Goal: Task Accomplishment & Management: Complete application form

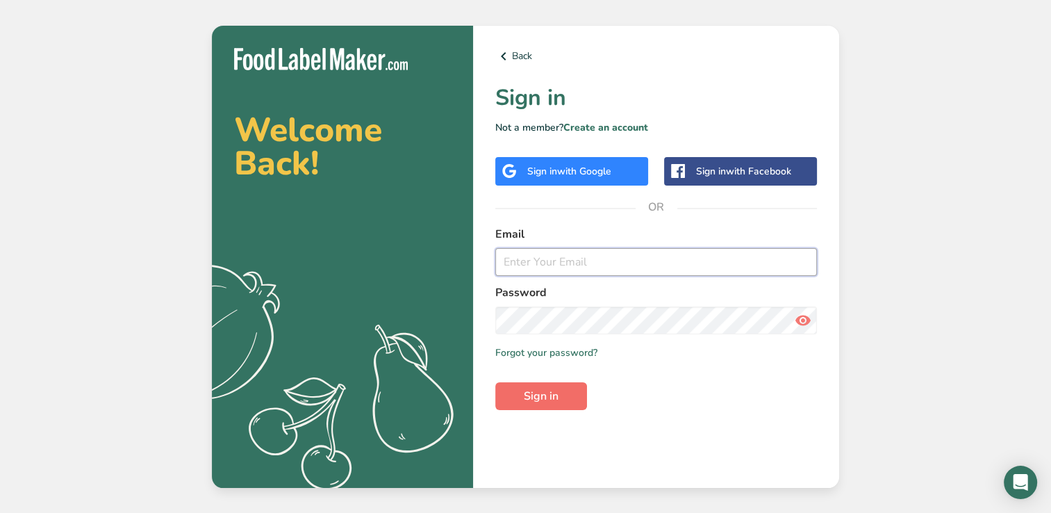
type input "[EMAIL_ADDRESS][DOMAIN_NAME]"
click at [557, 400] on span "Sign in" at bounding box center [541, 396] width 35 height 17
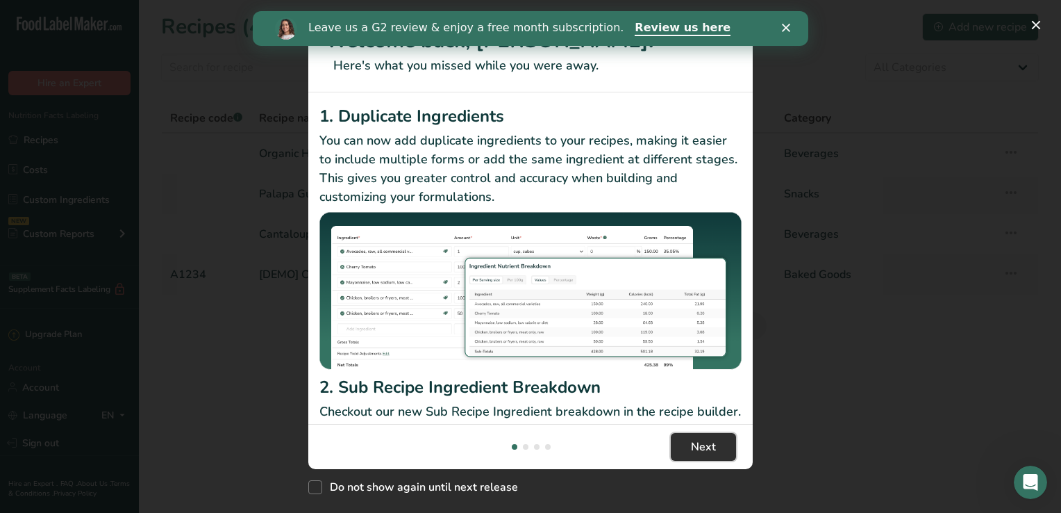
click at [702, 443] on span "Next" at bounding box center [703, 446] width 25 height 17
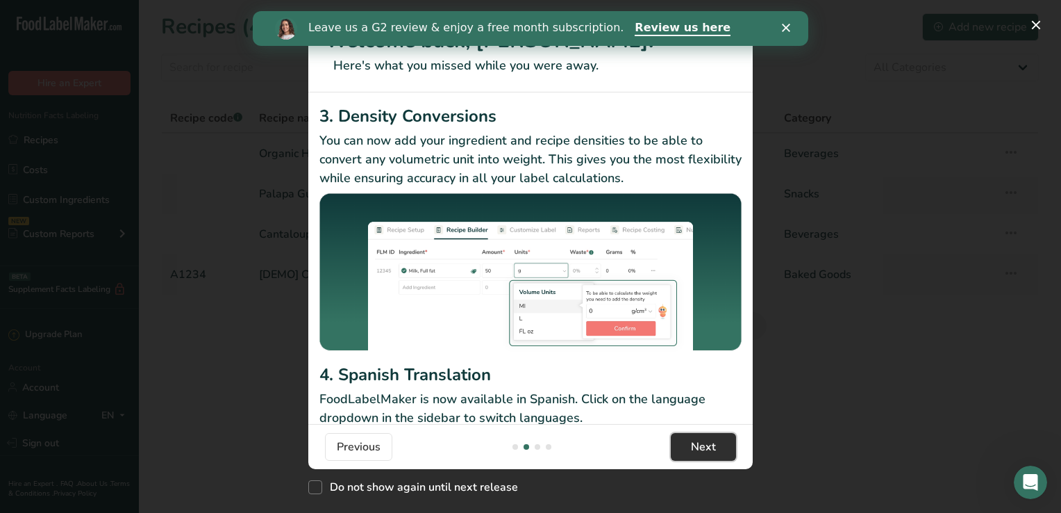
click at [702, 443] on span "Next" at bounding box center [703, 446] width 25 height 17
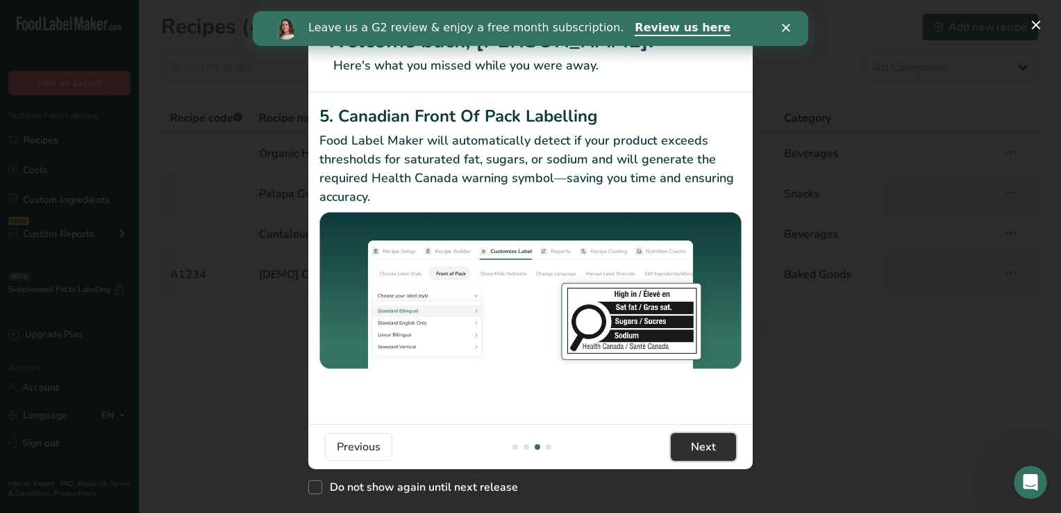
click at [702, 443] on span "Next" at bounding box center [703, 446] width 25 height 17
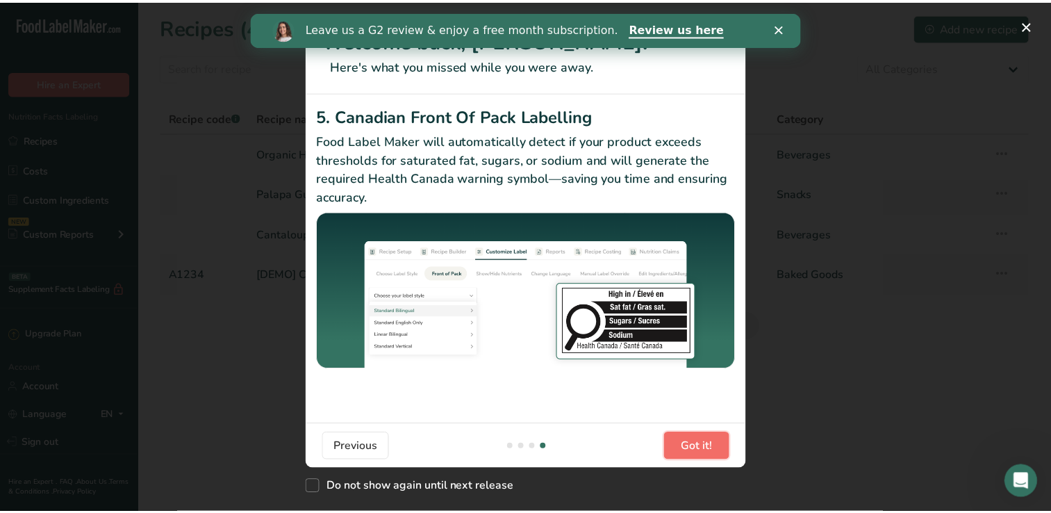
scroll to position [0, 1334]
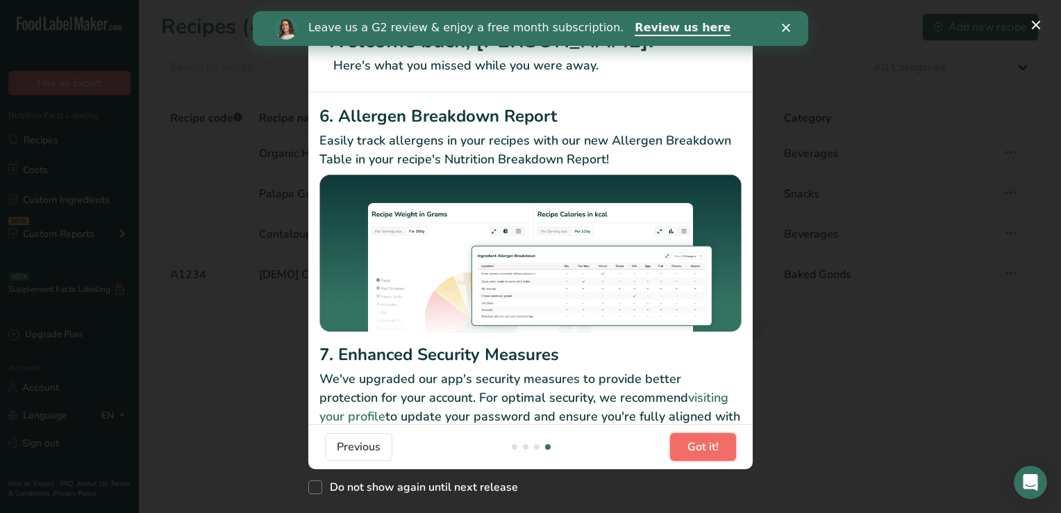
click at [702, 443] on span "Got it!" at bounding box center [703, 446] width 31 height 17
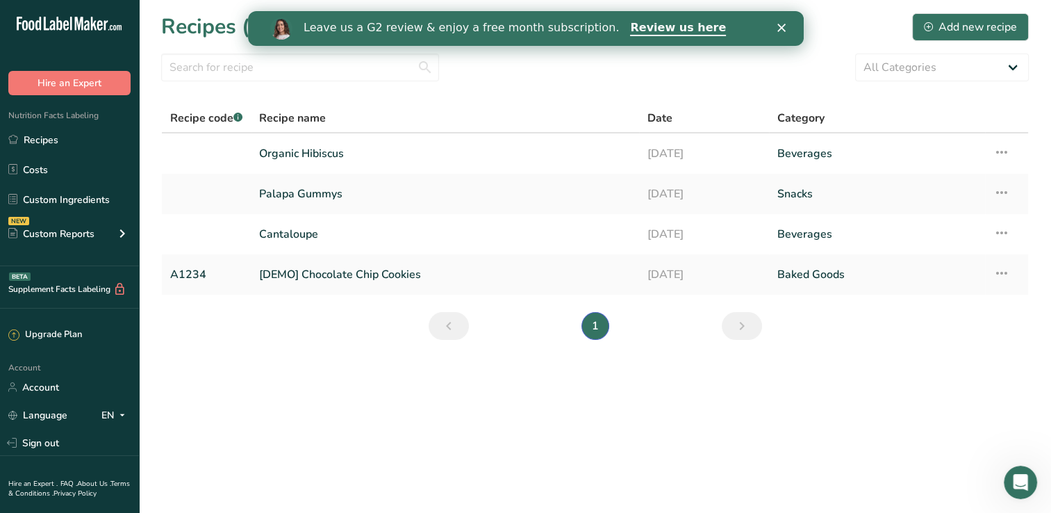
click at [786, 24] on div "Close" at bounding box center [784, 28] width 14 height 8
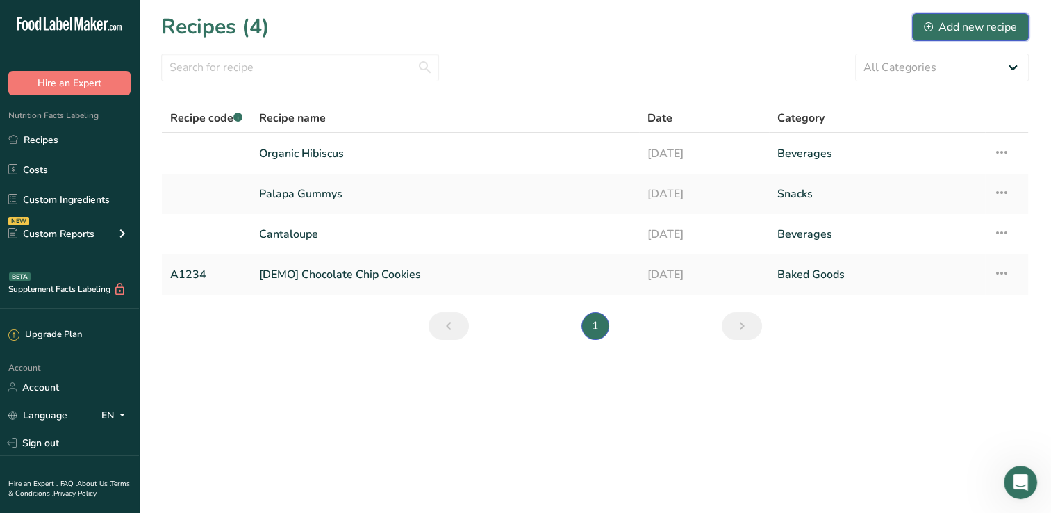
click at [948, 31] on div "Add new recipe" at bounding box center [970, 27] width 93 height 17
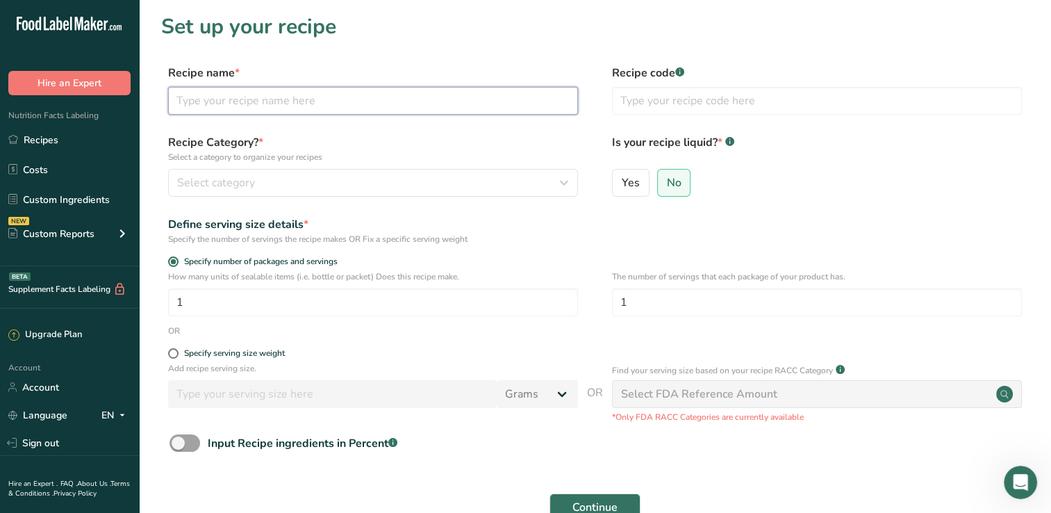
click at [323, 106] on input "text" at bounding box center [373, 101] width 410 height 28
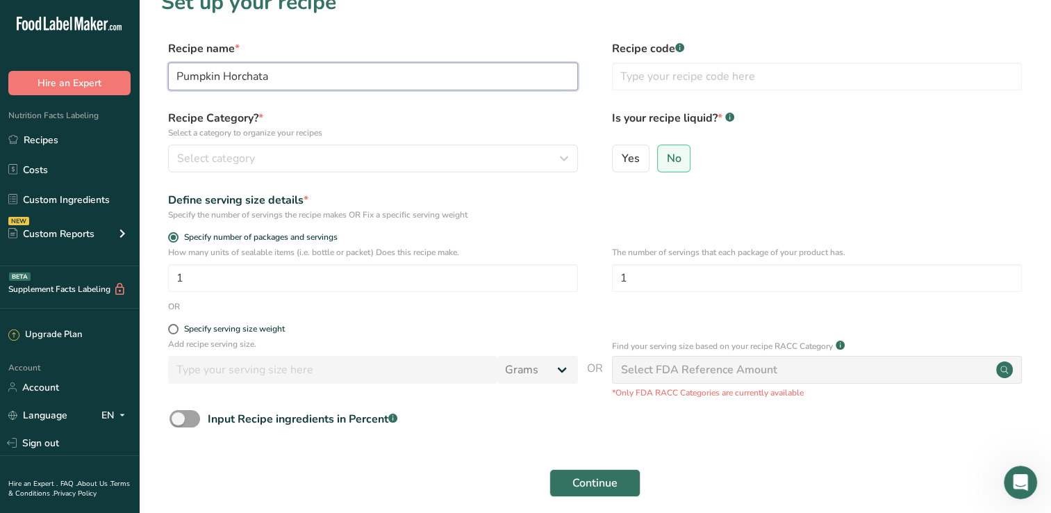
scroll to position [39, 0]
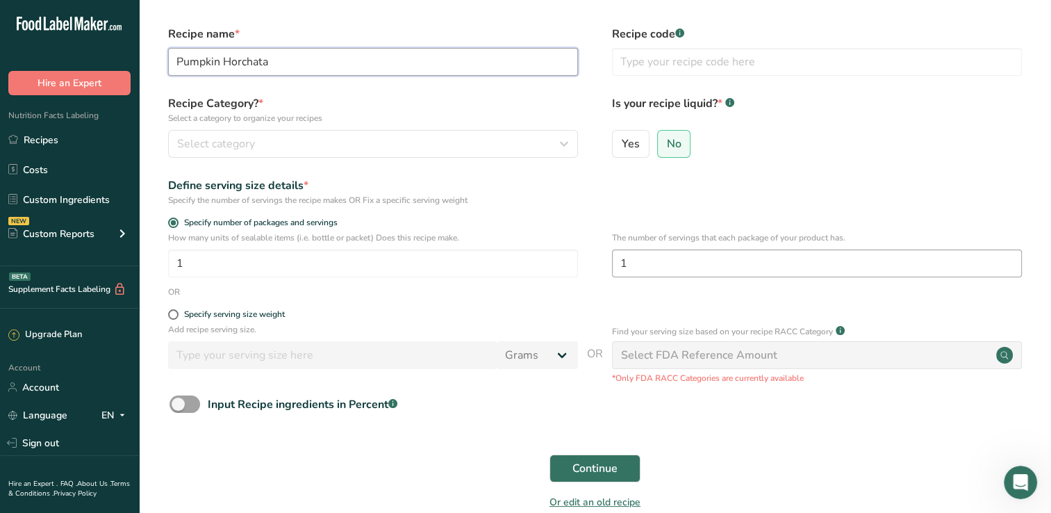
type input "Pumpkin Horchata"
click at [686, 258] on input "1" at bounding box center [817, 263] width 410 height 28
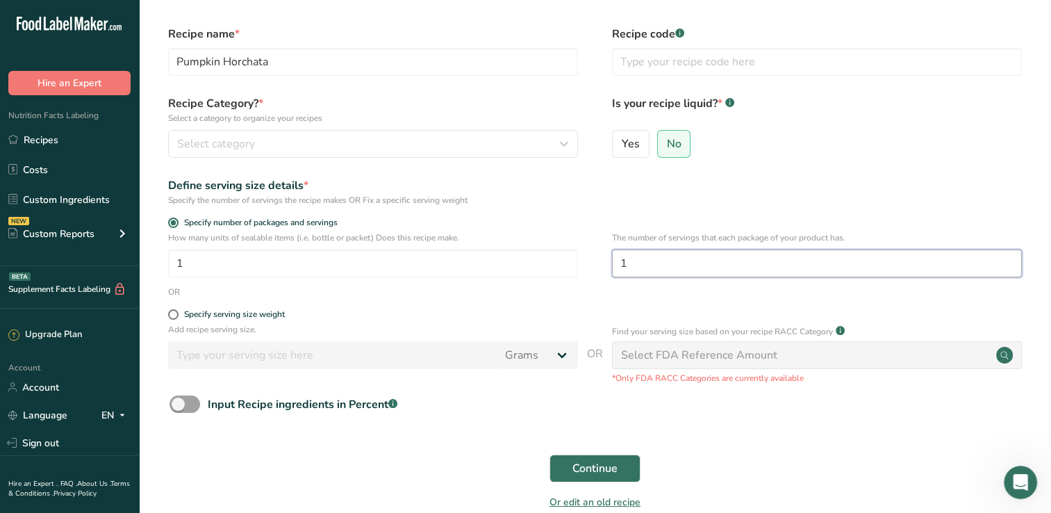
click at [686, 258] on input "1" at bounding box center [817, 263] width 410 height 28
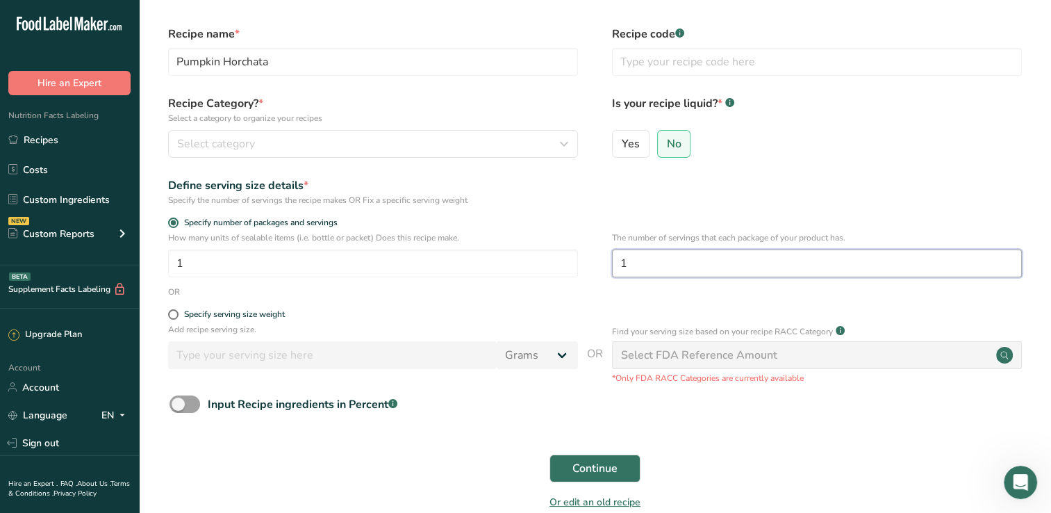
click at [686, 258] on input "1" at bounding box center [817, 263] width 410 height 28
click at [524, 266] on input "1" at bounding box center [373, 263] width 410 height 28
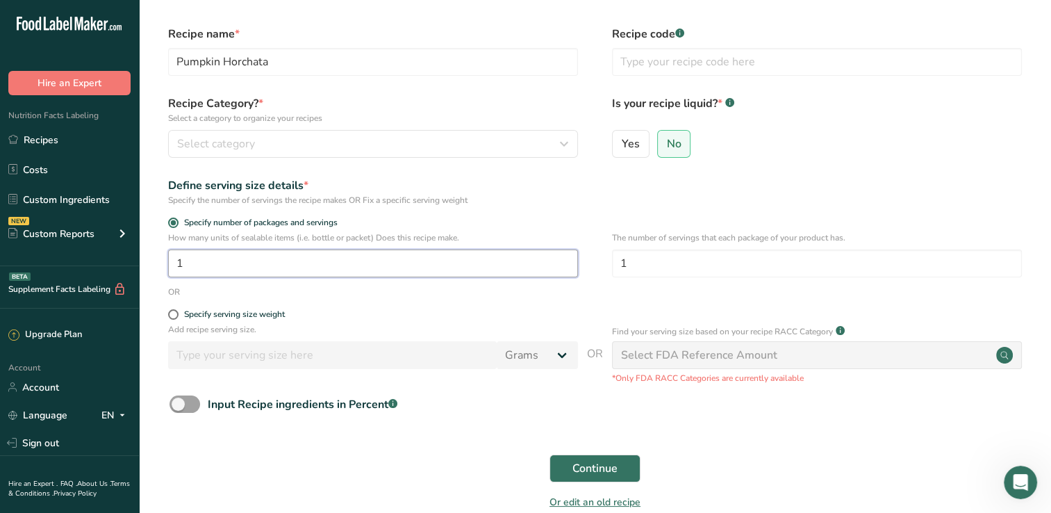
click at [524, 266] on input "1" at bounding box center [373, 263] width 410 height 28
click at [677, 259] on input "1" at bounding box center [817, 263] width 410 height 28
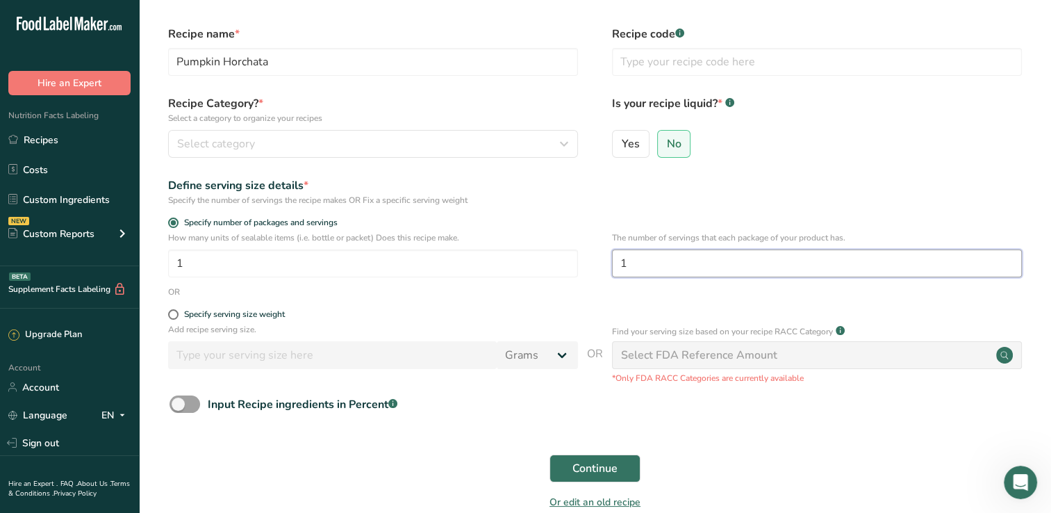
click at [677, 259] on input "1" at bounding box center [817, 263] width 410 height 28
type input "4"
type input "5"
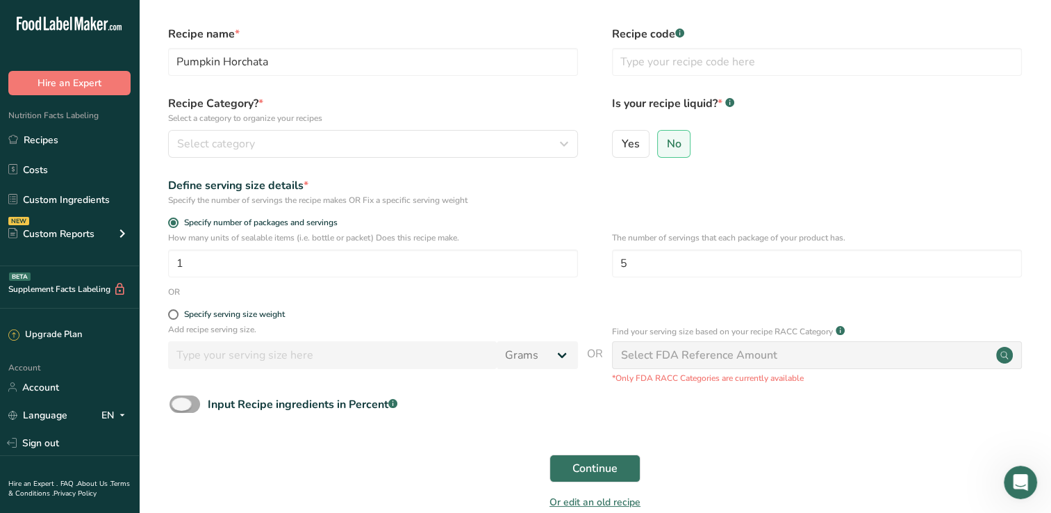
click at [195, 407] on span at bounding box center [184, 403] width 31 height 17
click at [179, 407] on input "Input Recipe ingredients in Percent .a-a{fill:#347362;}.b-a{fill:#fff;}" at bounding box center [173, 403] width 9 height 9
checkbox input "true"
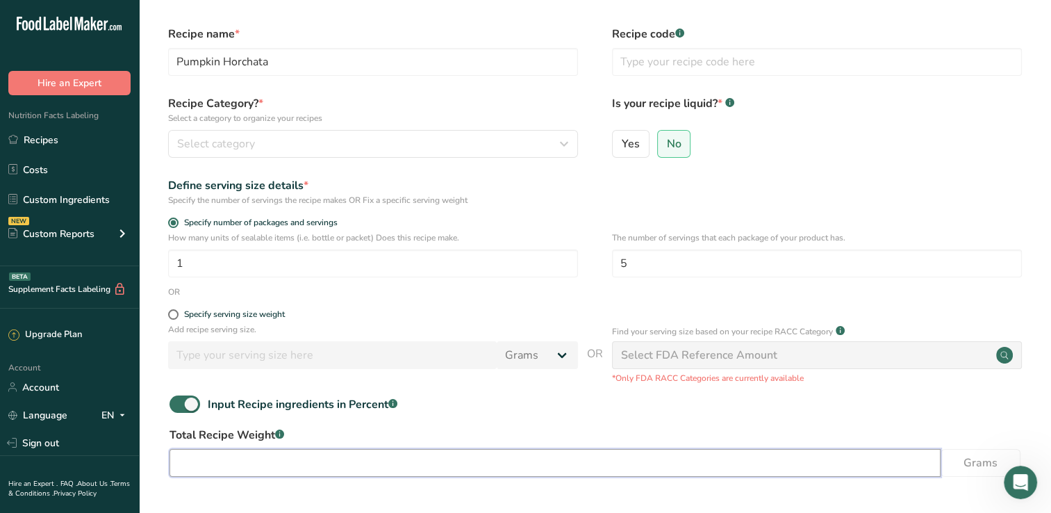
click at [253, 457] on input "number" at bounding box center [554, 463] width 771 height 28
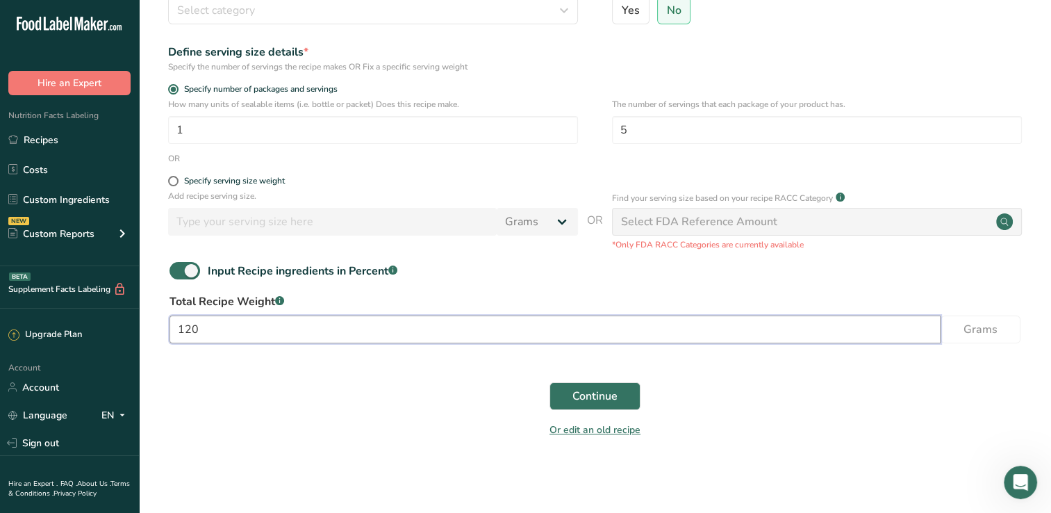
type input "120"
click at [725, 332] on input "120" at bounding box center [554, 329] width 771 height 28
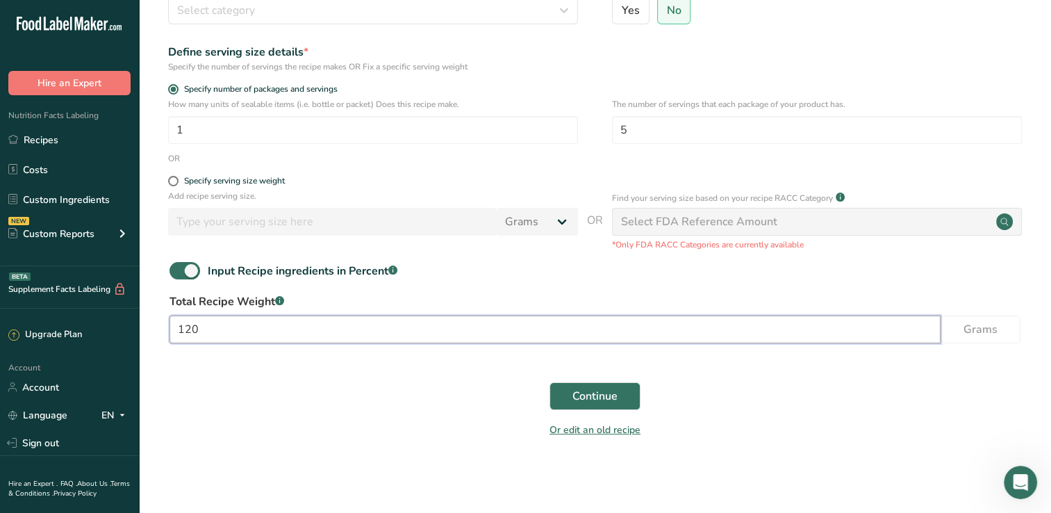
click at [725, 332] on input "120" at bounding box center [554, 329] width 771 height 28
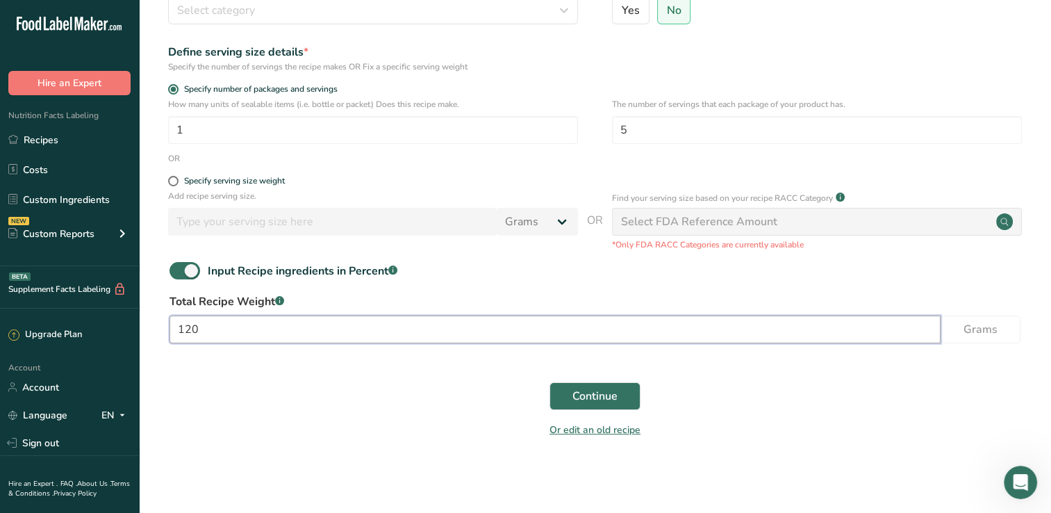
click at [725, 332] on input "120" at bounding box center [554, 329] width 771 height 28
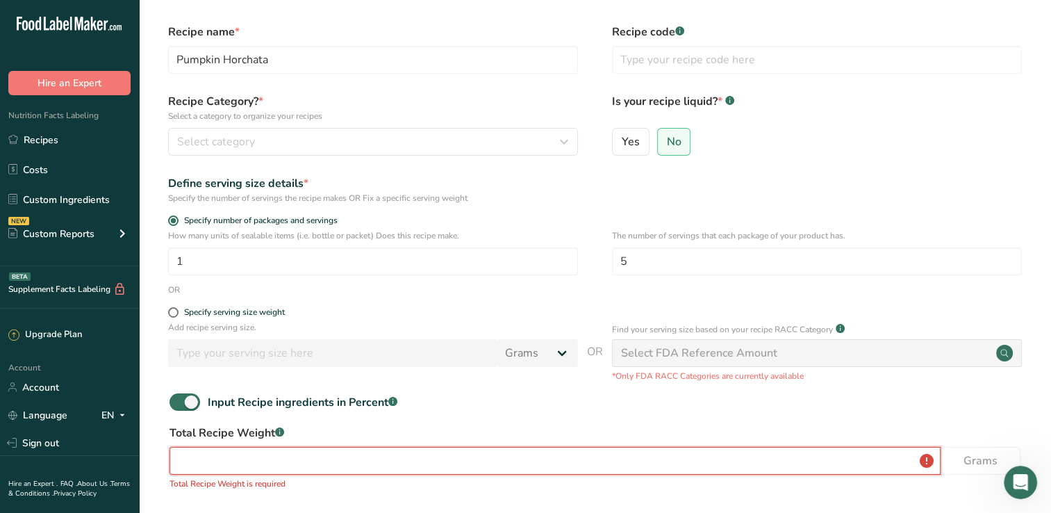
scroll to position [42, 0]
click at [630, 147] on span "Yes" at bounding box center [631, 141] width 18 height 14
click at [622, 145] on input "Yes" at bounding box center [617, 140] width 9 height 9
radio input "true"
radio input "false"
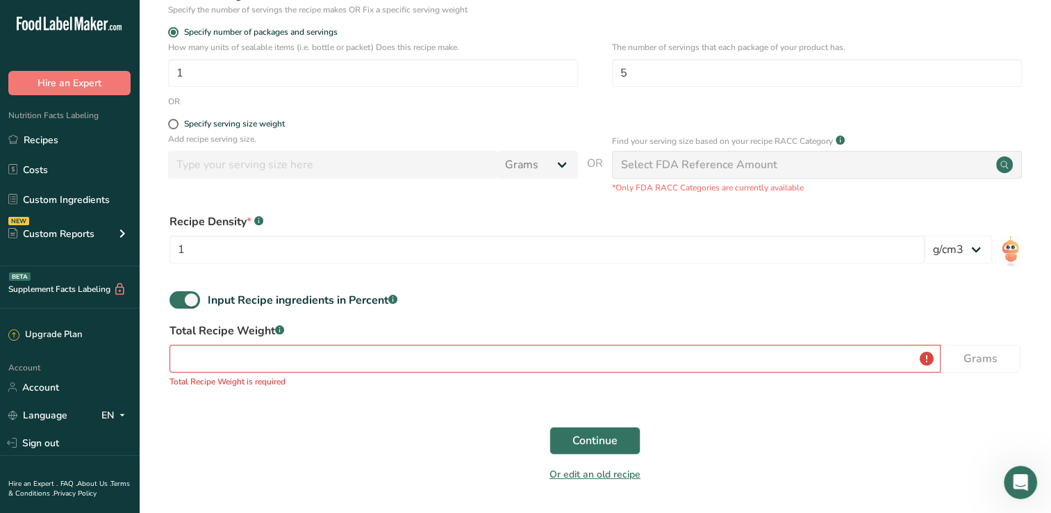
scroll to position [230, 0]
click at [975, 249] on select "lb/ft3 g/cm3" at bounding box center [958, 249] width 67 height 28
select select "23"
click at [925, 235] on select "lb/ft3 g/cm3" at bounding box center [958, 249] width 67 height 28
click at [739, 259] on input "1" at bounding box center [546, 249] width 755 height 28
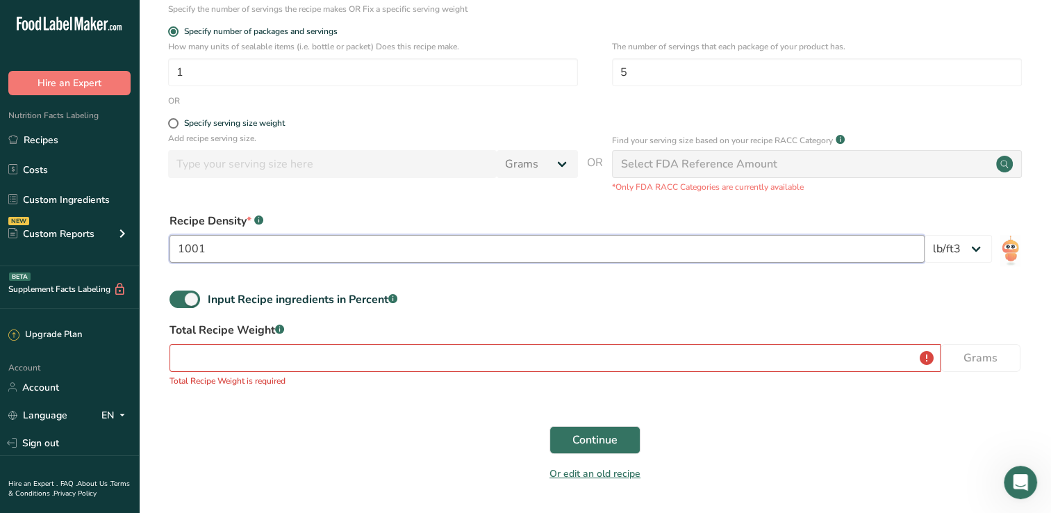
type input "1001"
click at [556, 358] on input "number" at bounding box center [554, 358] width 771 height 28
click at [504, 355] on input "number" at bounding box center [554, 358] width 771 height 28
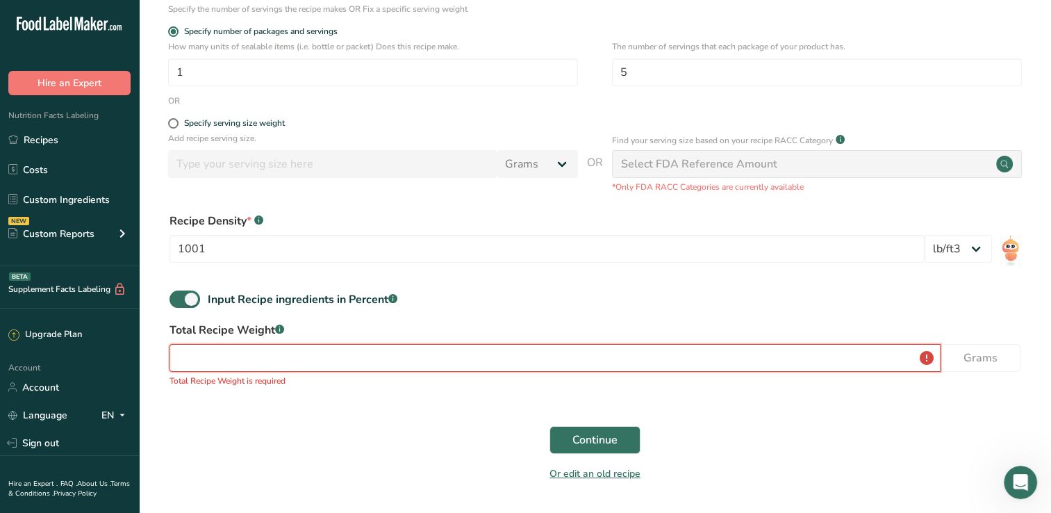
click at [504, 355] on input "number" at bounding box center [554, 358] width 771 height 28
click at [726, 415] on form "Recipe name * Pumpkin Horchata Recipe code .a-a{fill:#347362;}.b-a{fill:#fff;} …" at bounding box center [595, 162] width 868 height 655
click at [761, 354] on input "number" at bounding box center [554, 358] width 771 height 28
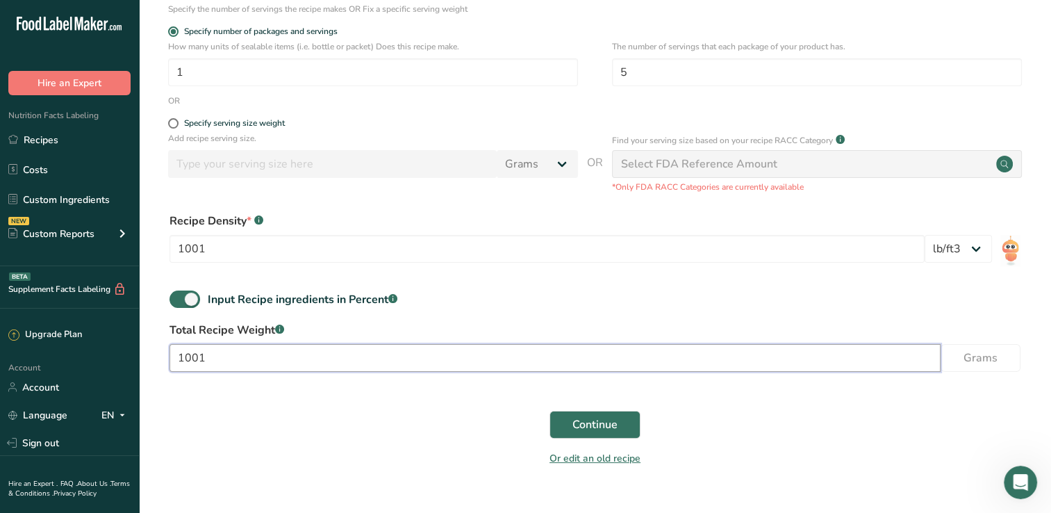
click at [881, 347] on input "1001" at bounding box center [554, 358] width 771 height 28
type input "1"
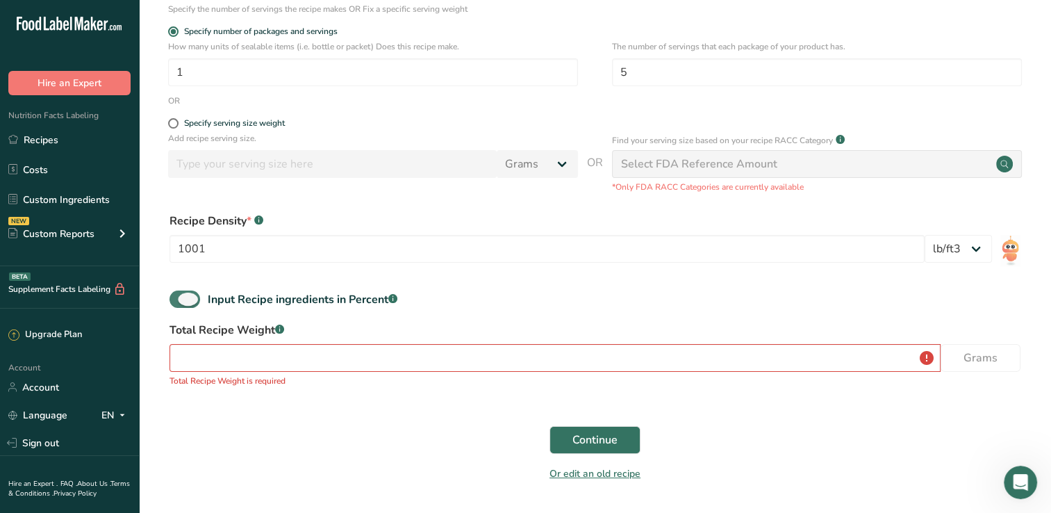
click at [178, 297] on span at bounding box center [184, 298] width 31 height 17
click at [178, 297] on input "Input Recipe ingredients in Percent .a-a{fill:#347362;}.b-a{fill:#fff;}" at bounding box center [173, 299] width 9 height 9
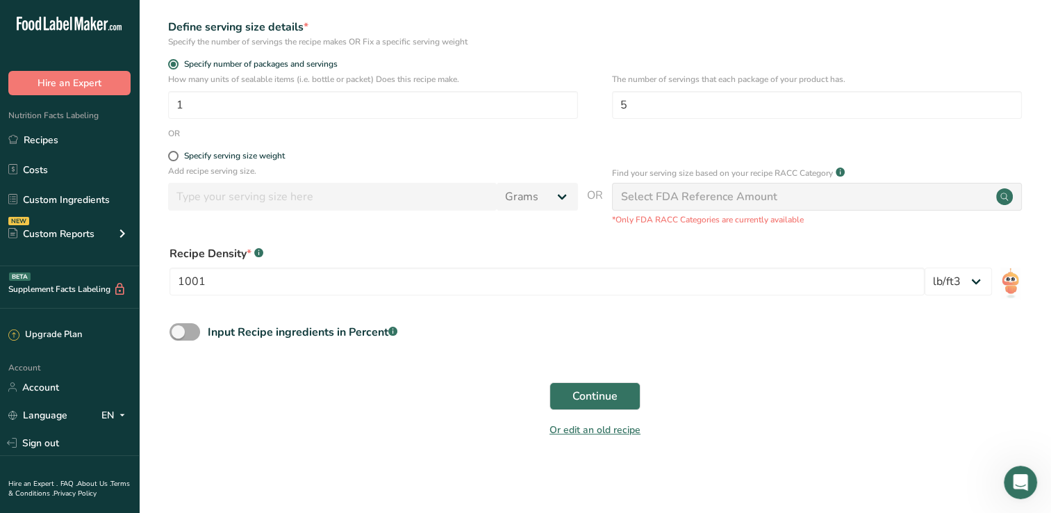
click at [189, 330] on span at bounding box center [184, 331] width 31 height 17
click at [179, 330] on input "Input Recipe ingredients in Percent .a-a{fill:#347362;}.b-a{fill:#fff;}" at bounding box center [173, 331] width 9 height 9
checkbox input "true"
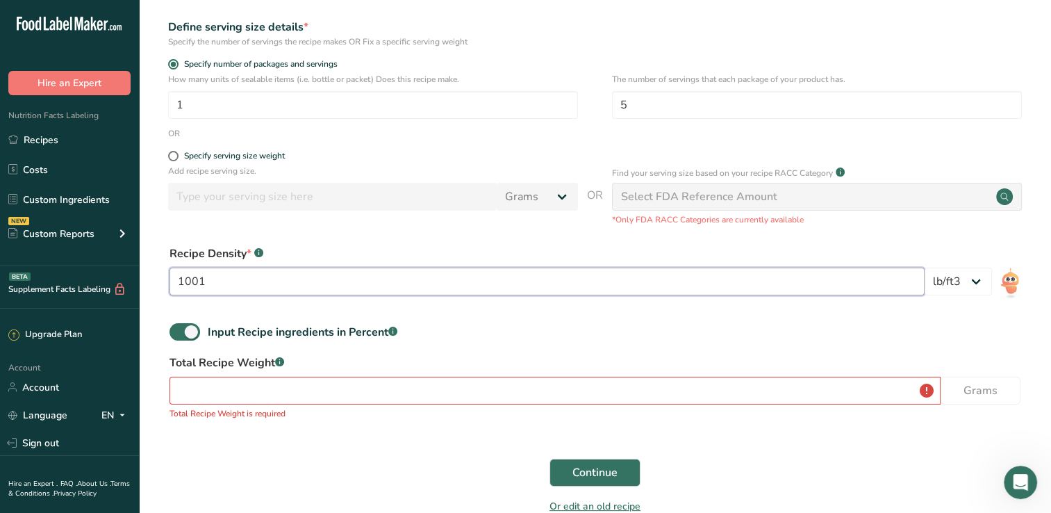
click at [605, 288] on input "1001" at bounding box center [546, 281] width 755 height 28
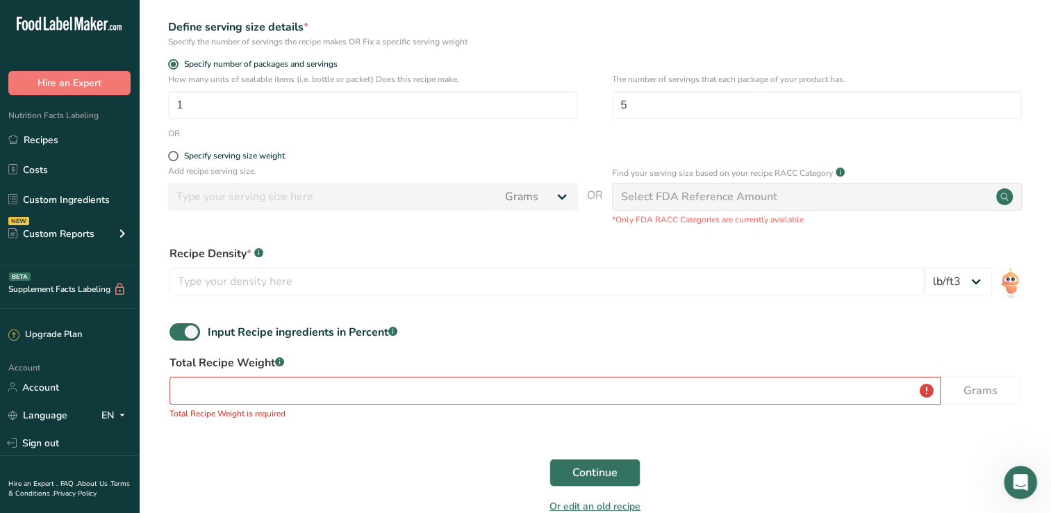
click at [625, 351] on div "Input Recipe ingredients in Percent .a-a{fill:#347362;}.b-a{fill:#fff;}" at bounding box center [595, 337] width 868 height 28
click at [938, 271] on select "lb/ft3 g/cm3" at bounding box center [958, 281] width 67 height 28
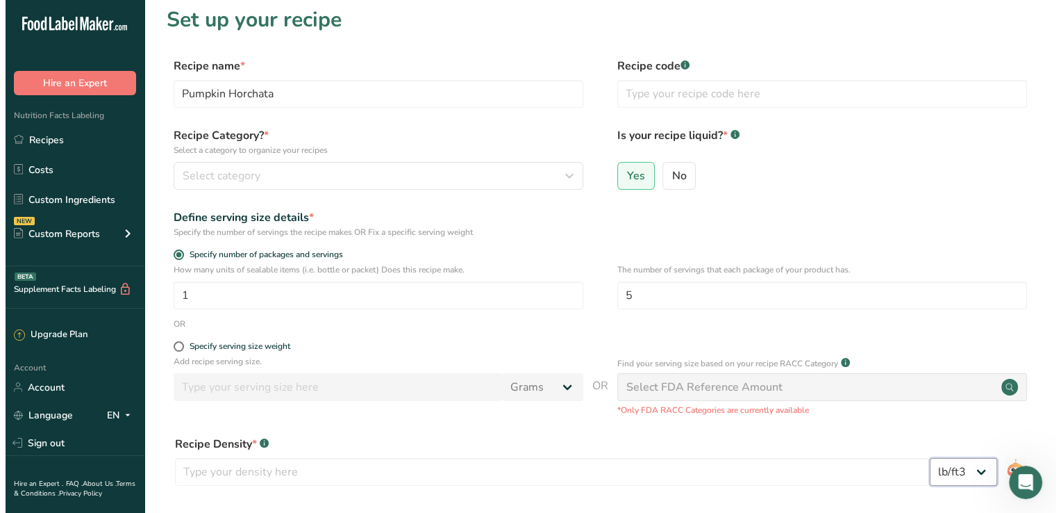
scroll to position [0, 0]
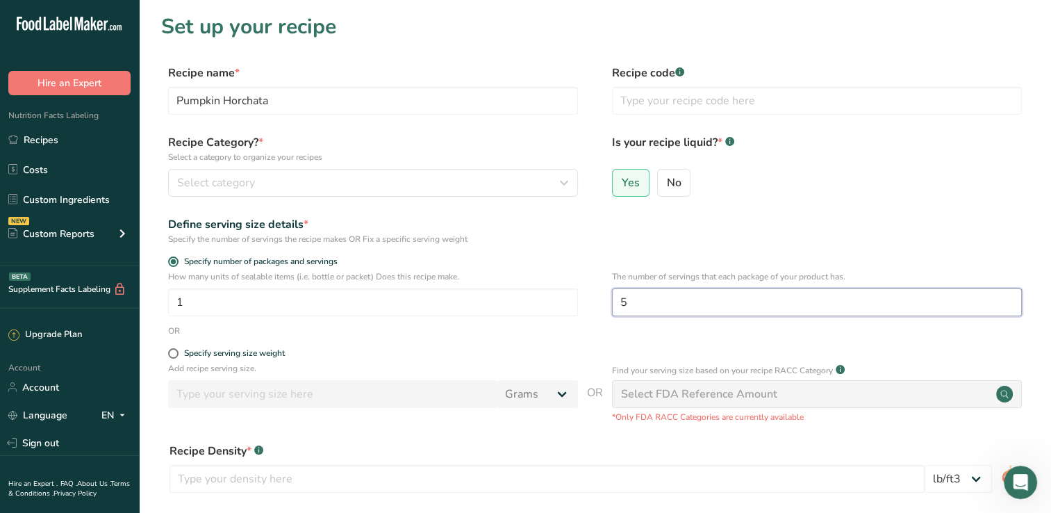
click at [655, 310] on input "5" at bounding box center [817, 302] width 410 height 28
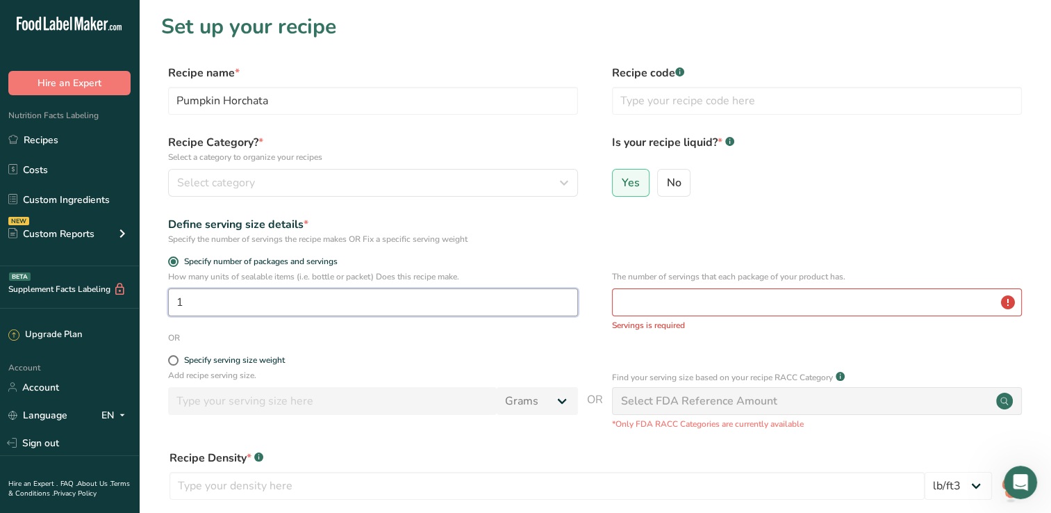
click at [426, 305] on input "1" at bounding box center [373, 302] width 410 height 28
type input "120"
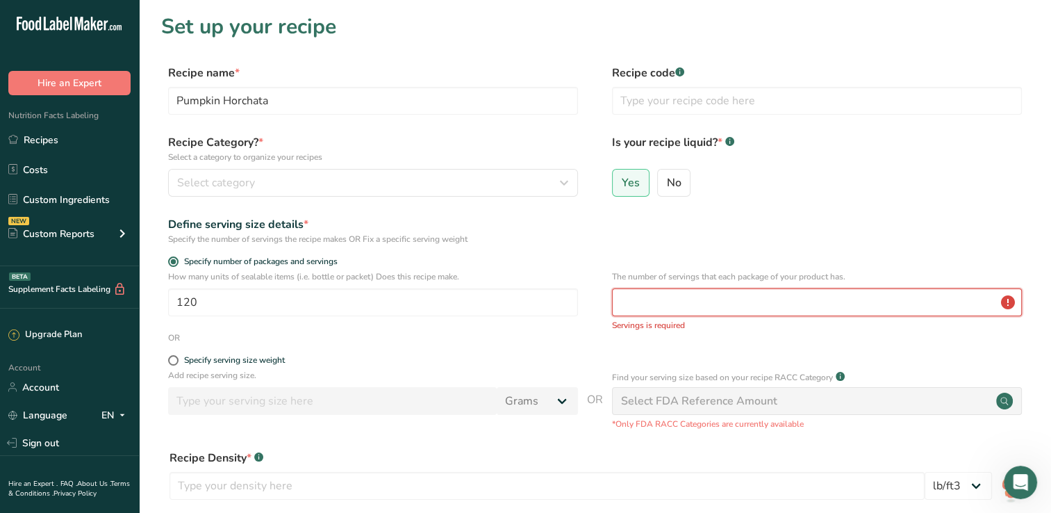
click at [674, 311] on input "number" at bounding box center [817, 302] width 410 height 28
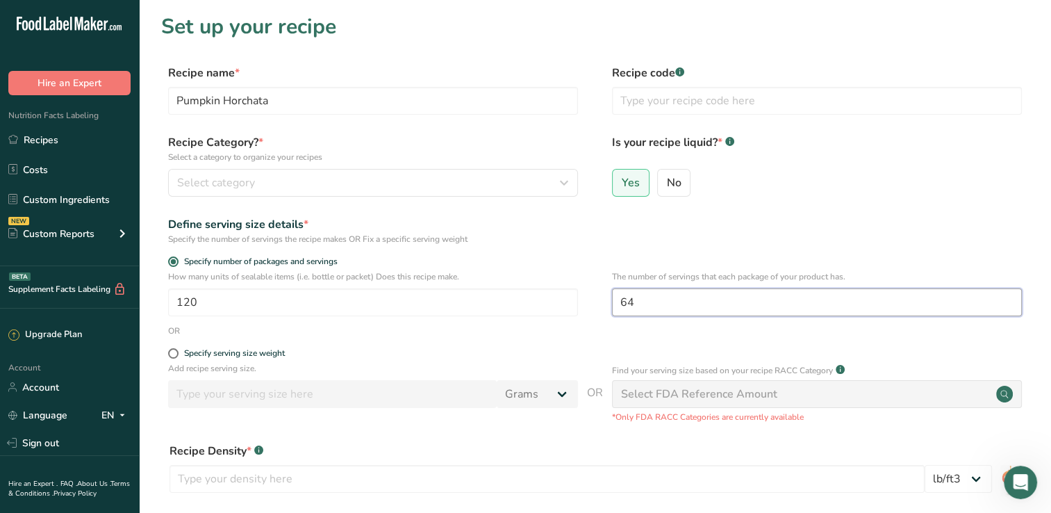
type input "64"
click at [592, 335] on div "OR" at bounding box center [595, 330] width 868 height 13
click at [171, 353] on span at bounding box center [173, 353] width 10 height 10
click at [171, 353] on input "Specify serving size weight" at bounding box center [172, 353] width 9 height 9
radio input "true"
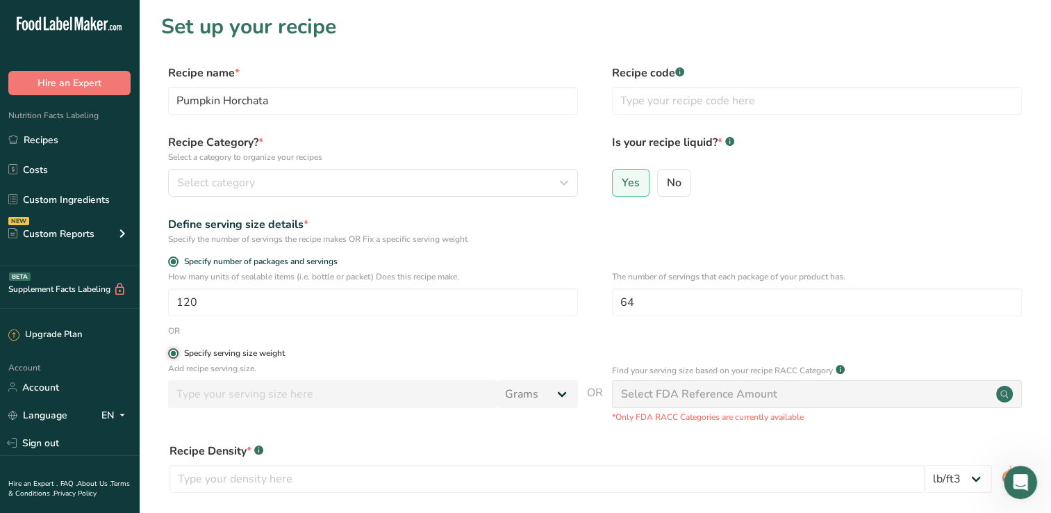
radio input "false"
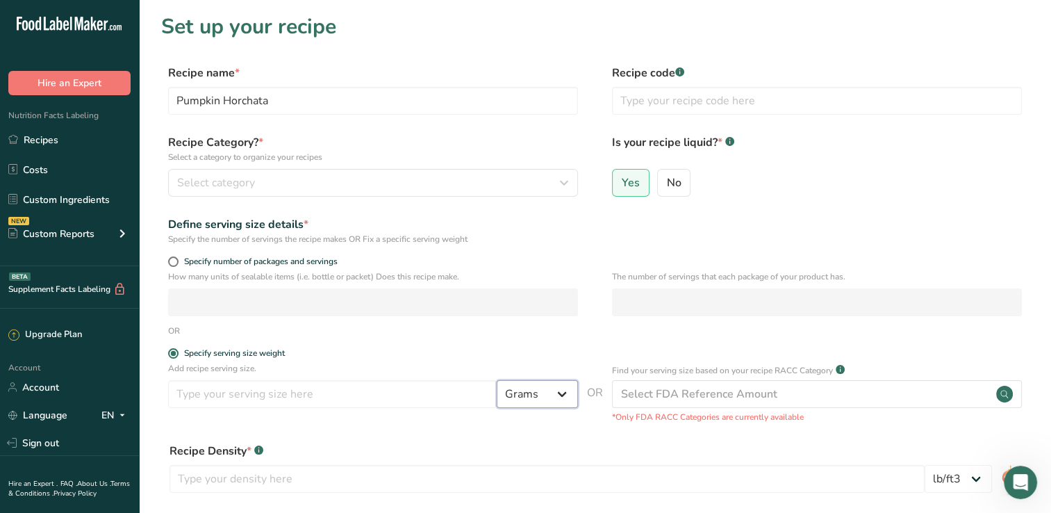
click at [538, 402] on select "Grams kg mg mcg lb oz l mL fl oz tbsp tsp cup qt gallon" at bounding box center [537, 394] width 81 height 28
click at [497, 380] on select "Grams kg mg mcg lb oz l mL fl oz tbsp tsp cup qt gallon" at bounding box center [537, 394] width 81 height 28
click at [322, 396] on input "number" at bounding box center [332, 394] width 329 height 28
click at [572, 391] on select "Grams kg mg mcg lb oz l mL fl oz tbsp tsp cup qt gallon" at bounding box center [537, 394] width 81 height 28
select select "18"
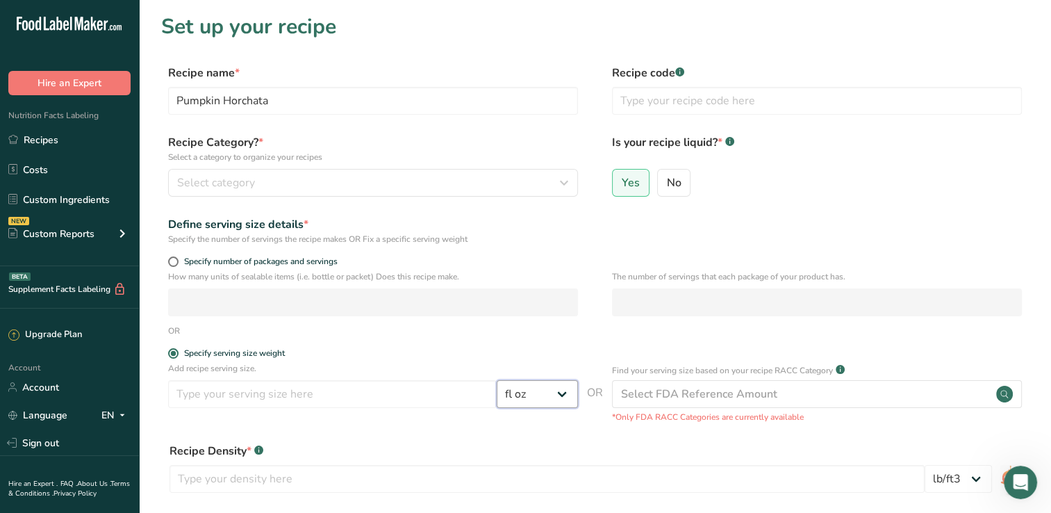
click at [497, 380] on select "Grams kg mg mcg lb oz l mL fl oz tbsp tsp cup qt gallon" at bounding box center [537, 394] width 81 height 28
click at [360, 397] on input "number" at bounding box center [332, 394] width 329 height 28
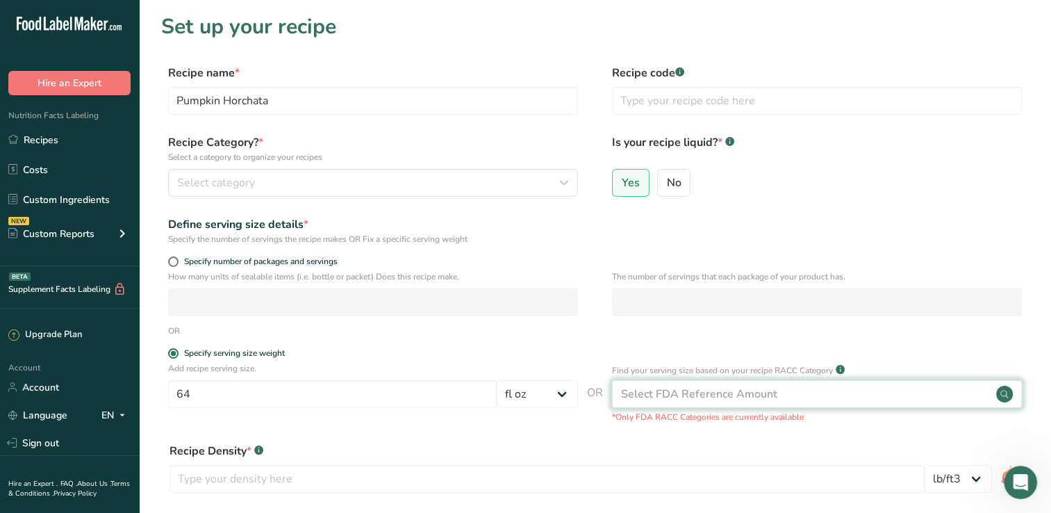
click at [781, 397] on div "Select FDA Reference Amount" at bounding box center [817, 394] width 410 height 28
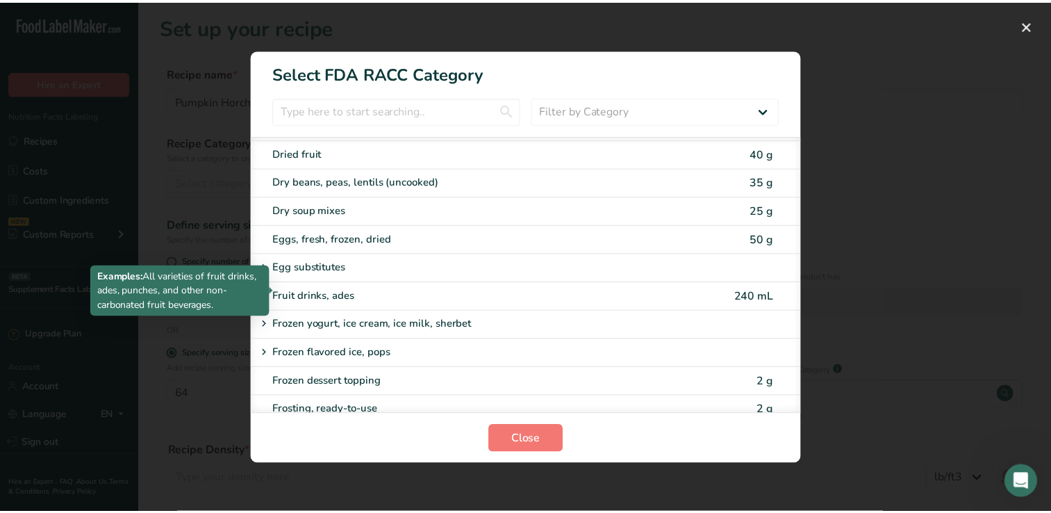
scroll to position [988, 0]
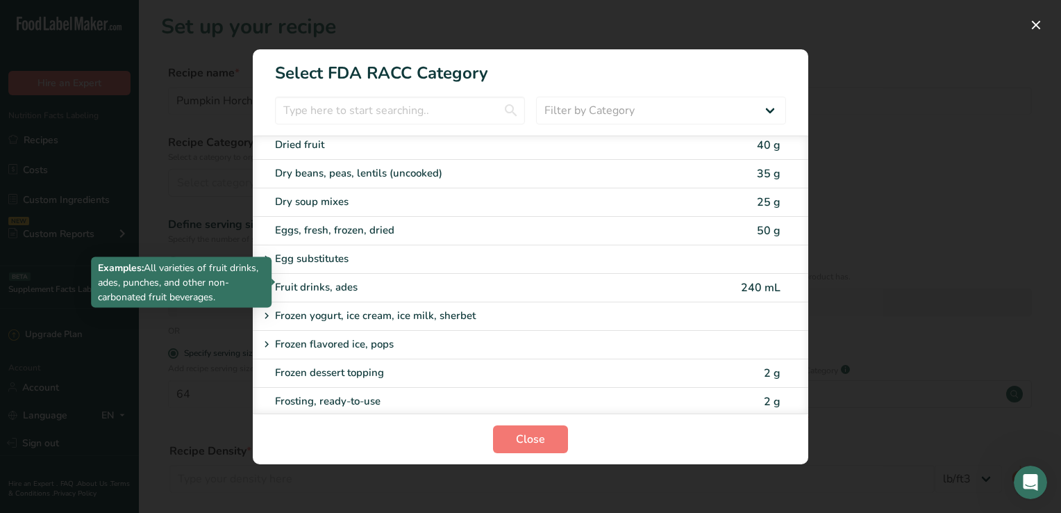
click at [379, 284] on div "Fruit drinks, ades" at bounding box center [472, 287] width 395 height 16
type input "240"
select select "17"
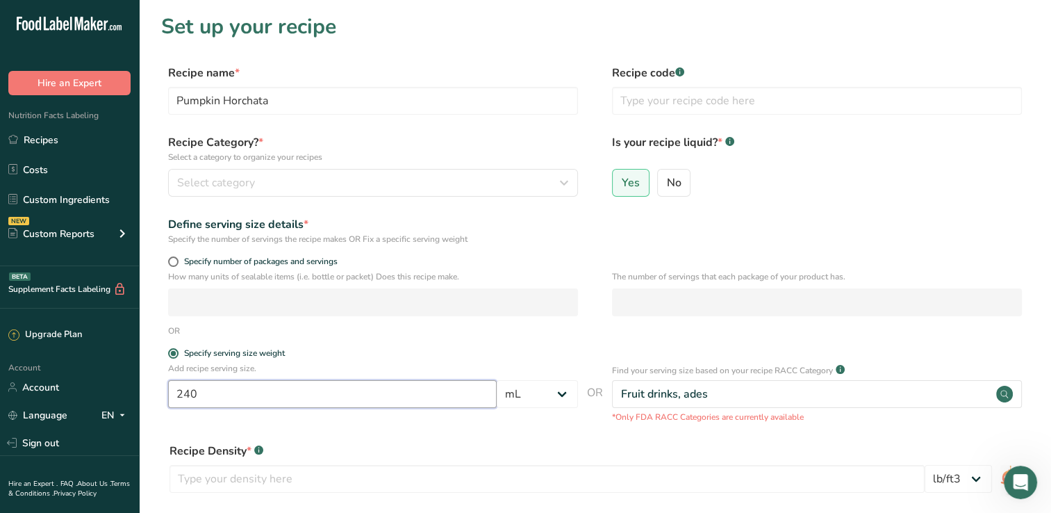
click at [458, 397] on input "240" at bounding box center [332, 394] width 329 height 28
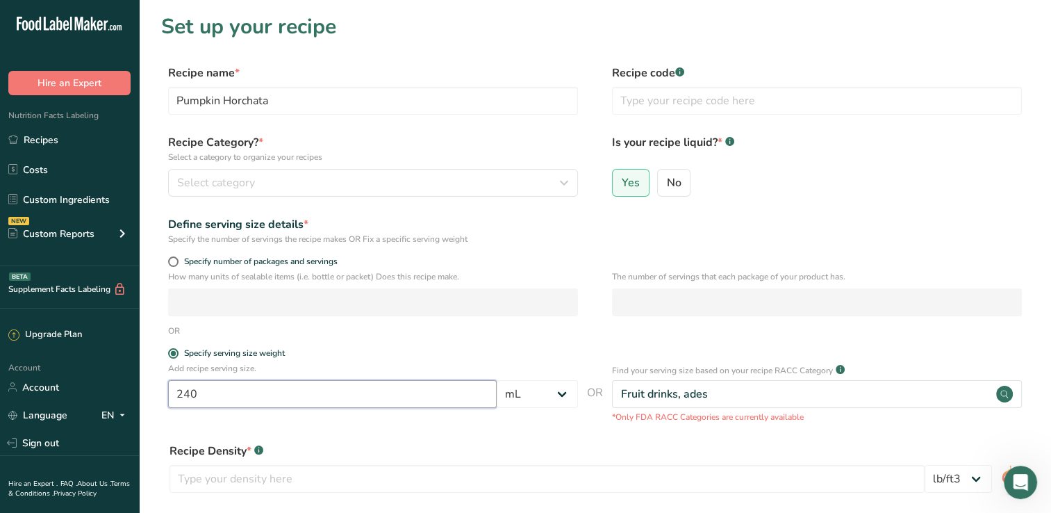
click at [458, 397] on input "240" at bounding box center [332, 394] width 329 height 28
type input "2"
click at [560, 396] on select "Grams kg mg mcg lb oz l mL fl oz tbsp tsp cup qt gallon" at bounding box center [537, 394] width 81 height 28
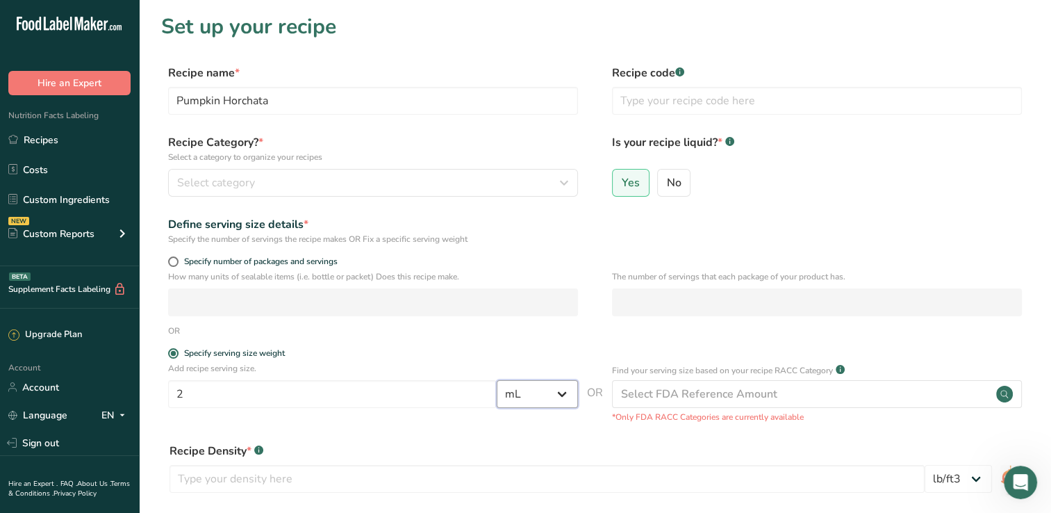
select select "18"
click at [497, 380] on select "Grams kg mg mcg lb oz l mL fl oz tbsp tsp cup qt gallon" at bounding box center [537, 394] width 81 height 28
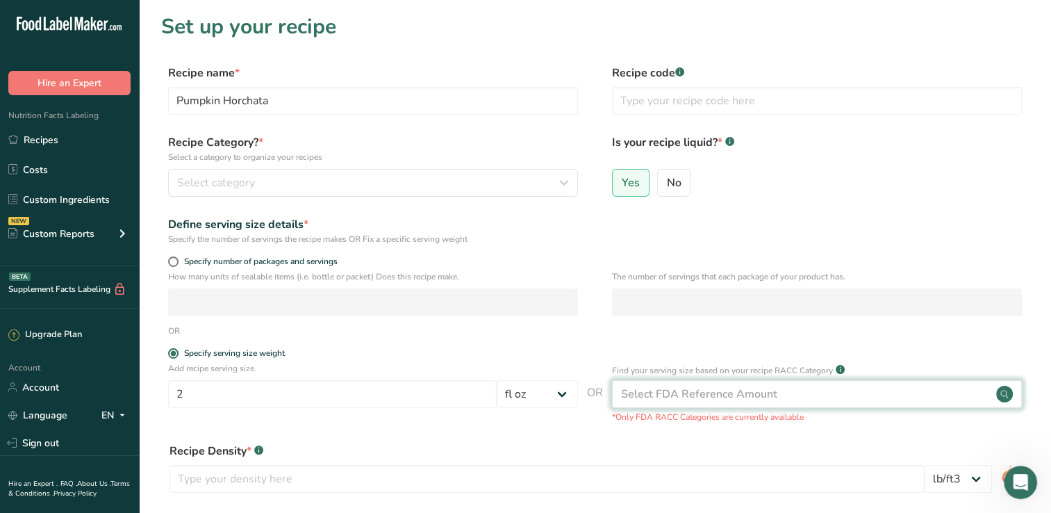
click at [754, 394] on div "Select FDA Reference Amount" at bounding box center [699, 394] width 156 height 17
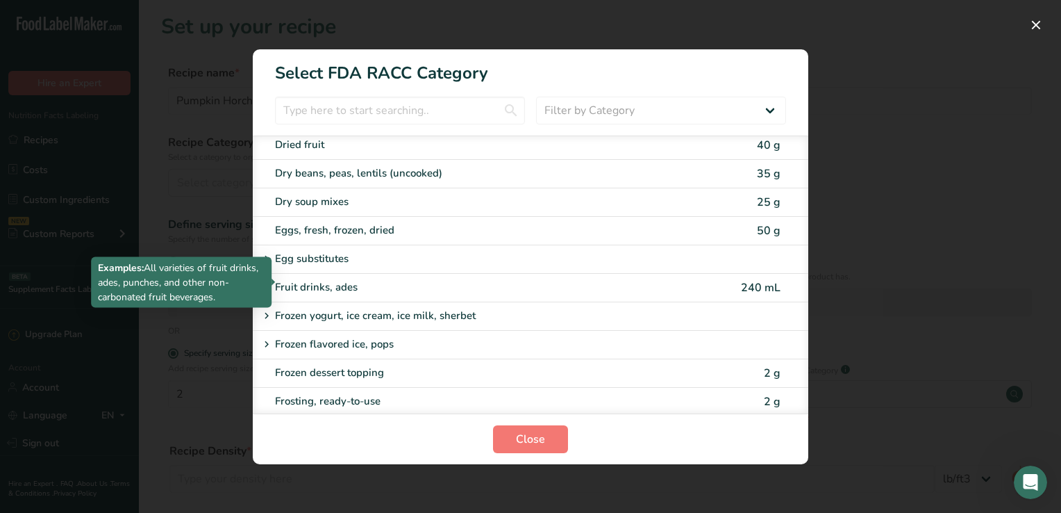
click at [359, 284] on div "Fruit drinks, ades" at bounding box center [472, 287] width 395 height 16
type input "240"
select select "17"
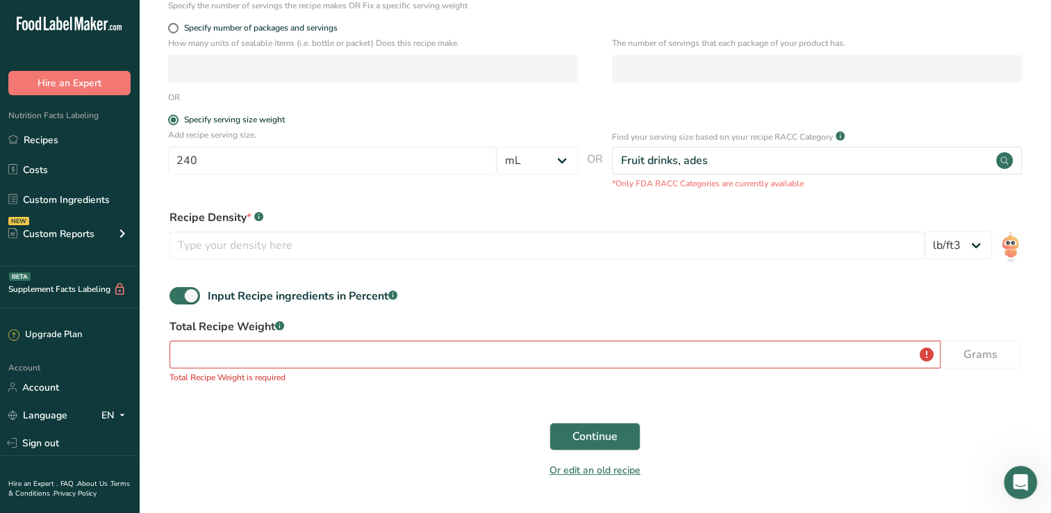
scroll to position [235, 0]
click at [418, 351] on input "number" at bounding box center [554, 353] width 771 height 28
click at [439, 341] on input "number" at bounding box center [554, 353] width 771 height 28
paste input "454045"
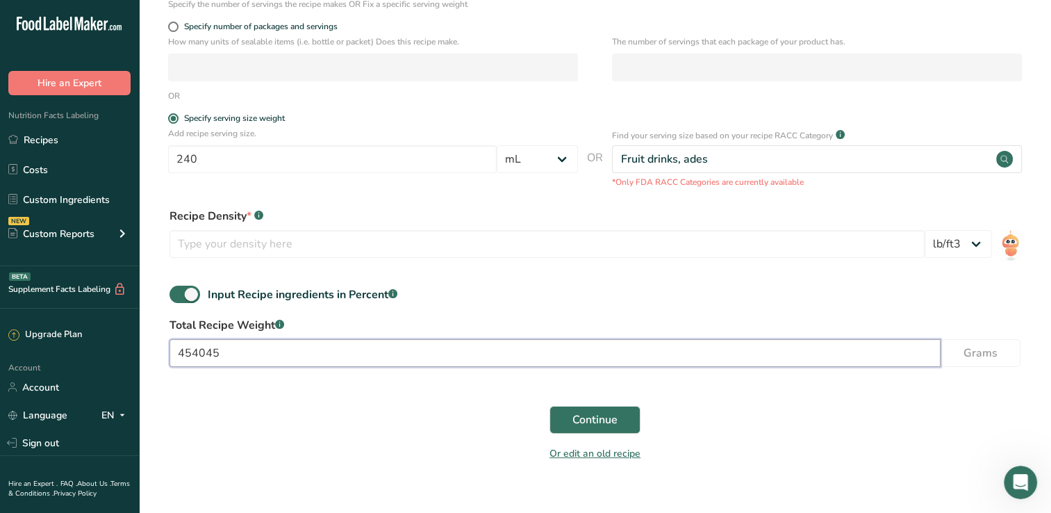
click at [196, 349] on input "454045" at bounding box center [554, 353] width 771 height 28
type input "454045"
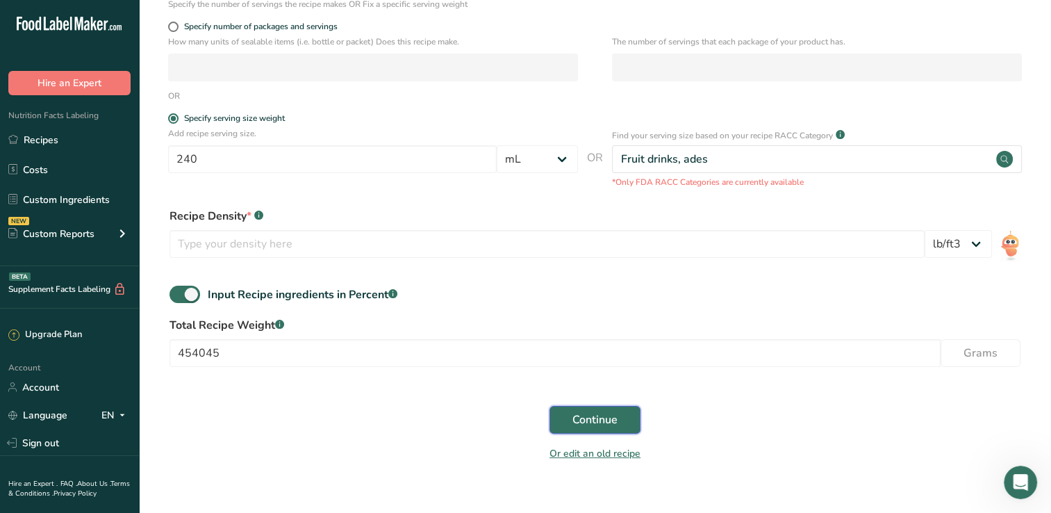
click at [570, 414] on button "Continue" at bounding box center [594, 420] width 91 height 28
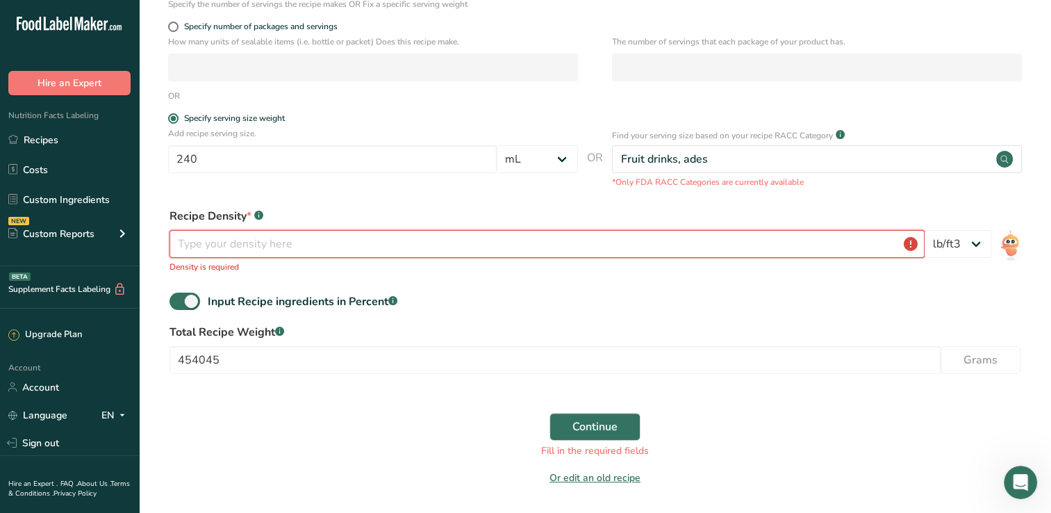
click at [911, 245] on input "number" at bounding box center [546, 244] width 755 height 28
drag, startPoint x: 995, startPoint y: 247, endPoint x: 986, endPoint y: 247, distance: 8.4
click at [986, 247] on div "Recipe Density * .a-a{fill:#347362;}.b-a{fill:#fff;} Density is required lb/ft3…" at bounding box center [595, 240] width 868 height 82
click at [986, 247] on select "lb/ft3 g/cm3" at bounding box center [958, 244] width 67 height 28
select select "22"
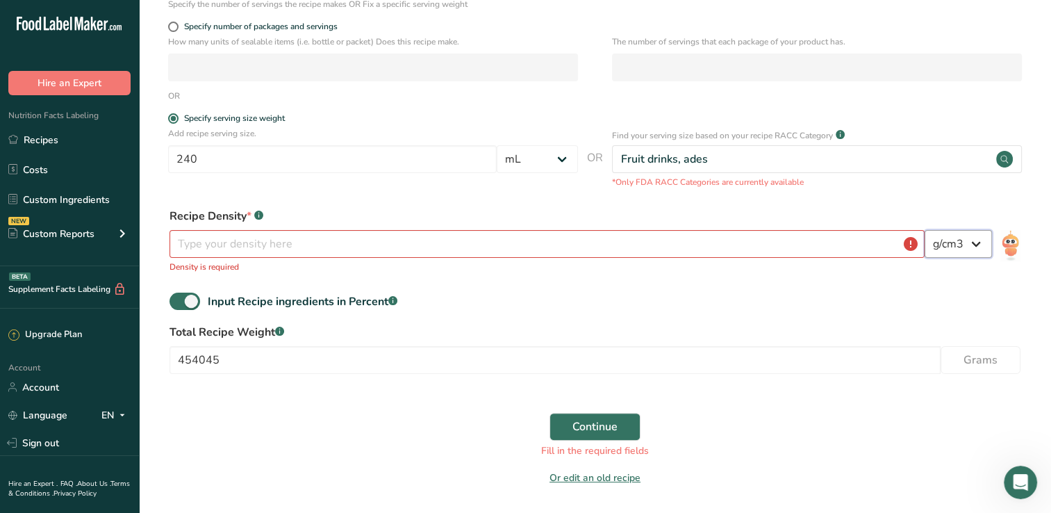
click at [925, 230] on select "lb/ft3 g/cm3" at bounding box center [958, 244] width 67 height 28
click at [802, 237] on input "number" at bounding box center [546, 244] width 755 height 28
click at [436, 363] on input "454045" at bounding box center [554, 360] width 771 height 28
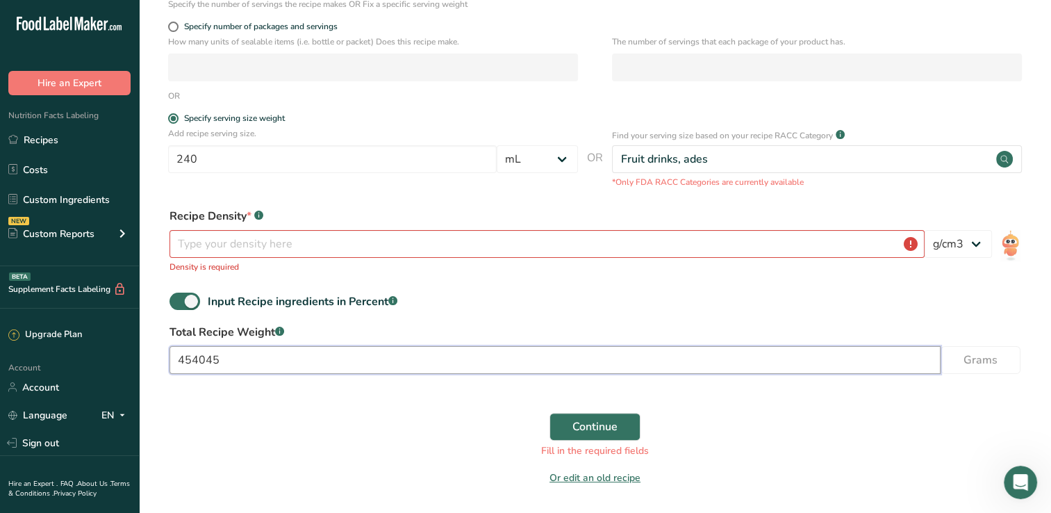
click at [436, 363] on input "454045" at bounding box center [554, 360] width 771 height 28
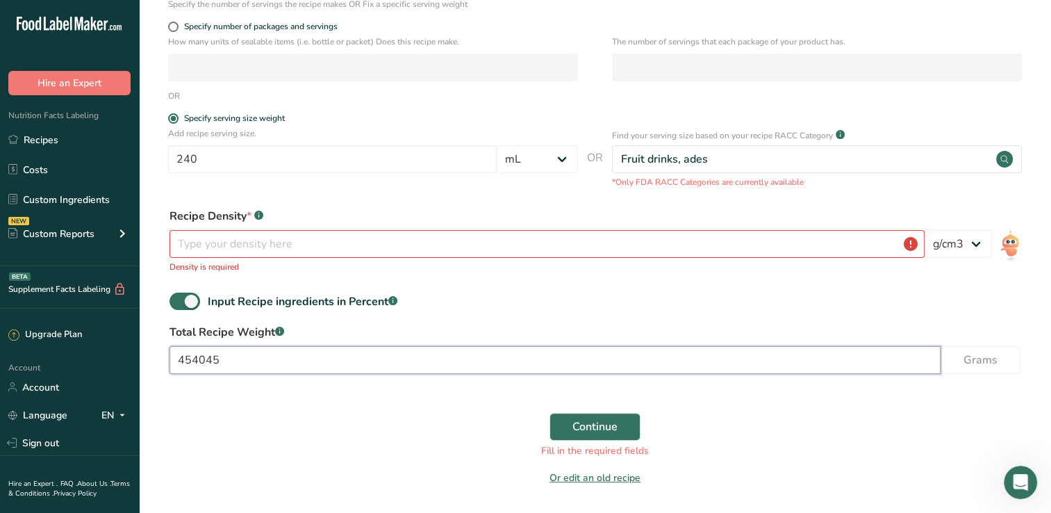
click at [436, 363] on input "454045" at bounding box center [554, 360] width 771 height 28
type input "4"
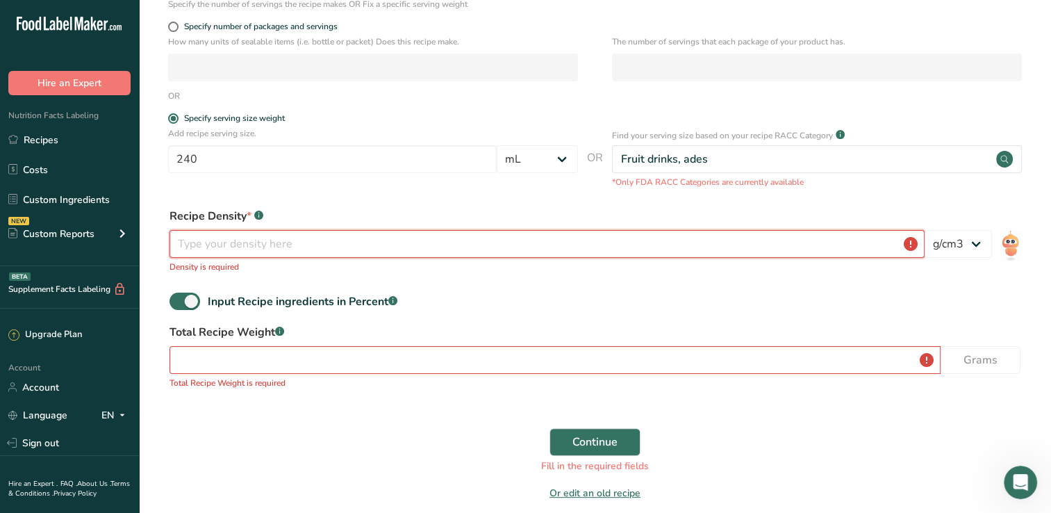
click at [374, 248] on input "number" at bounding box center [546, 244] width 755 height 28
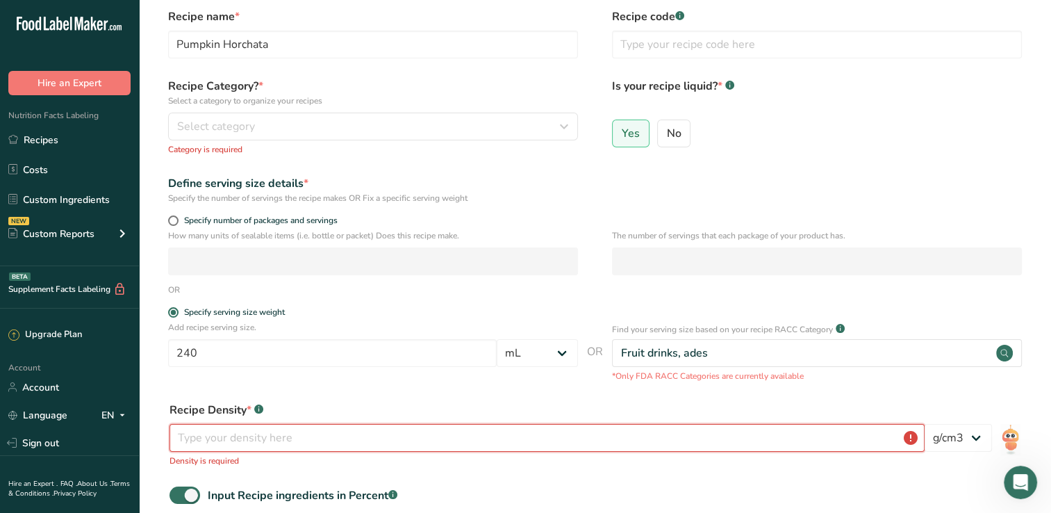
scroll to position [57, 0]
click at [406, 353] on input "240" at bounding box center [332, 352] width 329 height 28
type input "50"
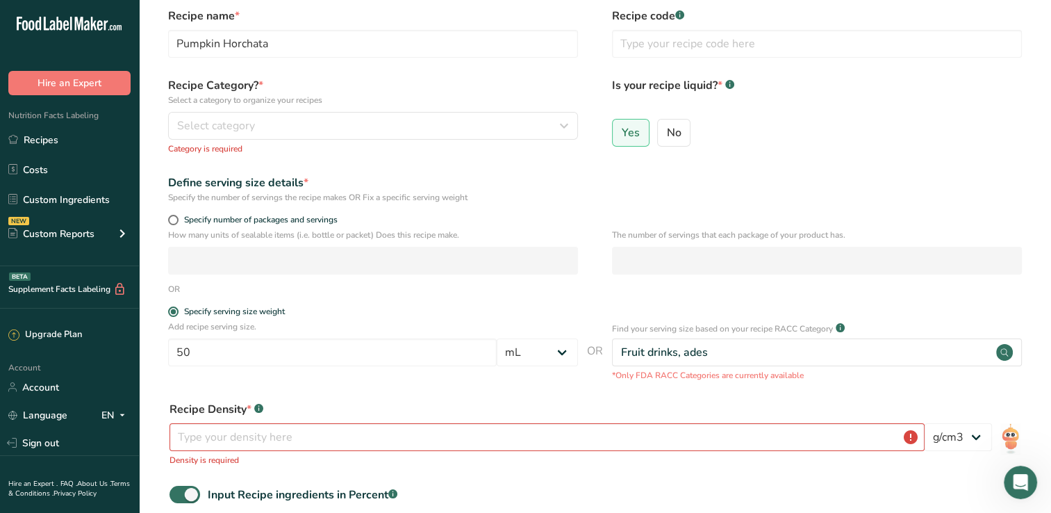
click at [593, 384] on form "Recipe name * Pumpkin Horchata Recipe code .a-a{fill:#347362;}.b-a{fill:#fff;} …" at bounding box center [595, 355] width 868 height 695
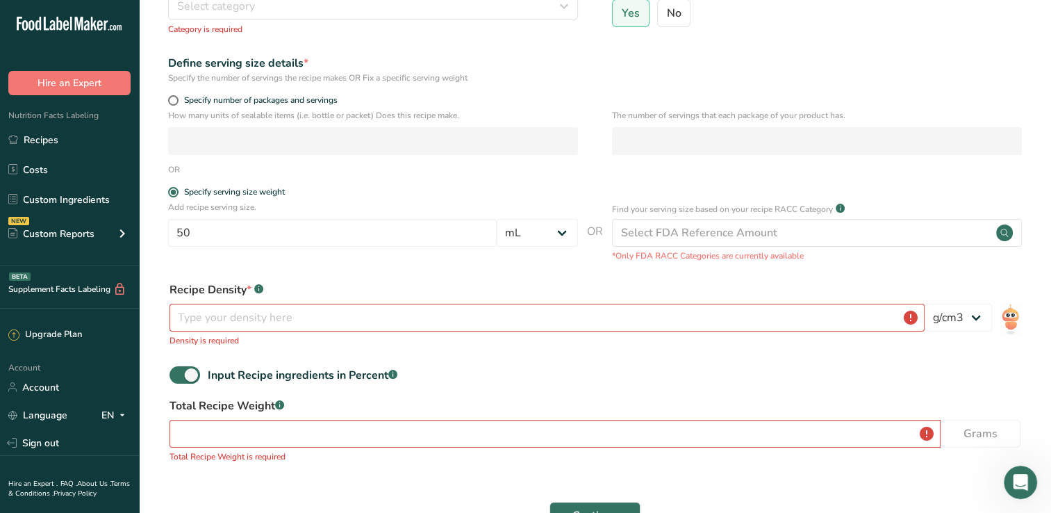
scroll to position [313, 0]
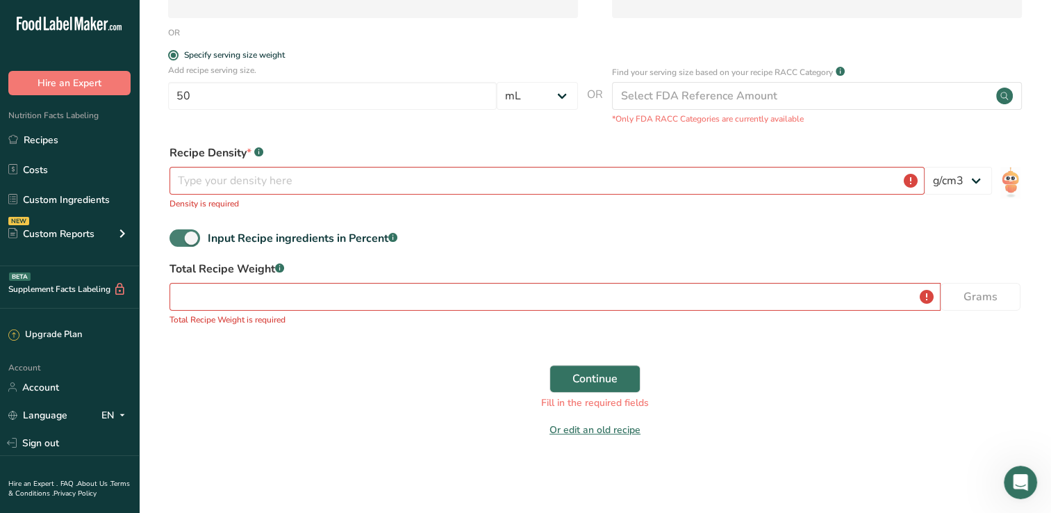
click at [183, 241] on span at bounding box center [184, 237] width 31 height 17
click at [179, 241] on input "Input Recipe ingredients in Percent .a-a{fill:#347362;}.b-a{fill:#fff;}" at bounding box center [173, 237] width 9 height 9
checkbox input "false"
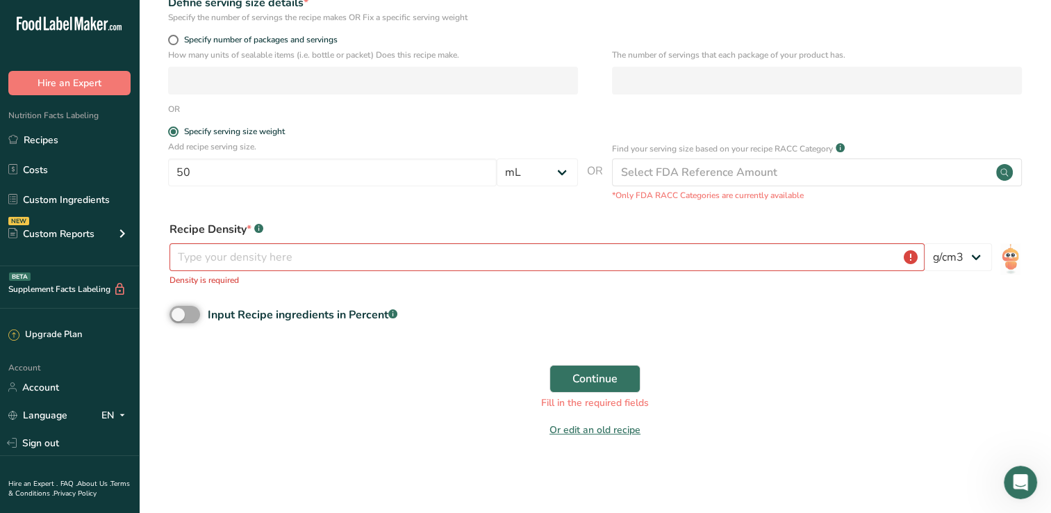
scroll to position [237, 0]
click at [979, 265] on select "lb/ft3 g/cm3" at bounding box center [958, 257] width 67 height 28
click at [791, 243] on input "number" at bounding box center [546, 257] width 755 height 28
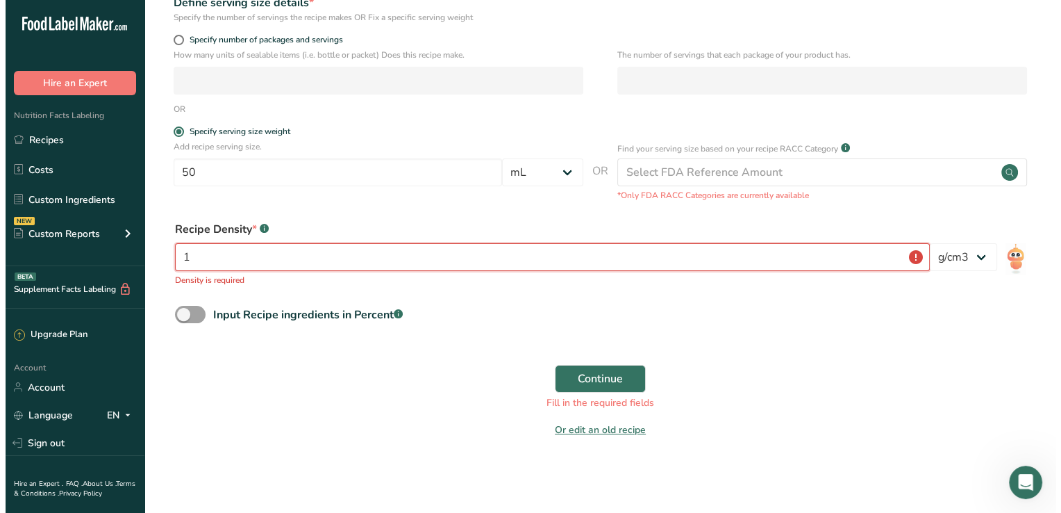
scroll to position [230, 0]
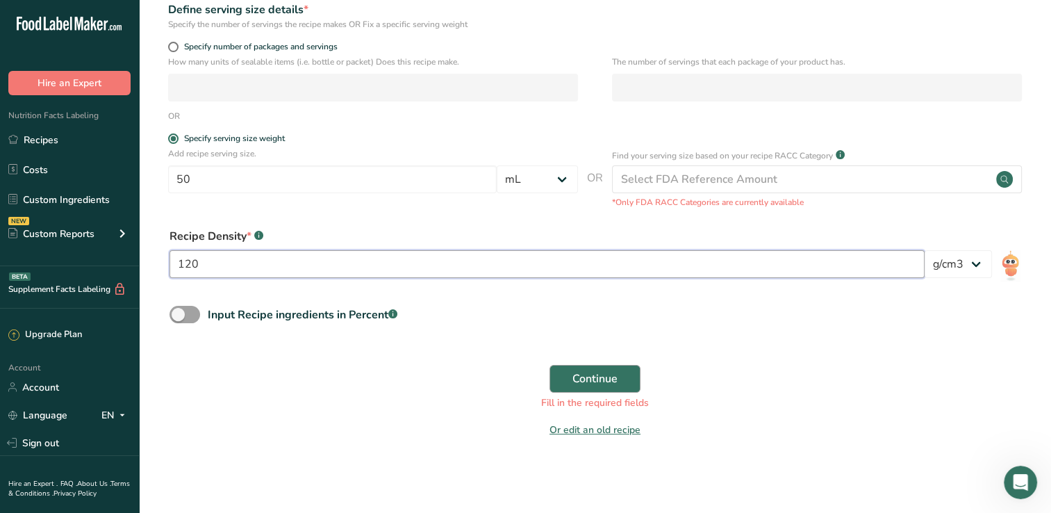
type input "120"
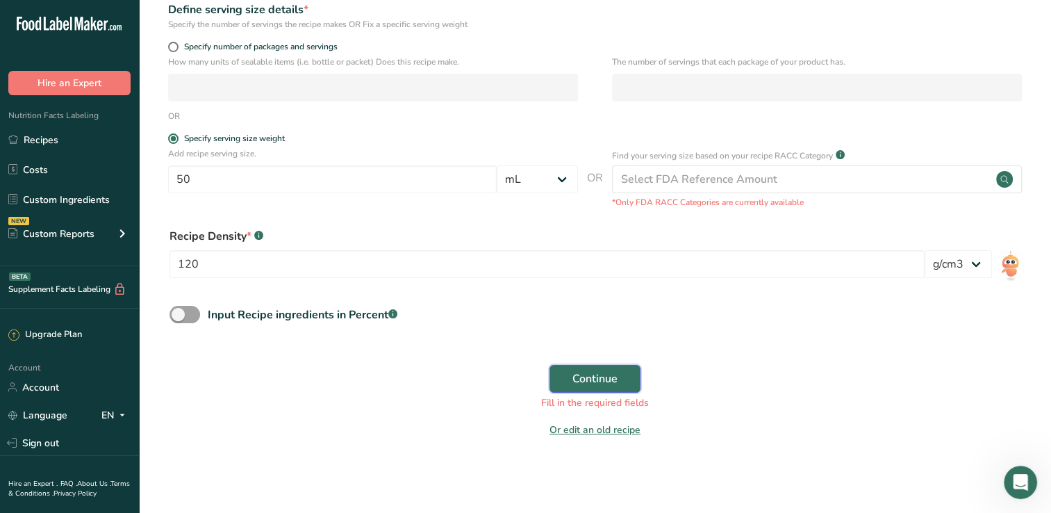
click at [607, 372] on span "Continue" at bounding box center [594, 378] width 45 height 17
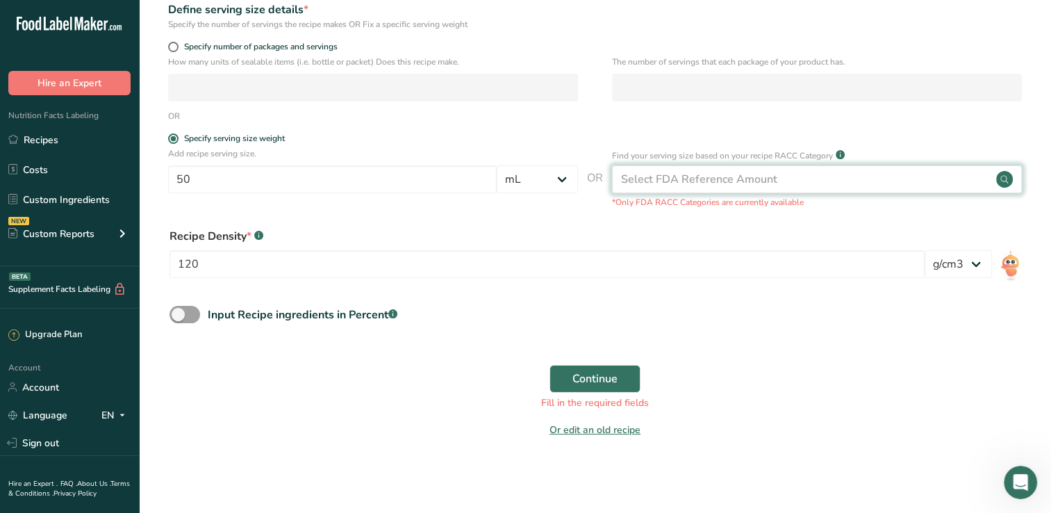
click at [711, 182] on div "Select FDA Reference Amount" at bounding box center [699, 179] width 156 height 17
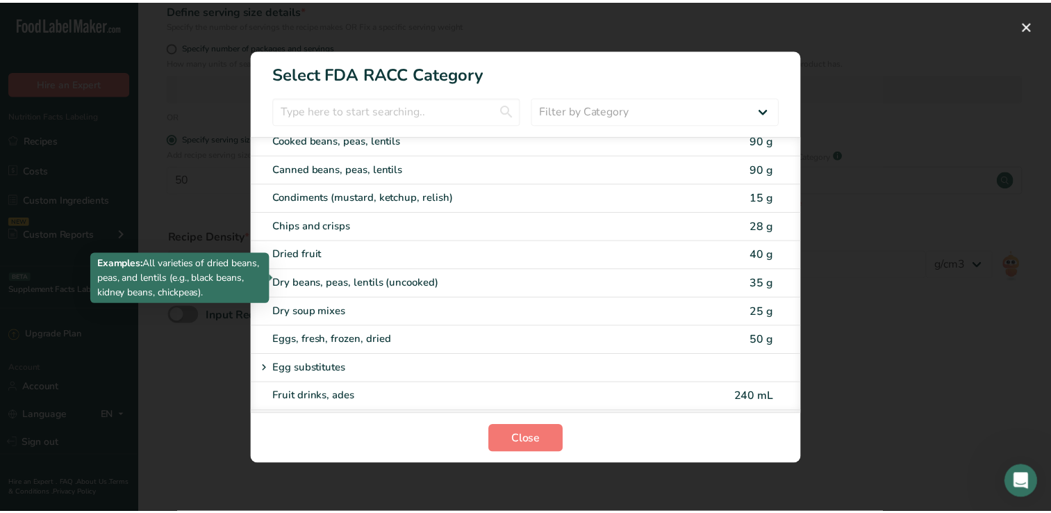
scroll to position [920, 0]
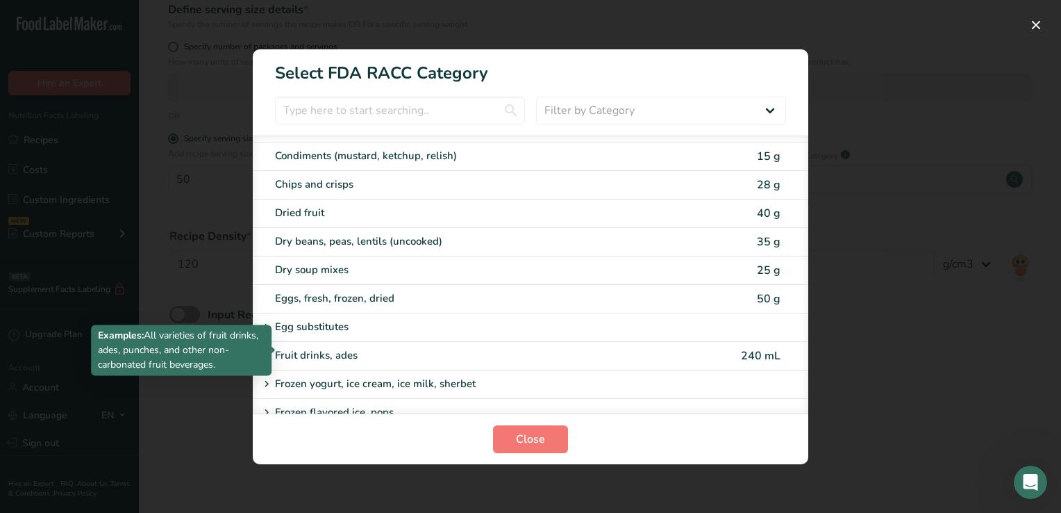
click at [450, 352] on div "Fruit drinks, ades" at bounding box center [472, 355] width 395 height 16
type input "240"
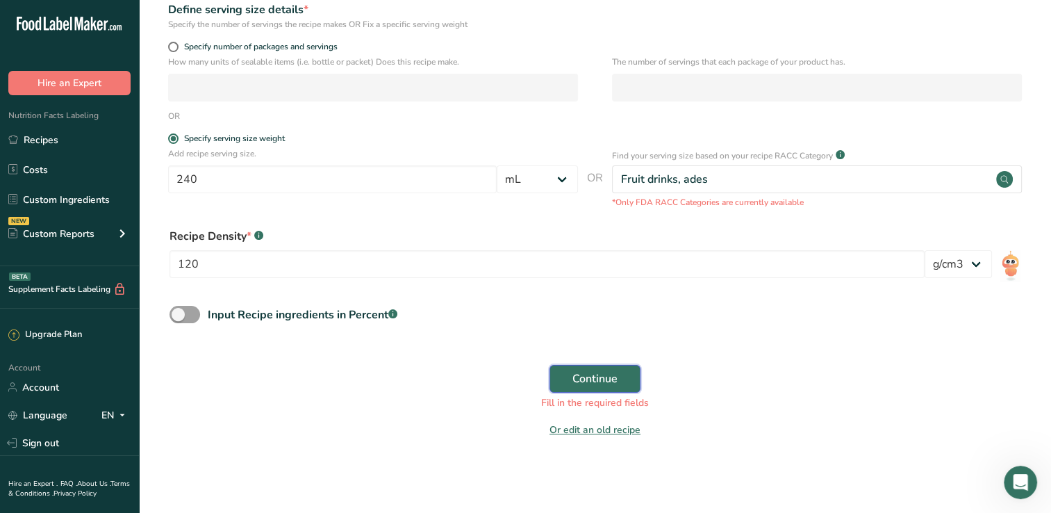
click at [613, 368] on button "Continue" at bounding box center [594, 379] width 91 height 28
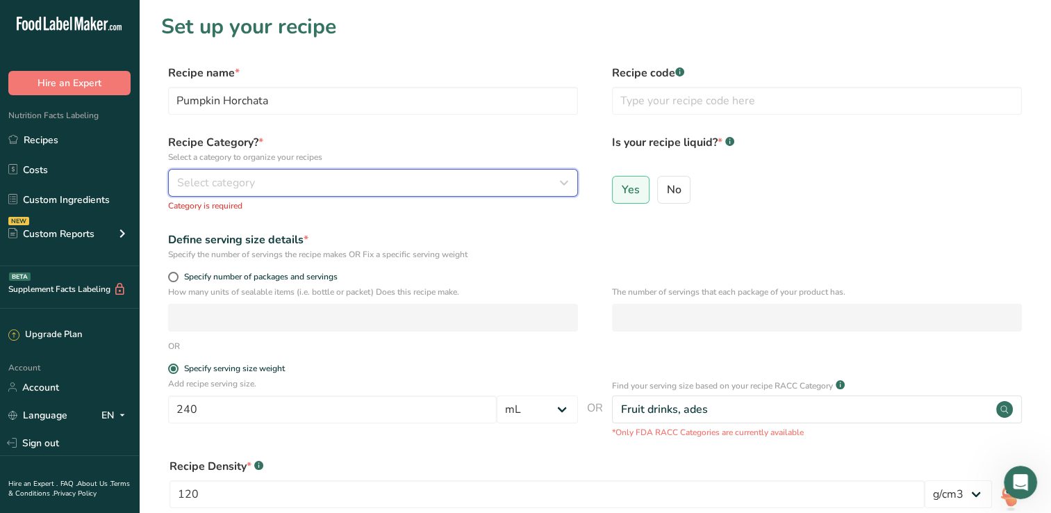
click at [351, 182] on div "Select category" at bounding box center [368, 182] width 383 height 17
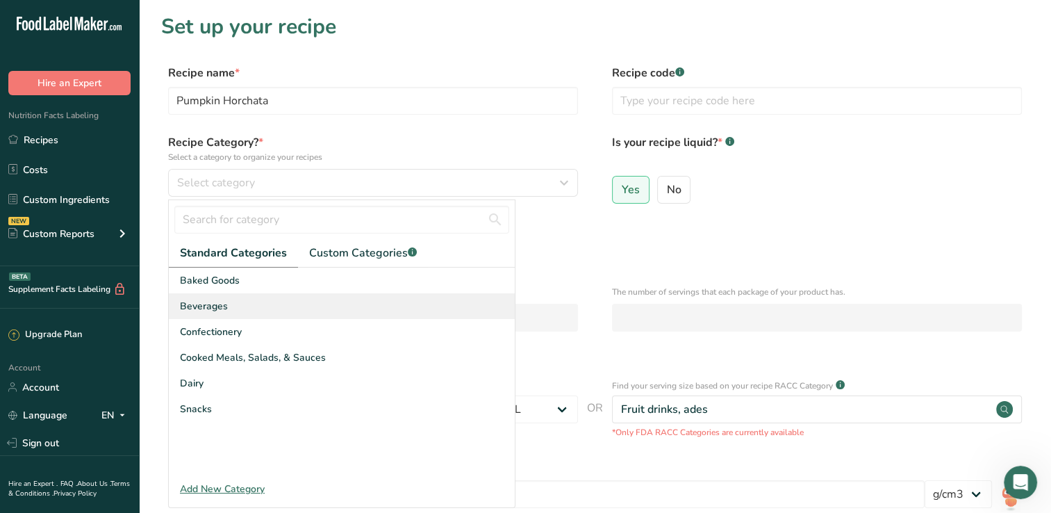
click at [325, 310] on div "Beverages" at bounding box center [342, 306] width 346 height 26
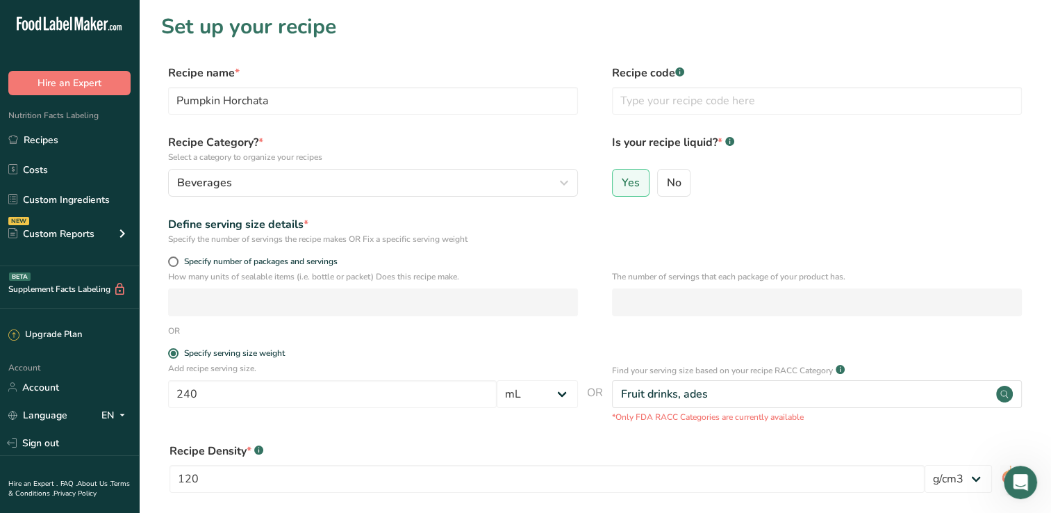
scroll to position [215, 0]
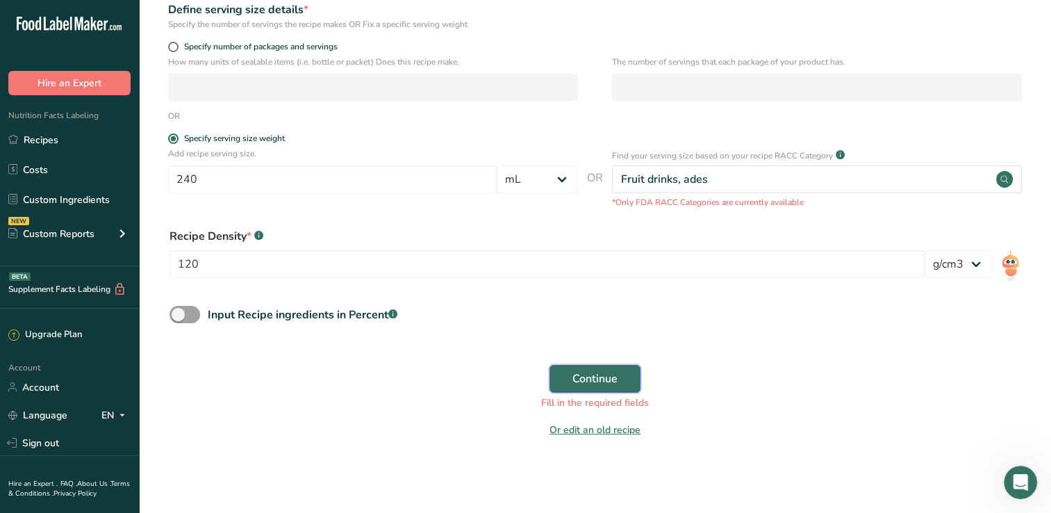
click at [603, 374] on span "Continue" at bounding box center [594, 378] width 45 height 17
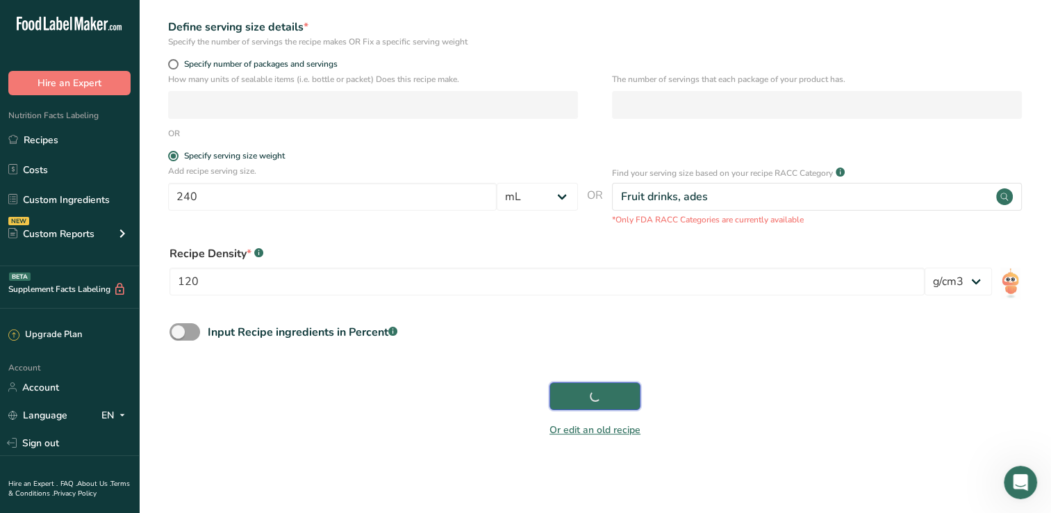
scroll to position [197, 0]
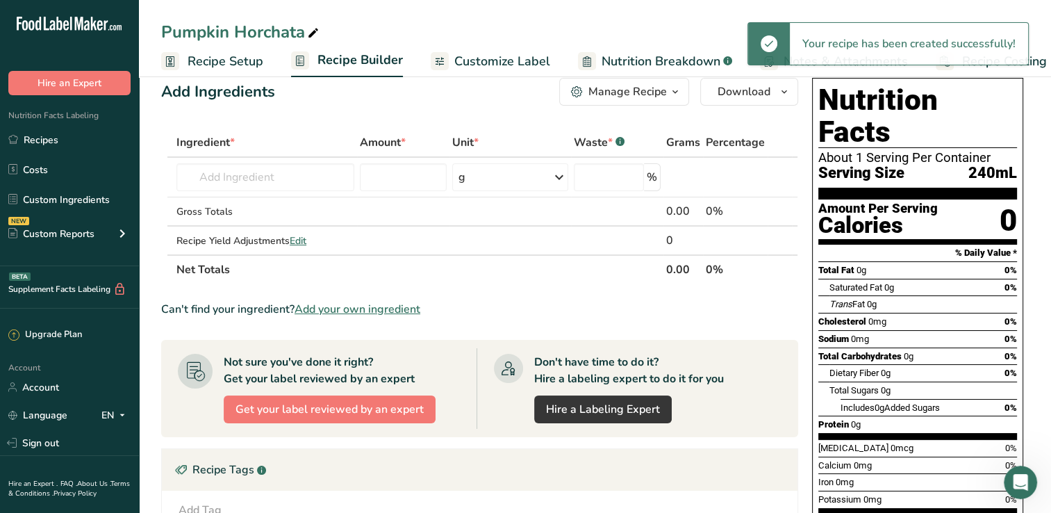
scroll to position [22, 0]
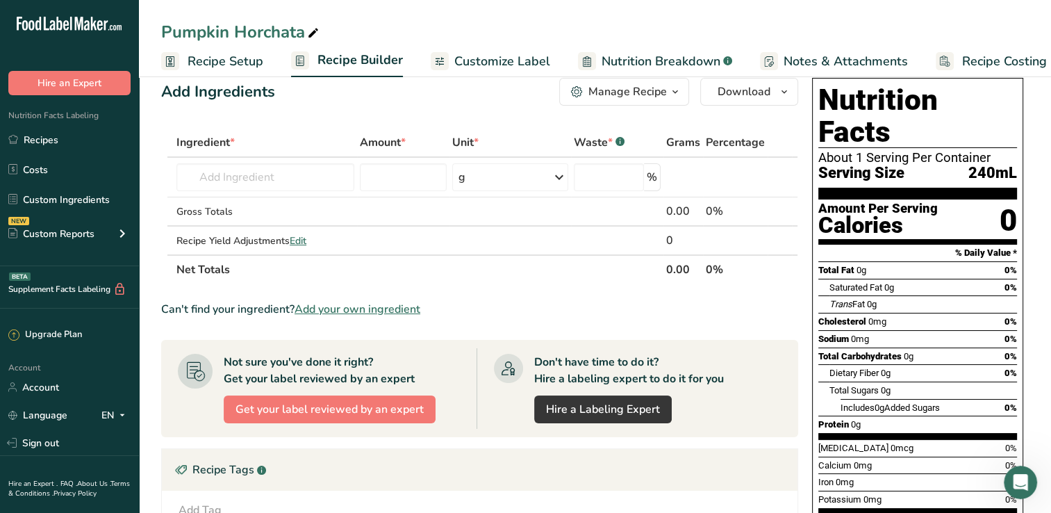
click at [258, 63] on span "Recipe Setup" at bounding box center [226, 61] width 76 height 19
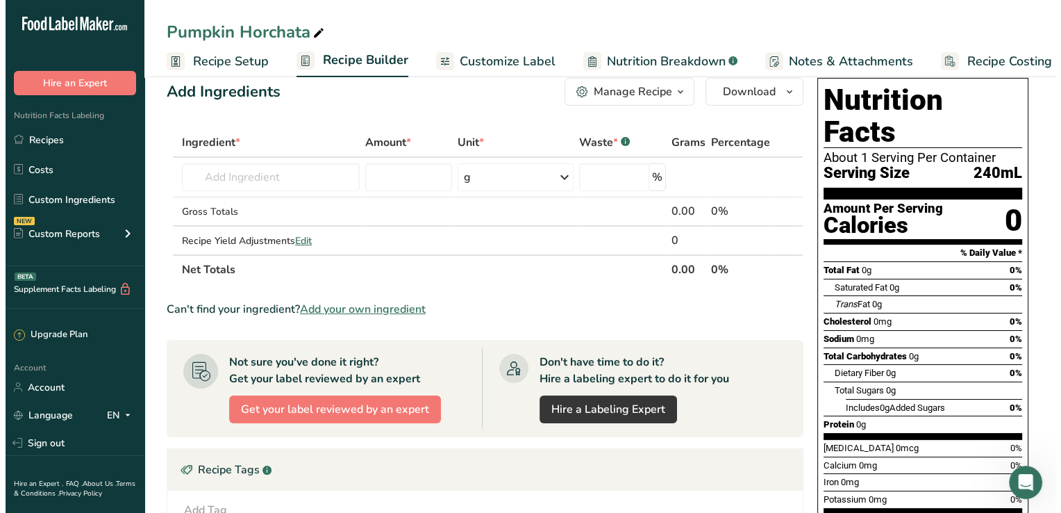
scroll to position [0, 5]
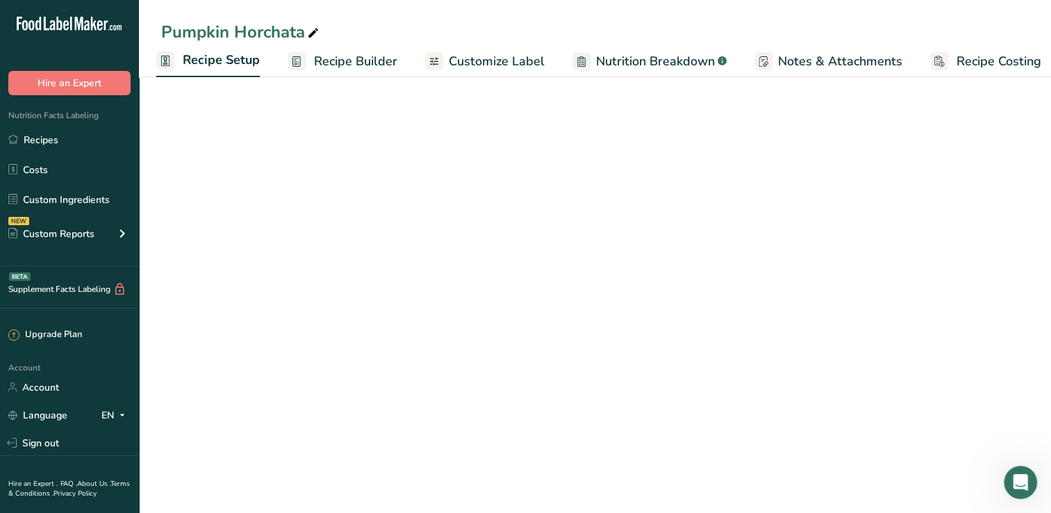
select select "17"
select select "22"
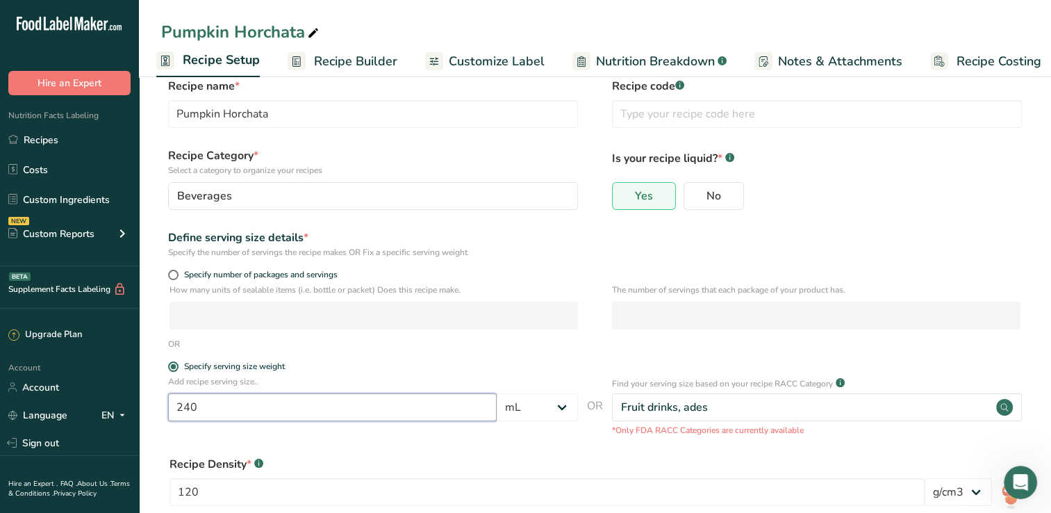
click at [348, 402] on input "240" at bounding box center [332, 407] width 329 height 28
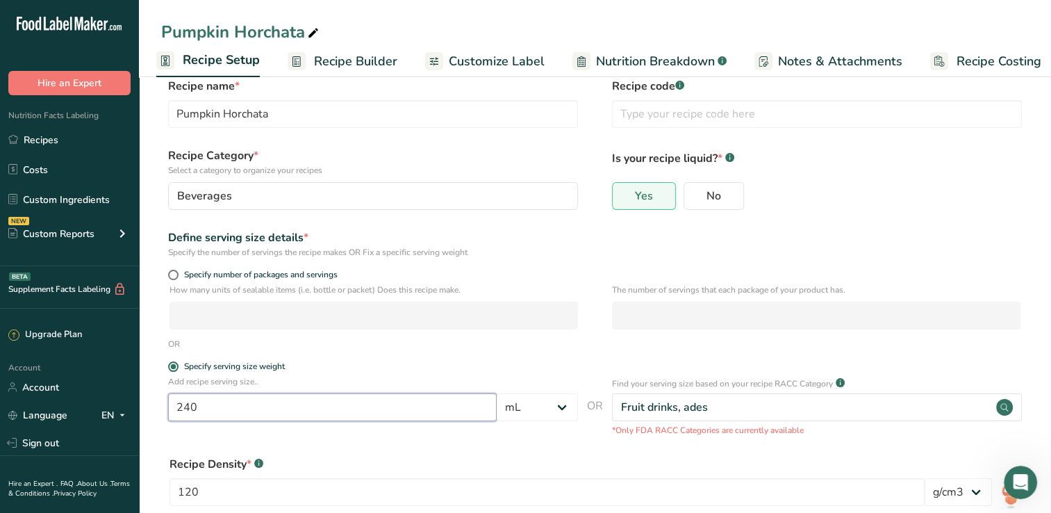
click at [348, 402] on input "240" at bounding box center [332, 407] width 329 height 28
type input "2"
type input "50"
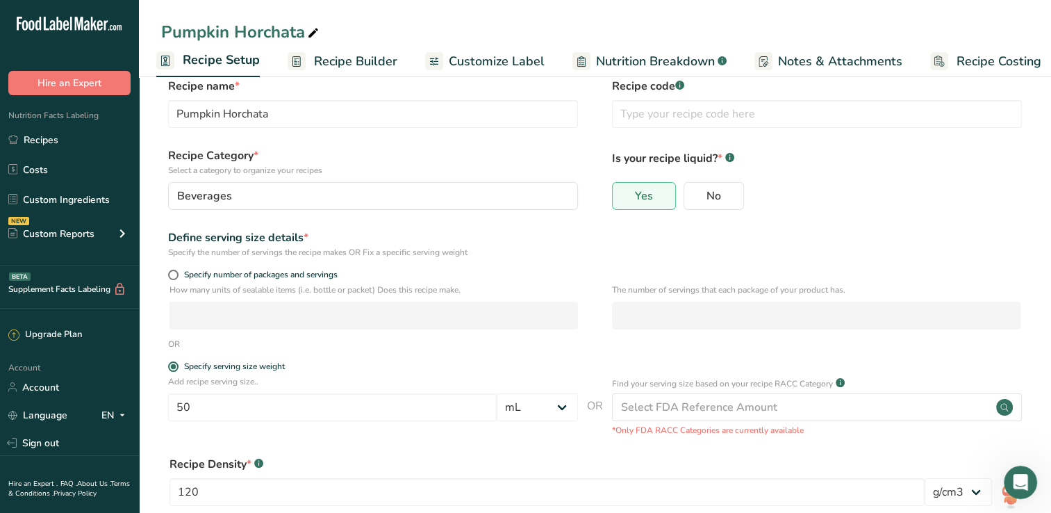
click at [636, 454] on div "Recipe Density * .a-a{fill:#347362;}.b-a{fill:#fff;} 120 lb/ft3 g/cm3" at bounding box center [595, 484] width 868 height 75
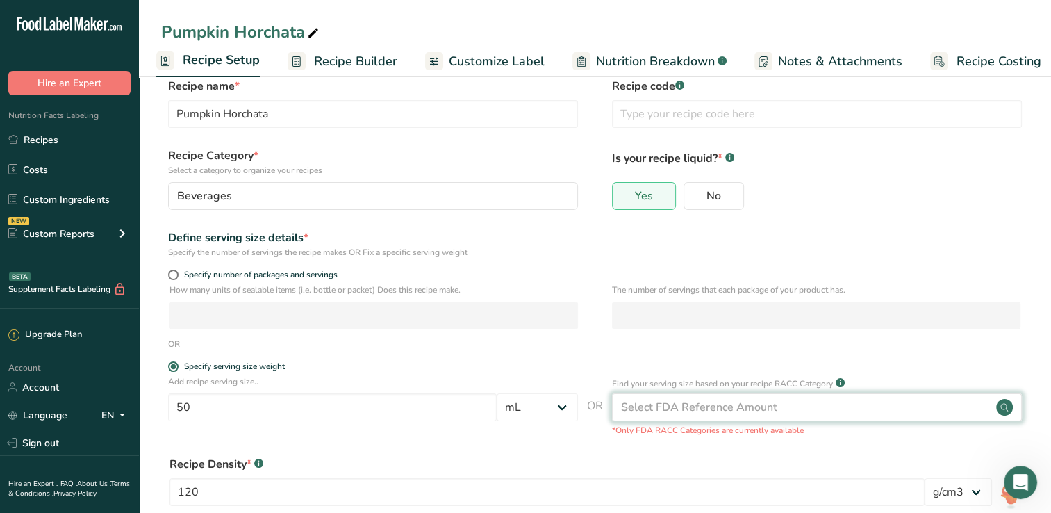
click at [729, 399] on div "Select FDA Reference Amount" at bounding box center [699, 407] width 156 height 17
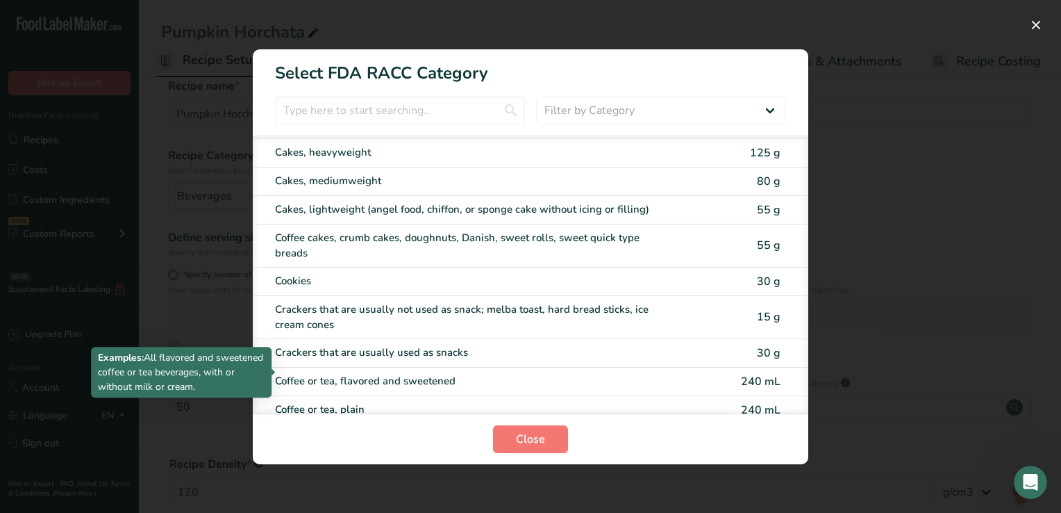
scroll to position [222, 0]
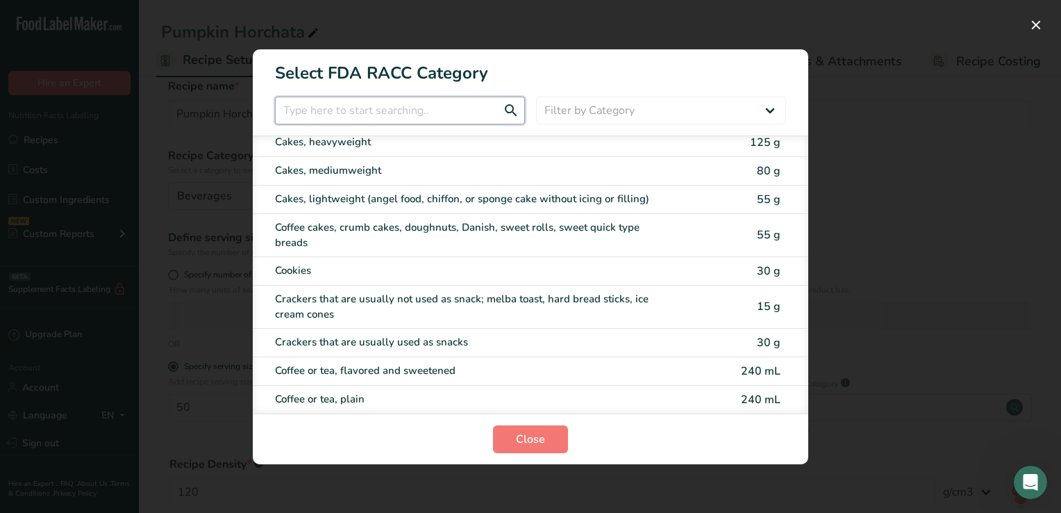
click at [351, 104] on input "RACC Category Selection Modal" at bounding box center [400, 111] width 250 height 28
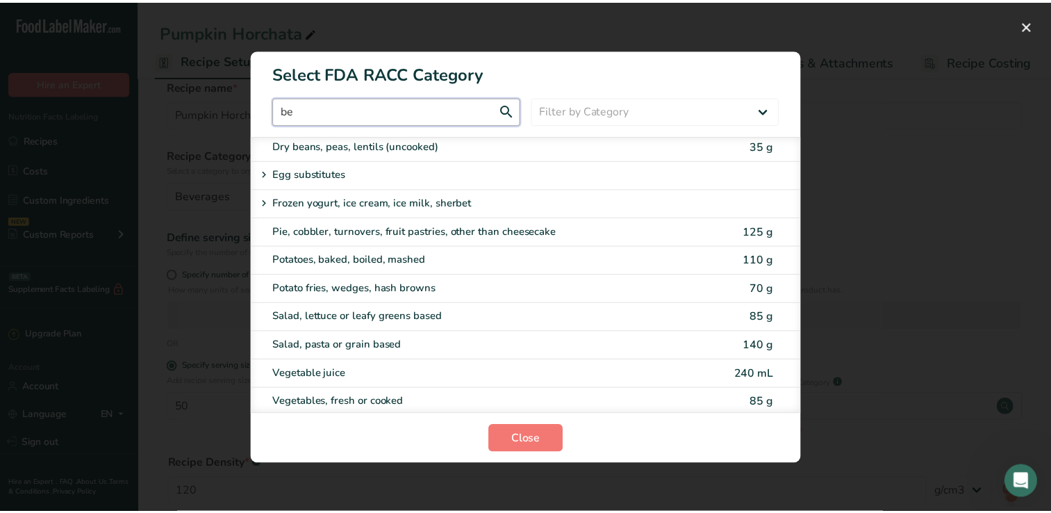
scroll to position [0, 0]
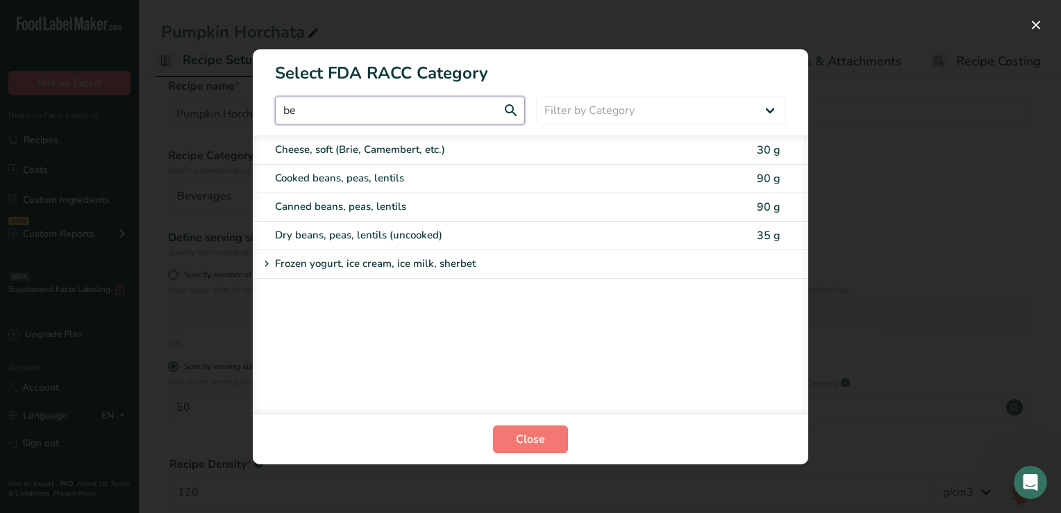
type input "b"
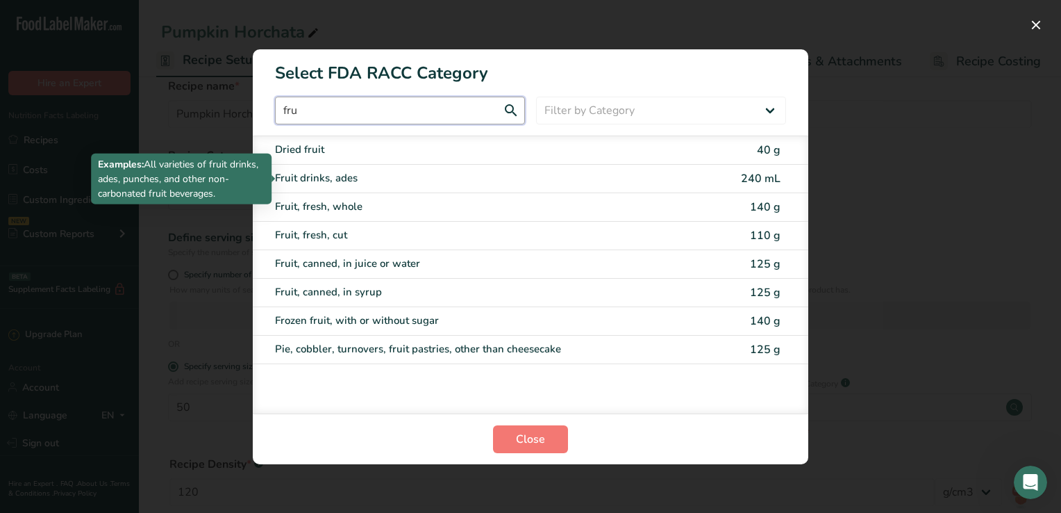
type input "fru"
click at [381, 181] on div "Fruit drinks, ades" at bounding box center [472, 178] width 395 height 16
type input "240"
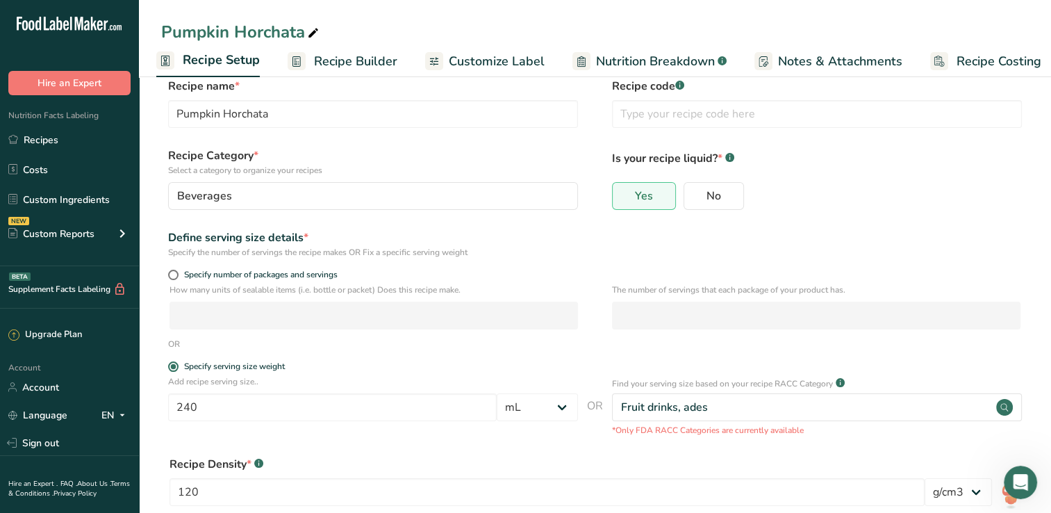
scroll to position [149, 0]
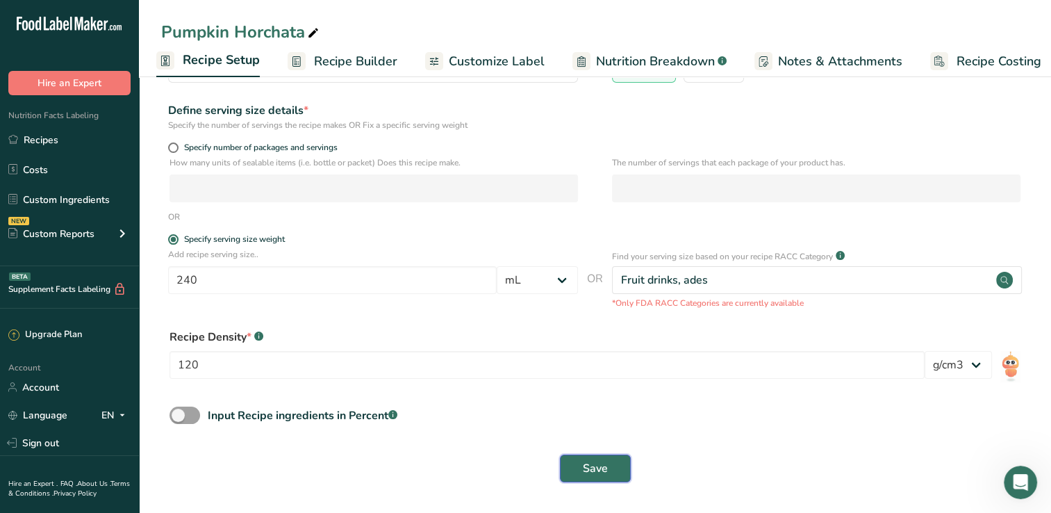
click at [609, 479] on button "Save" at bounding box center [595, 468] width 71 height 28
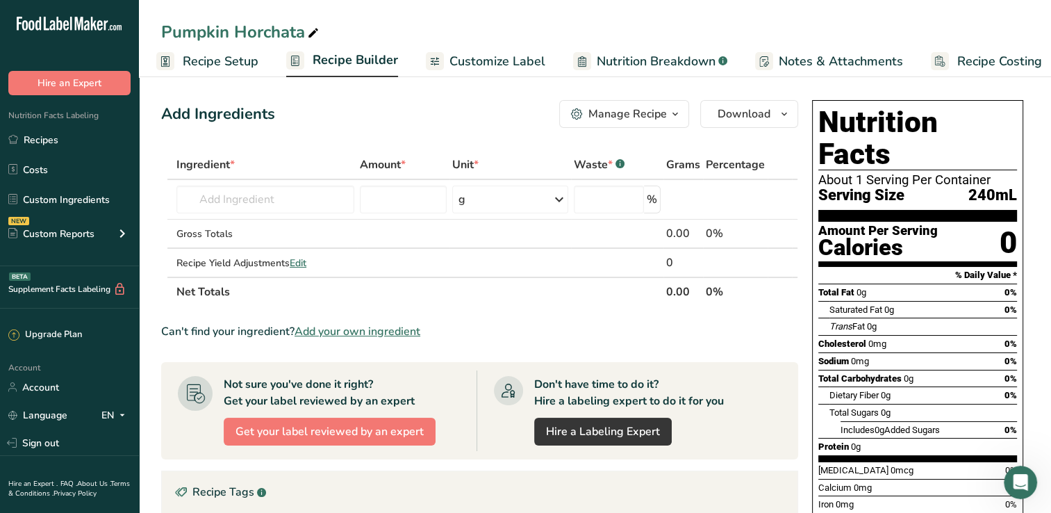
click at [353, 59] on span "Recipe Builder" at bounding box center [355, 60] width 85 height 19
click at [213, 54] on span "Recipe Setup" at bounding box center [226, 61] width 76 height 19
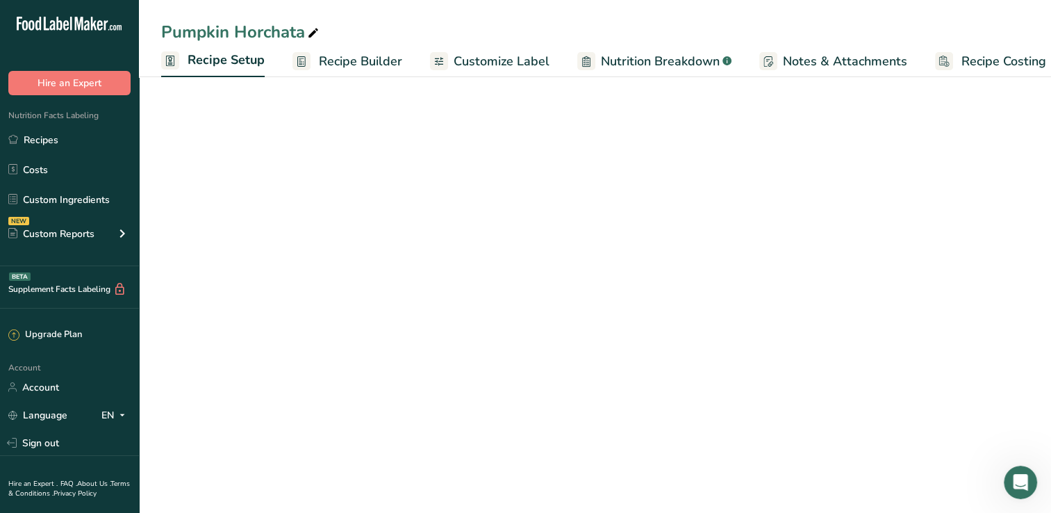
scroll to position [0, 5]
select select "17"
select select "22"
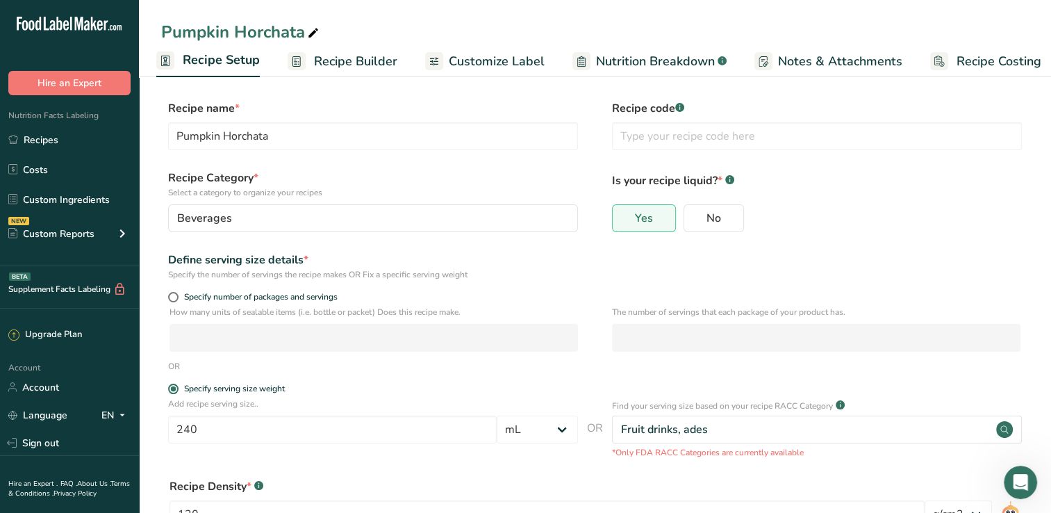
scroll to position [75, 0]
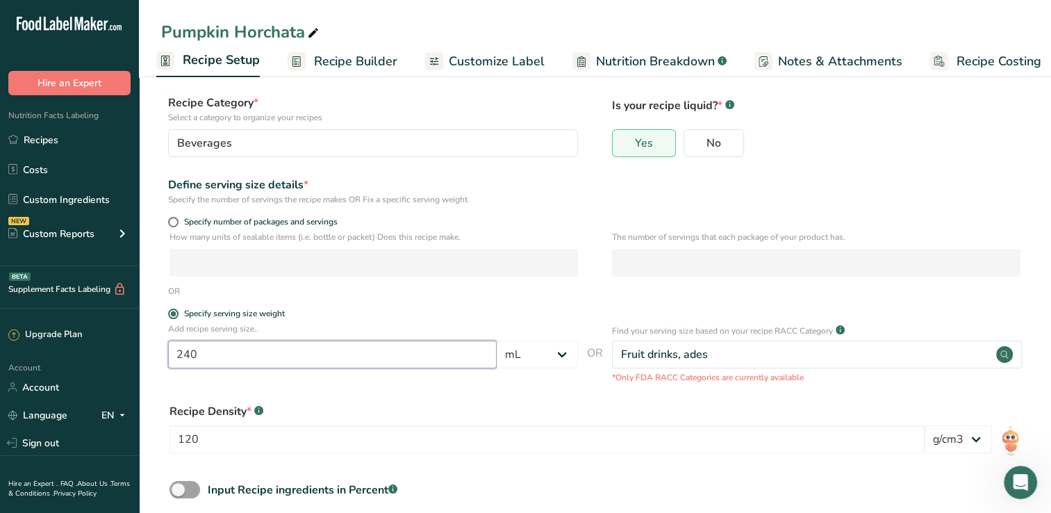
click at [286, 353] on input "240" at bounding box center [332, 354] width 329 height 28
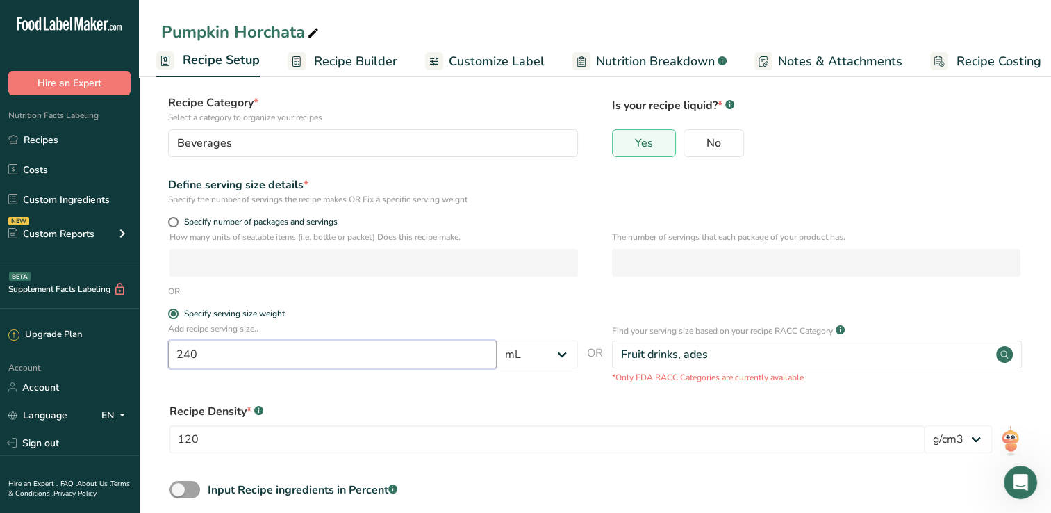
click at [286, 353] on input "240" at bounding box center [332, 354] width 329 height 28
type input "2"
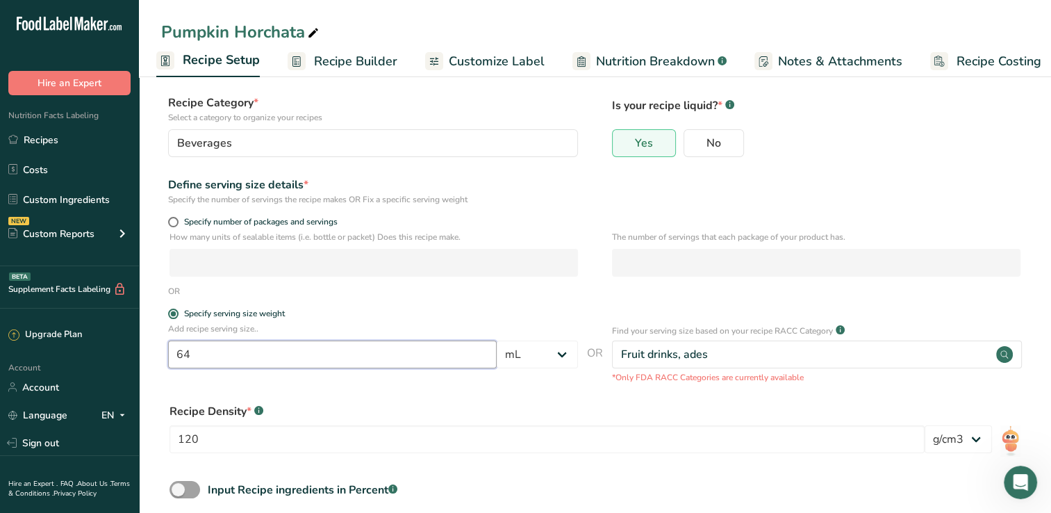
type input "64"
click at [434, 415] on div "Recipe Density * .a-a{fill:#347362;}.b-a{fill:#fff;}" at bounding box center [594, 411] width 851 height 17
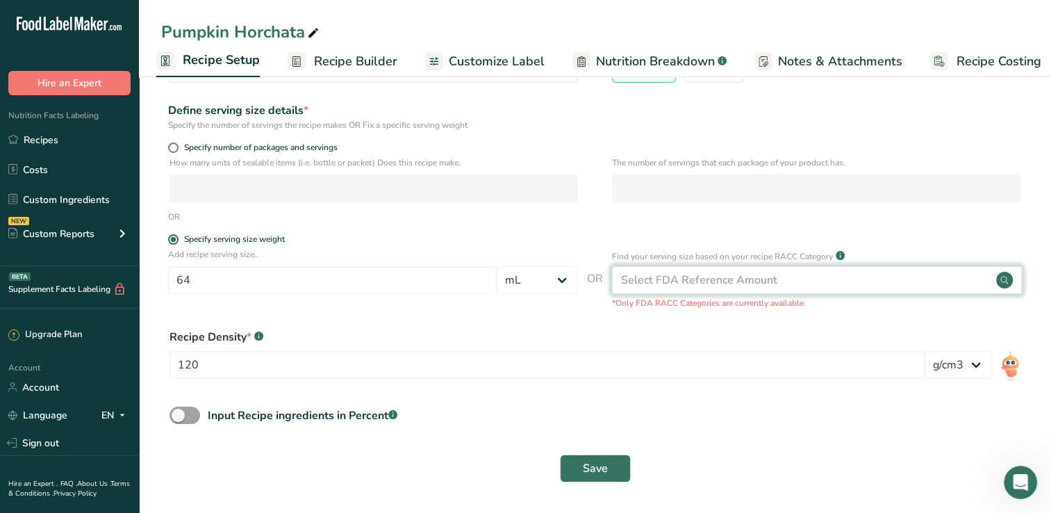
click at [910, 267] on div "Select FDA Reference Amount" at bounding box center [817, 280] width 410 height 28
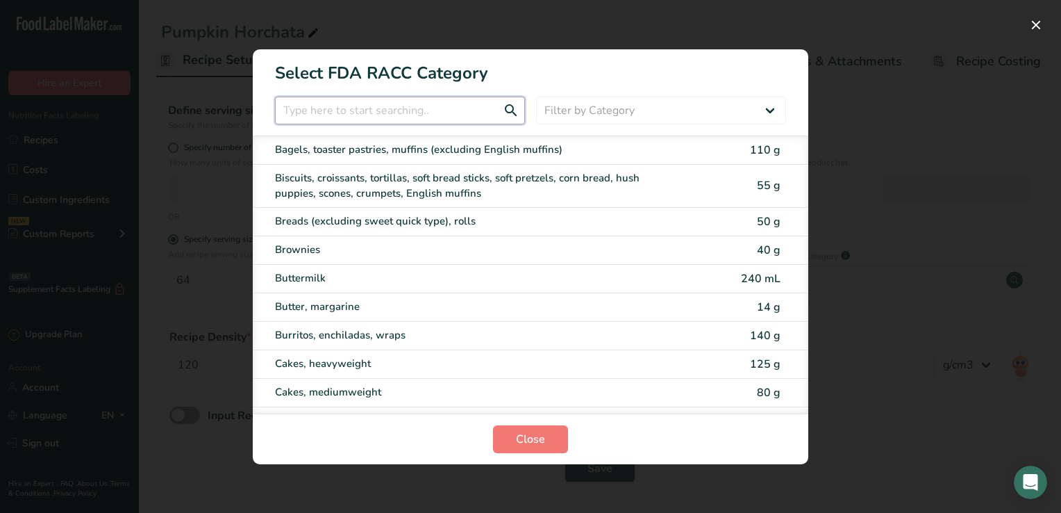
click at [457, 113] on input "RACC Category Selection Modal" at bounding box center [400, 111] width 250 height 28
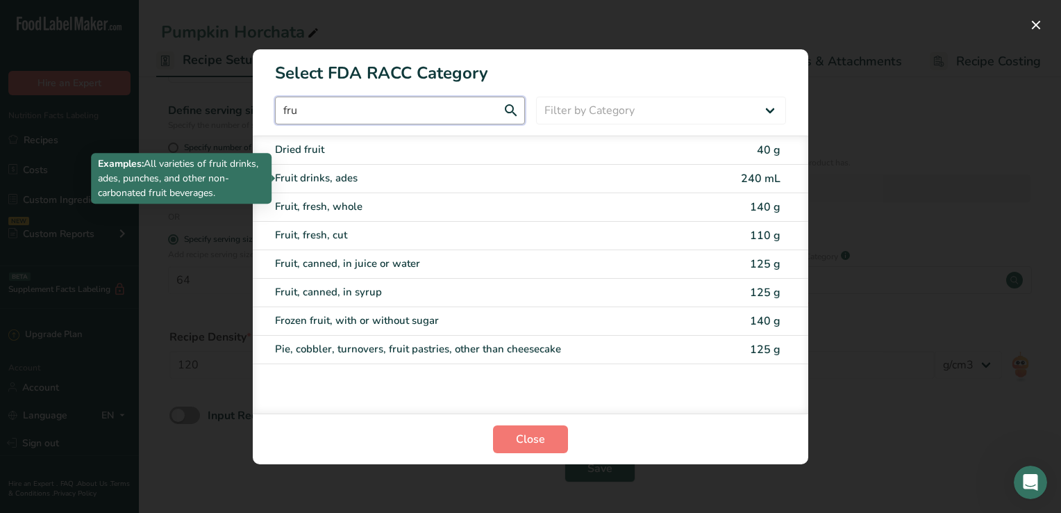
type input "fru"
click at [349, 182] on div "Fruit drinks, ades" at bounding box center [472, 178] width 395 height 16
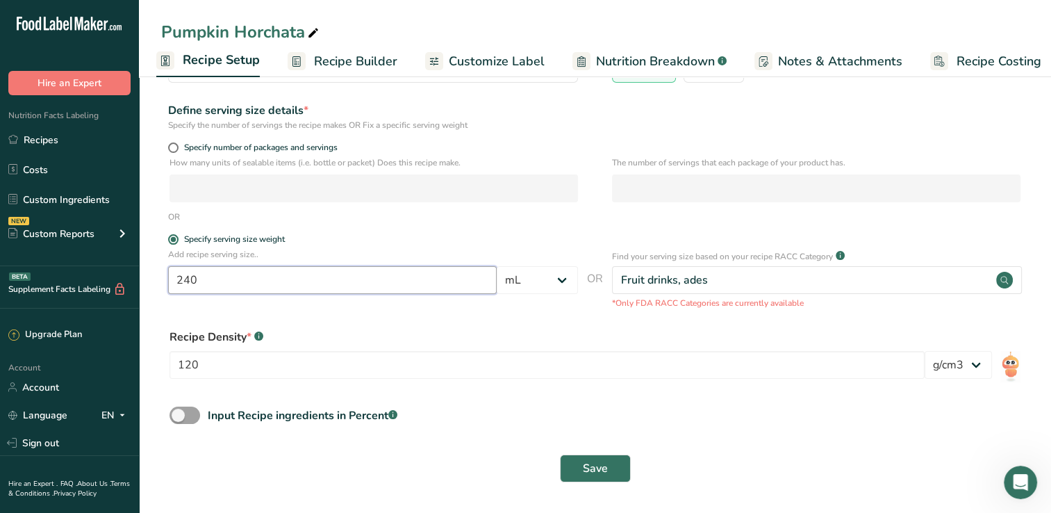
click at [356, 282] on input "240" at bounding box center [332, 280] width 329 height 28
type input "24"
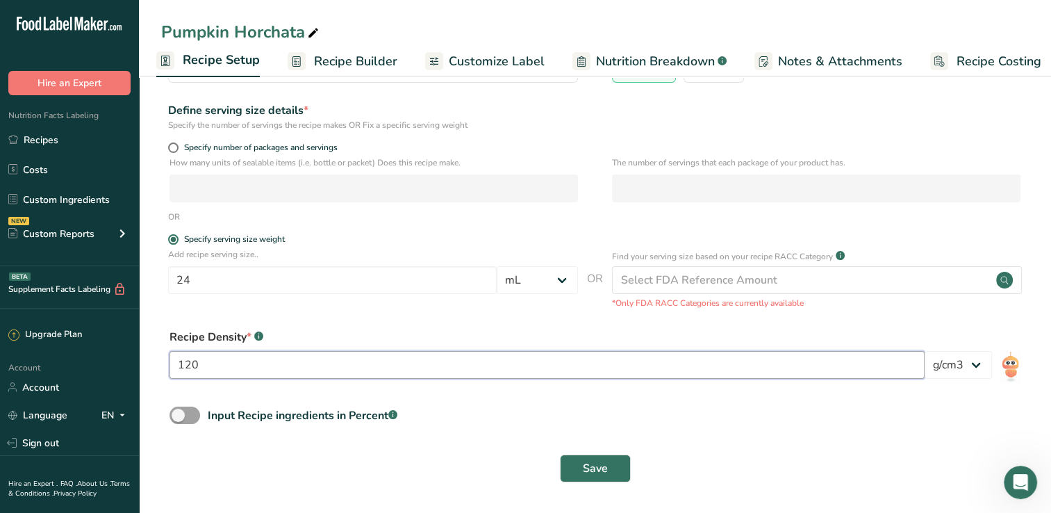
click at [425, 374] on input "120" at bounding box center [546, 365] width 755 height 28
type input "1032"
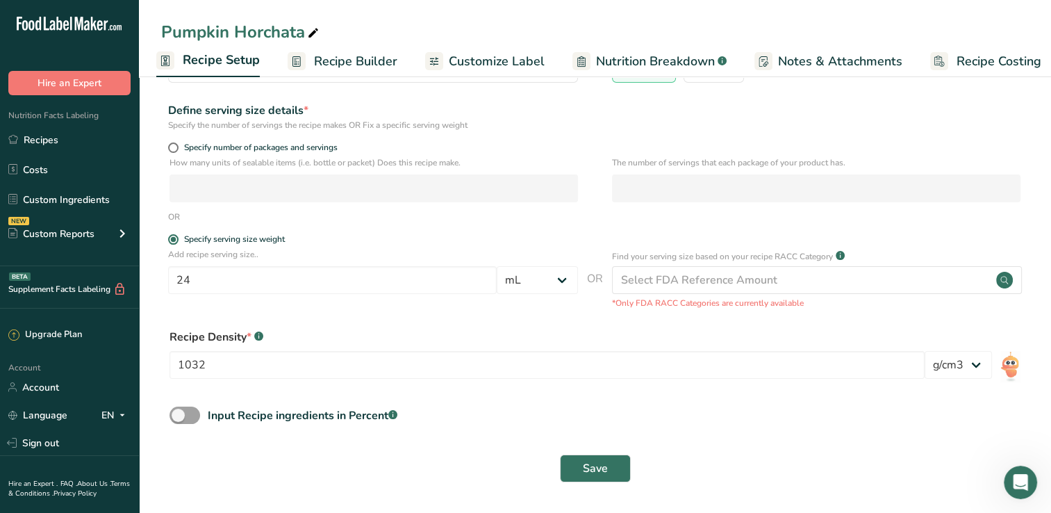
click at [515, 409] on div "Input Recipe ingredients in Percent .a-a{fill:#347362;}.b-a{fill:#fff;}" at bounding box center [595, 420] width 868 height 28
click at [617, 471] on button "Save" at bounding box center [595, 468] width 71 height 28
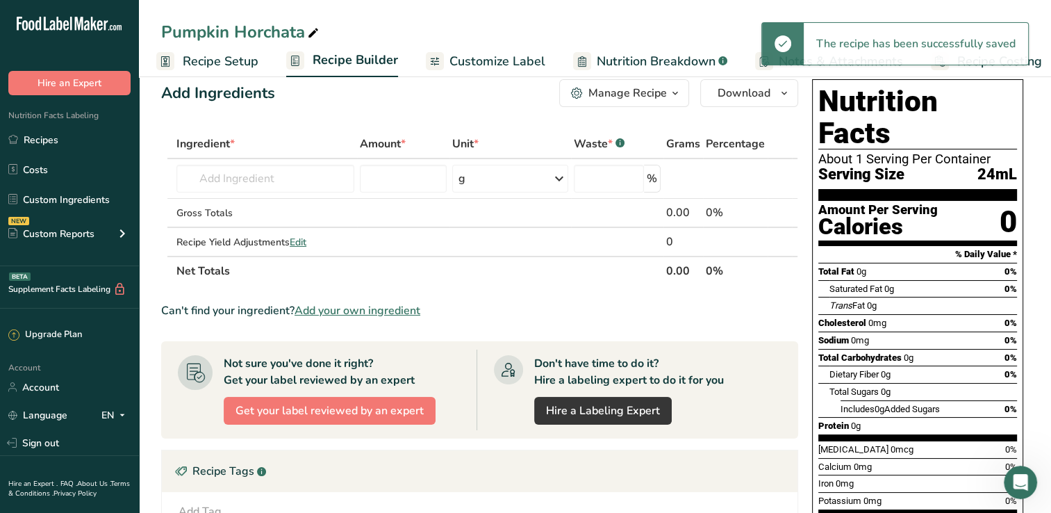
scroll to position [13, 0]
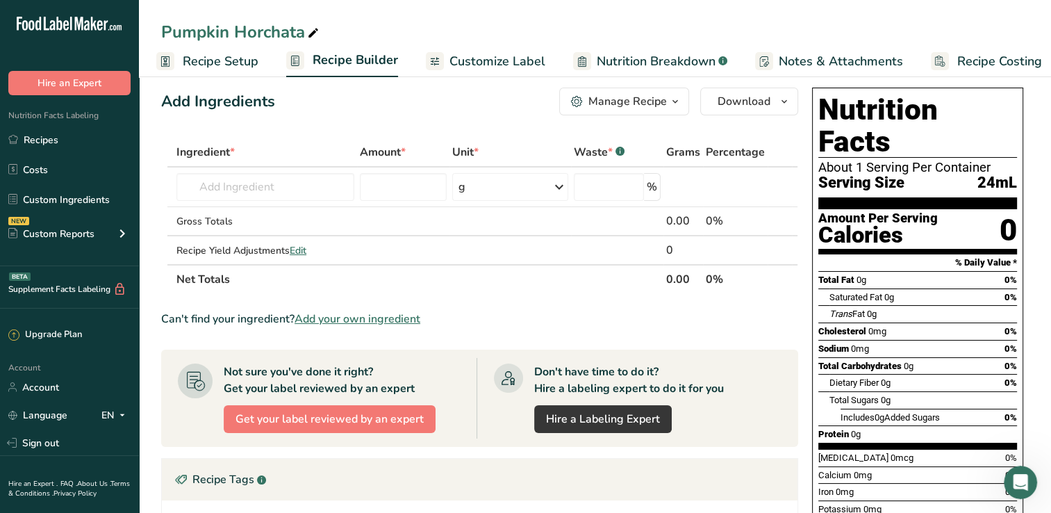
click at [238, 69] on span "Recipe Setup" at bounding box center [221, 61] width 76 height 19
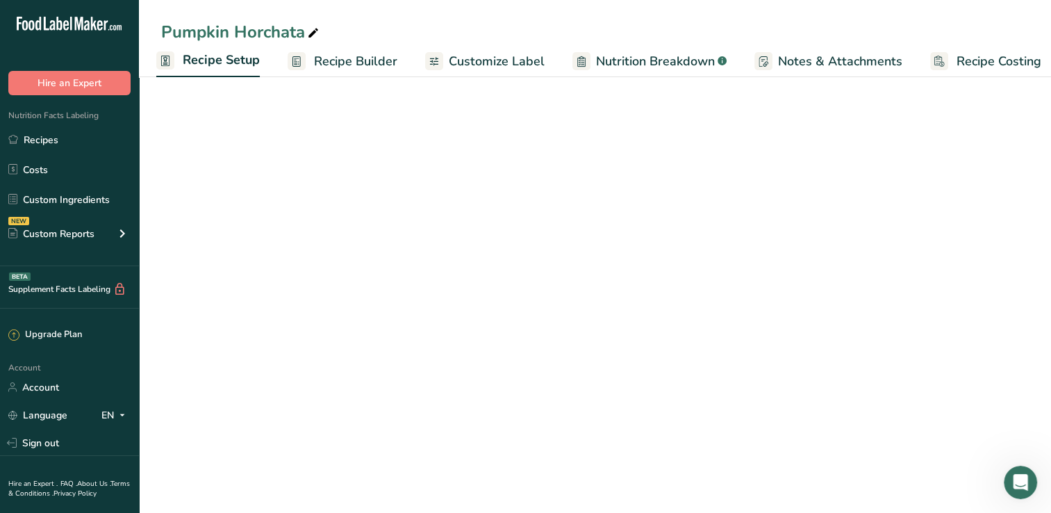
select select "17"
select select "22"
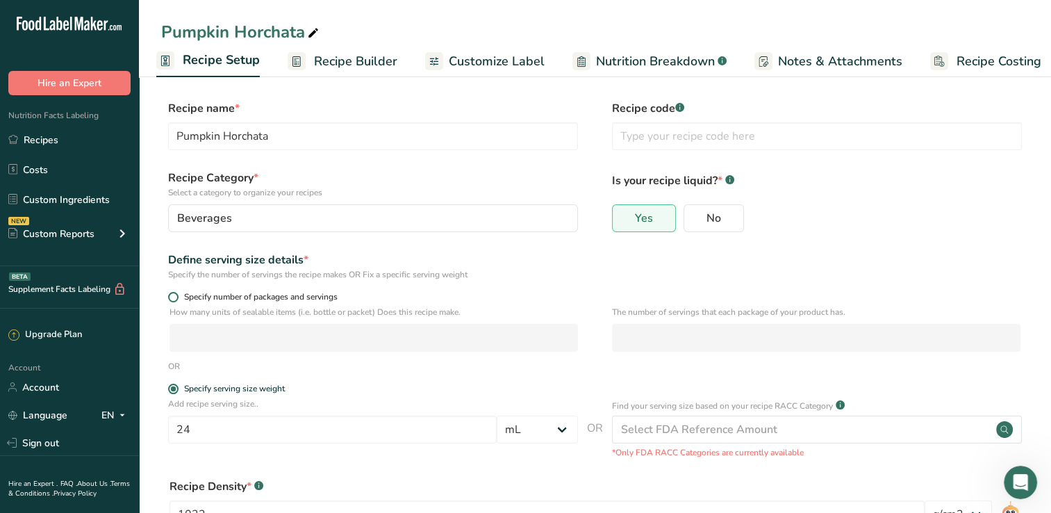
click at [175, 298] on span at bounding box center [173, 297] width 10 height 10
click at [175, 298] on input "Specify number of packages and servings" at bounding box center [172, 296] width 9 height 9
radio input "true"
radio input "false"
select select "0"
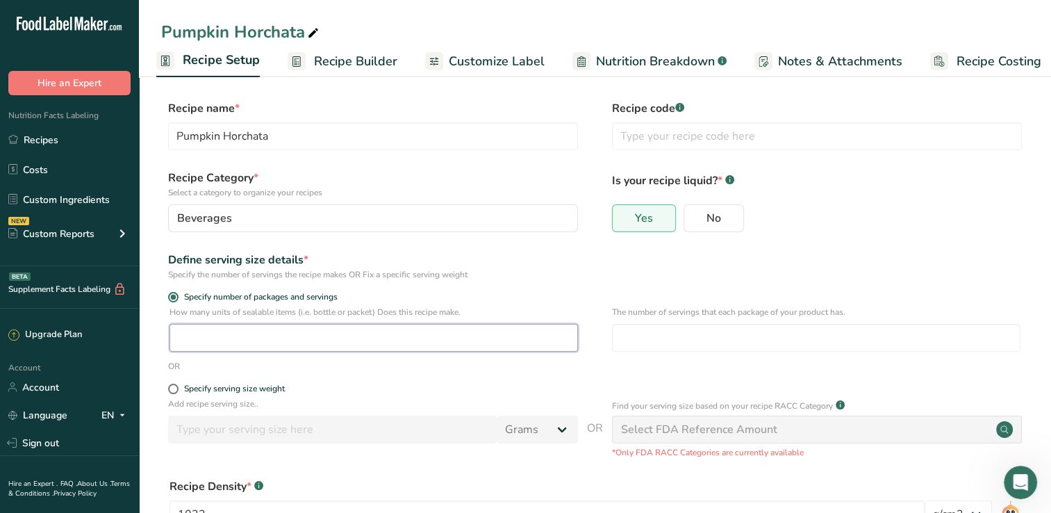
click at [242, 347] on input "number" at bounding box center [373, 338] width 408 height 28
type input "64"
click at [609, 346] on div "How many units of sealable items (i.e. bottle or packet) Does this recipe make.…" at bounding box center [595, 333] width 868 height 54
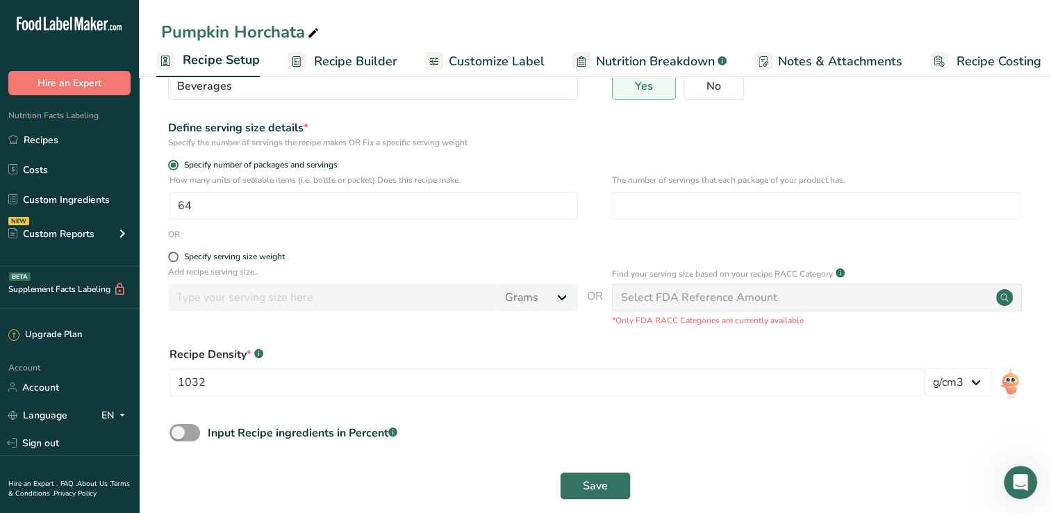
scroll to position [149, 0]
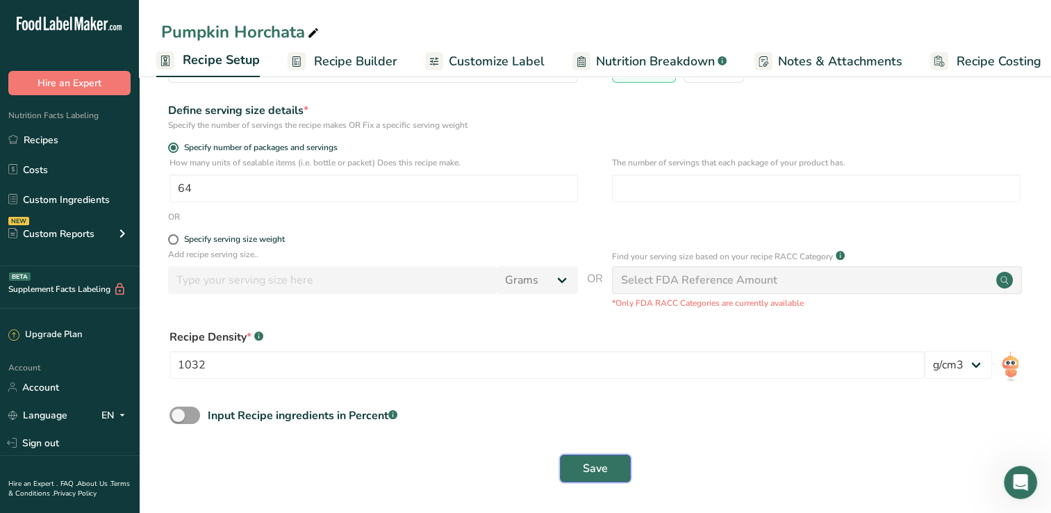
click at [600, 471] on span "Save" at bounding box center [595, 468] width 25 height 17
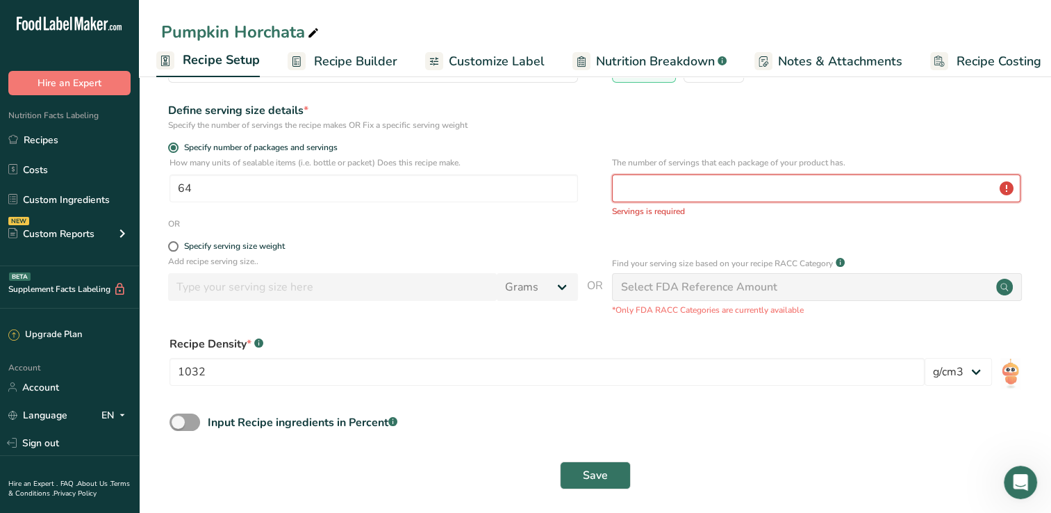
click at [795, 189] on input "number" at bounding box center [816, 188] width 408 height 28
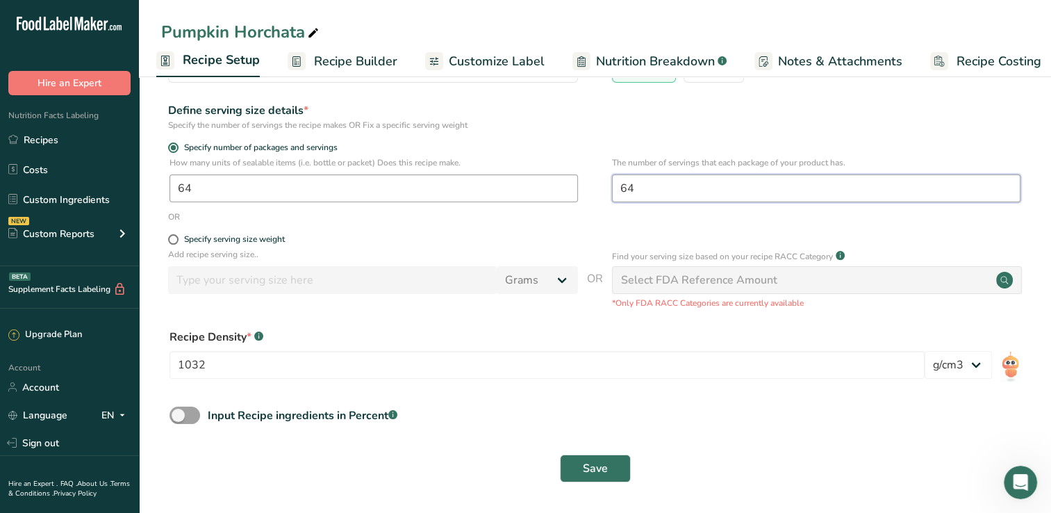
type input "64"
click at [456, 191] on input "64" at bounding box center [373, 188] width 408 height 28
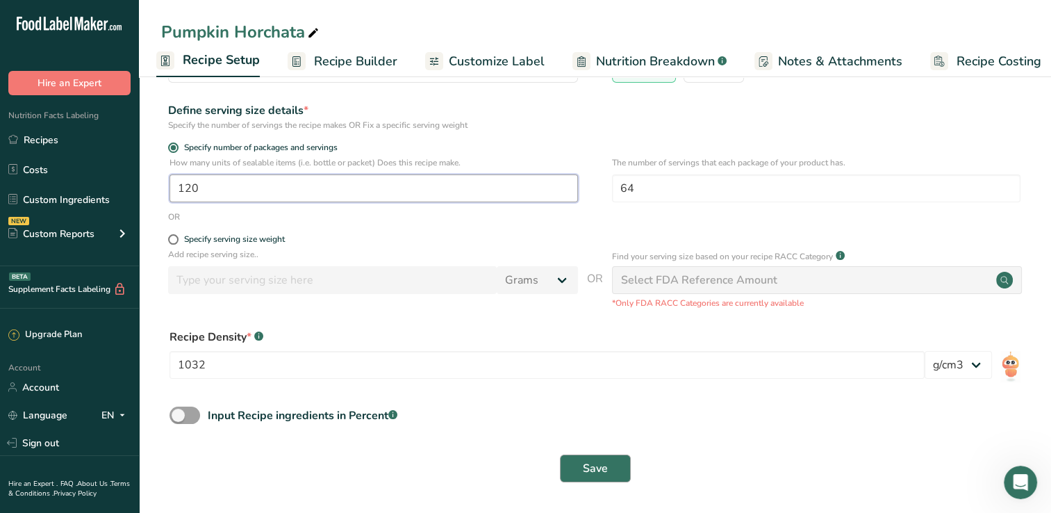
type input "120"
click at [597, 474] on span "Save" at bounding box center [595, 468] width 25 height 17
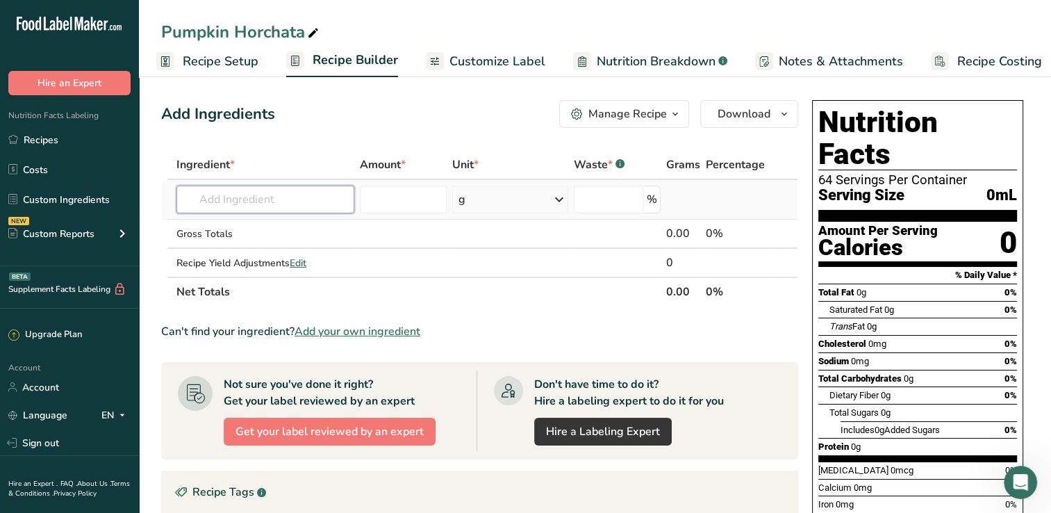
click at [295, 193] on input "text" at bounding box center [265, 199] width 178 height 28
click at [550, 207] on div "g" at bounding box center [509, 199] width 115 height 28
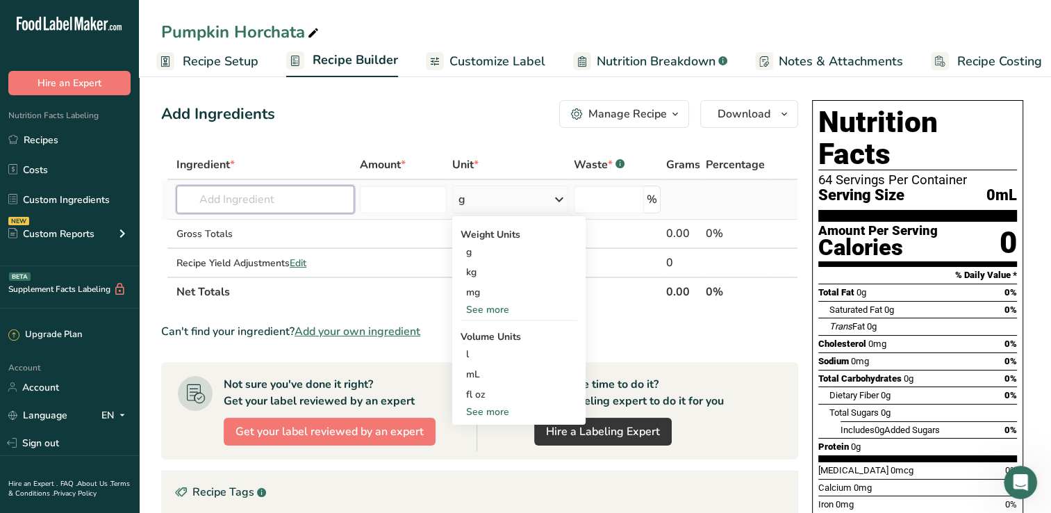
click at [324, 204] on input "text" at bounding box center [265, 199] width 178 height 28
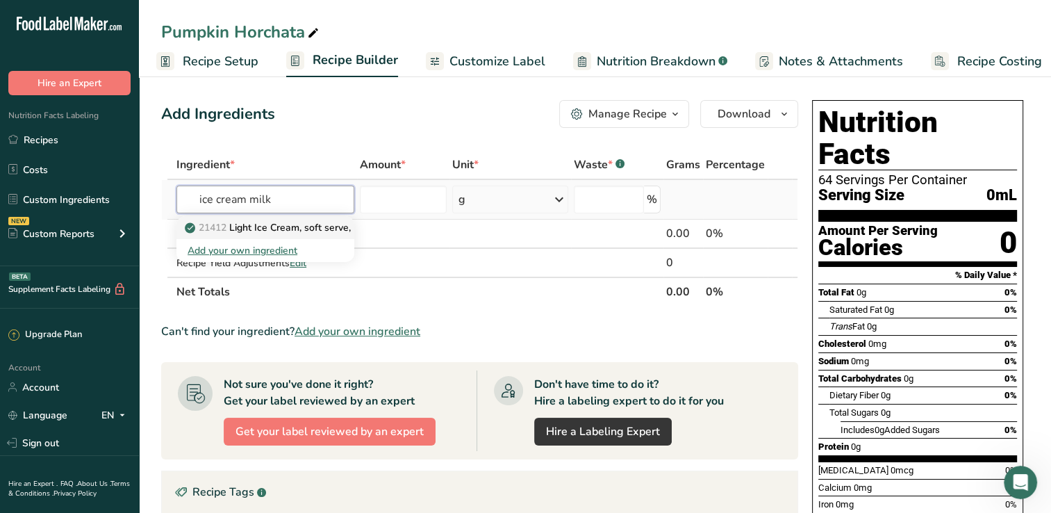
type input "ice cream milk"
click at [307, 226] on p "21412 Light Ice Cream, soft serve, blended with milk chocolate candies" at bounding box center [352, 227] width 329 height 15
type input "Light Ice Cream, soft serve, blended with milk chocolate candies"
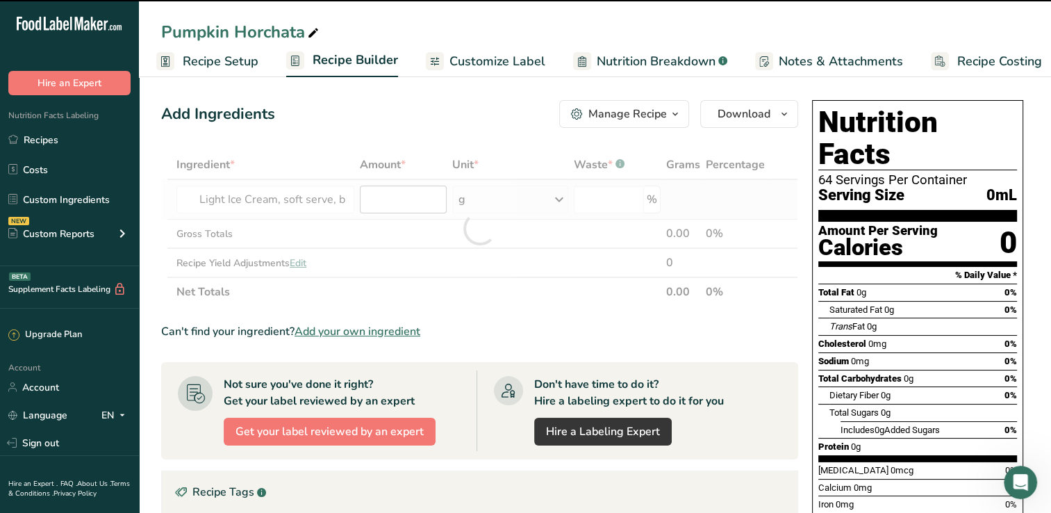
type input "0"
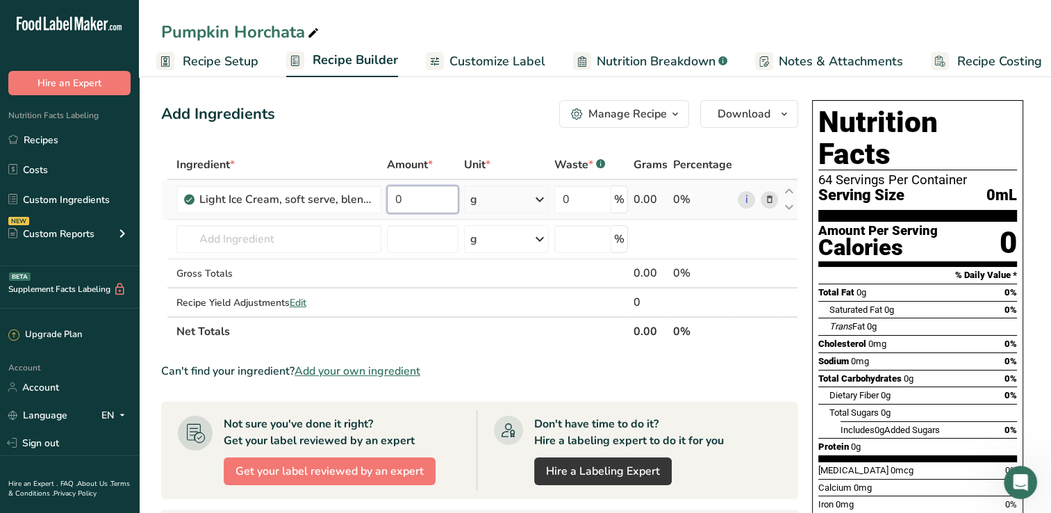
click at [420, 195] on input "0" at bounding box center [423, 199] width 72 height 28
type input "25"
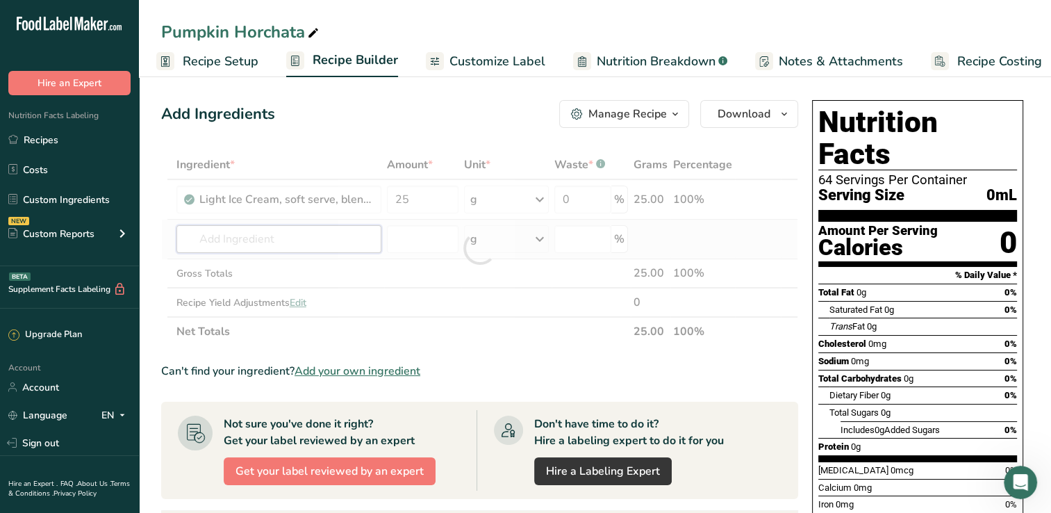
click at [256, 240] on div "Ingredient * Amount * Unit * Waste * .a-a{fill:#347362;}.b-a{fill:#fff;} Grams …" at bounding box center [479, 248] width 637 height 196
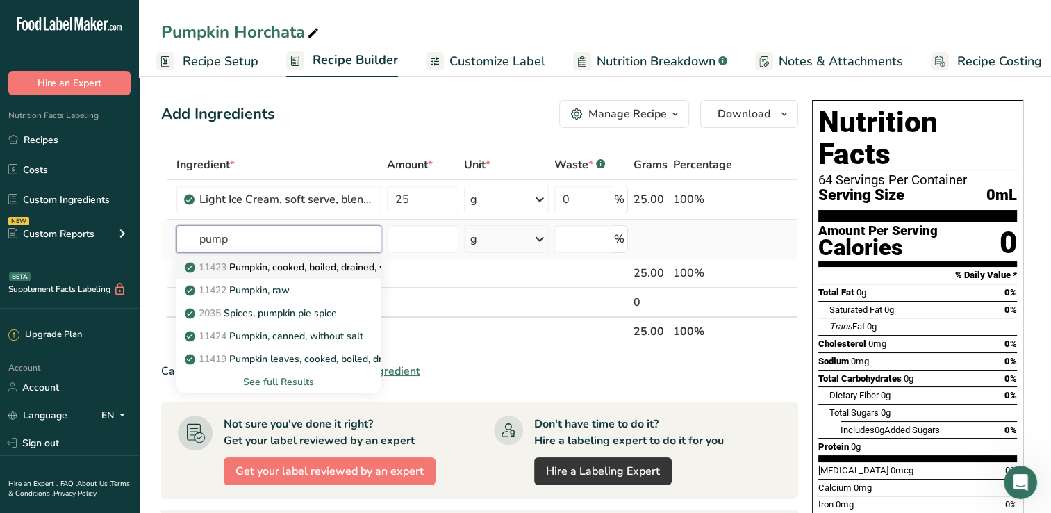
type input "pump"
click at [313, 265] on p "11423 Pumpkin, cooked, boiled, drained, without salt" at bounding box center [310, 267] width 245 height 15
type input "Pumpkin, cooked, boiled, drained, without salt"
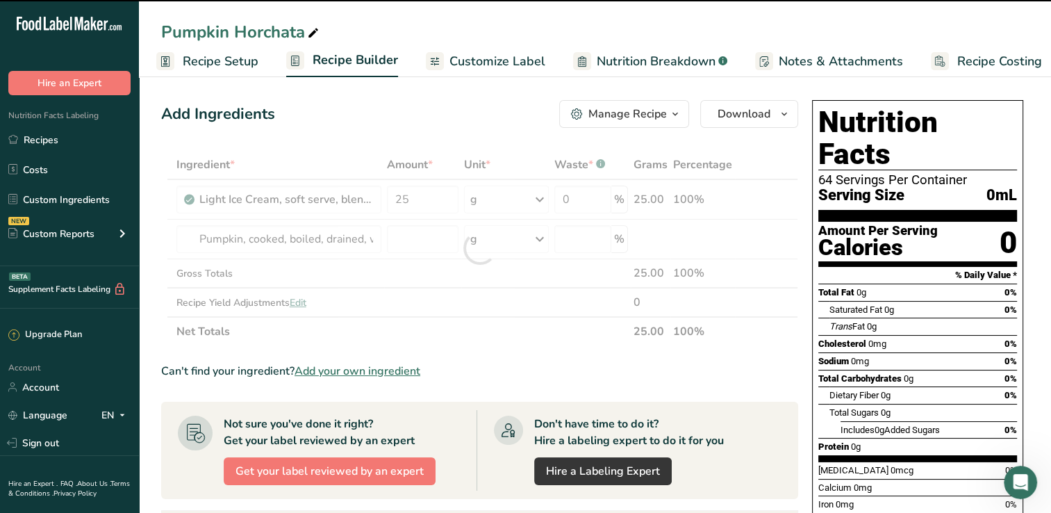
type input "0"
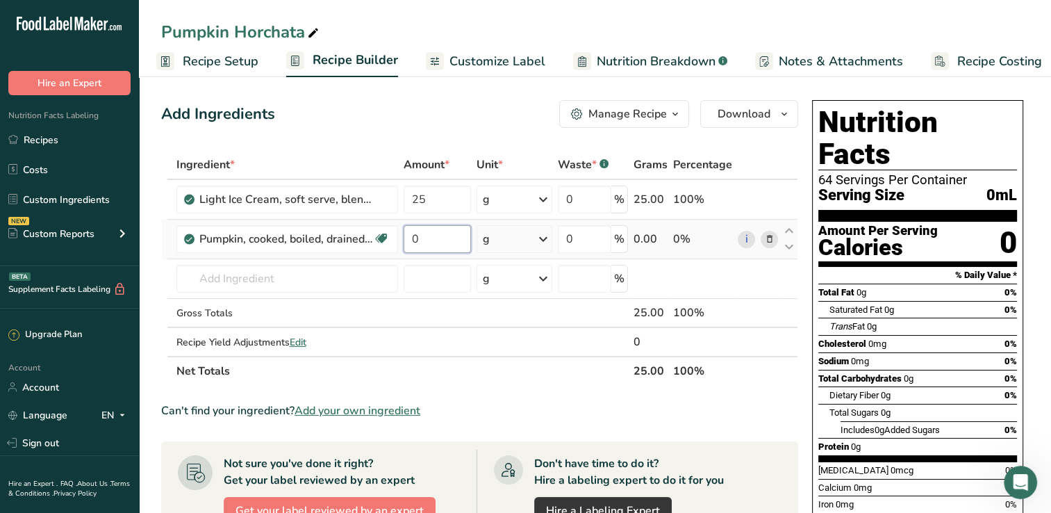
click at [420, 242] on input "0" at bounding box center [437, 239] width 67 height 28
type input "121"
click at [540, 247] on div "Ingredient * Amount * Unit * Waste * .a-a{fill:#347362;}.b-a{fill:#fff;} Grams …" at bounding box center [479, 267] width 637 height 235
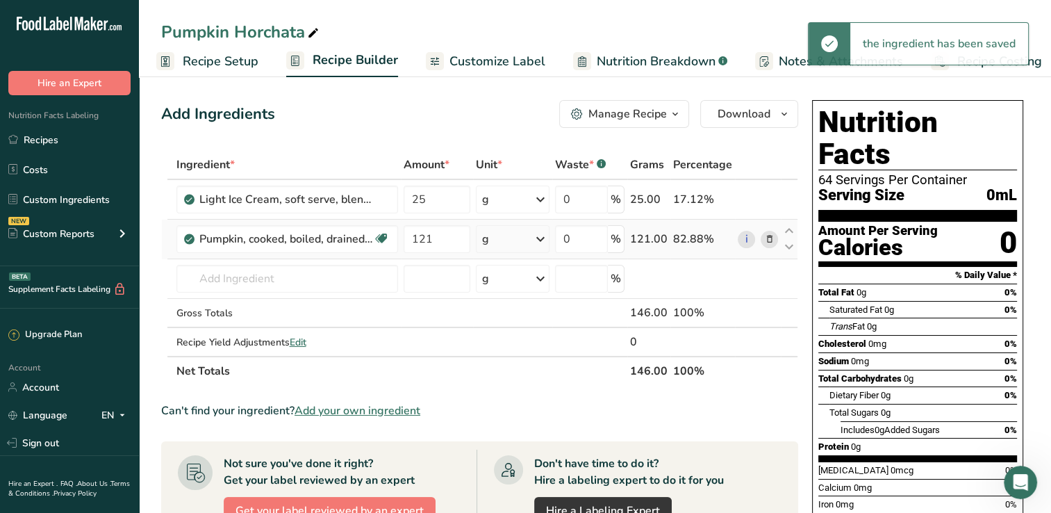
click at [536, 241] on icon at bounding box center [540, 238] width 17 height 25
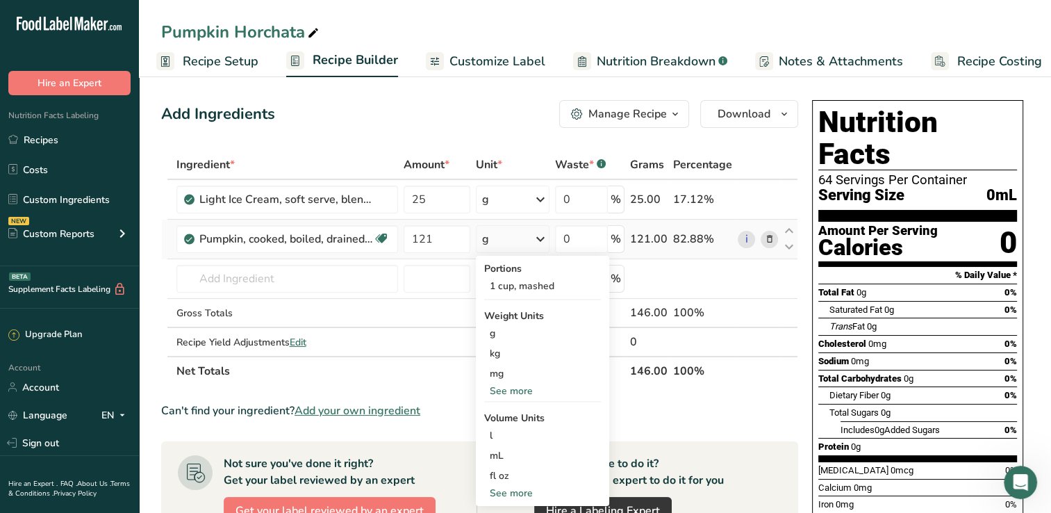
click at [516, 495] on div "See more" at bounding box center [542, 493] width 117 height 15
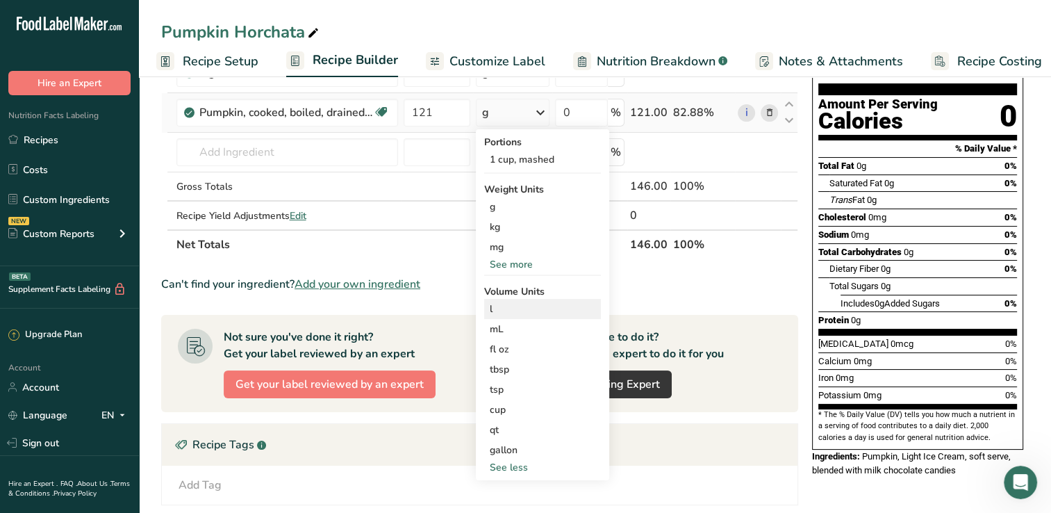
scroll to position [127, 0]
click at [541, 314] on div "l" at bounding box center [543, 308] width 106 height 15
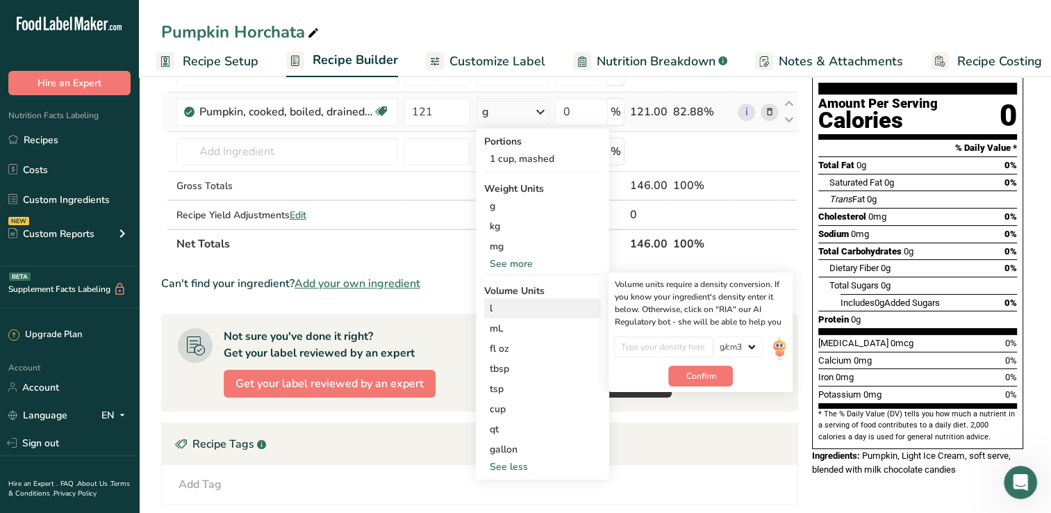
click at [512, 310] on div "l" at bounding box center [543, 308] width 106 height 15
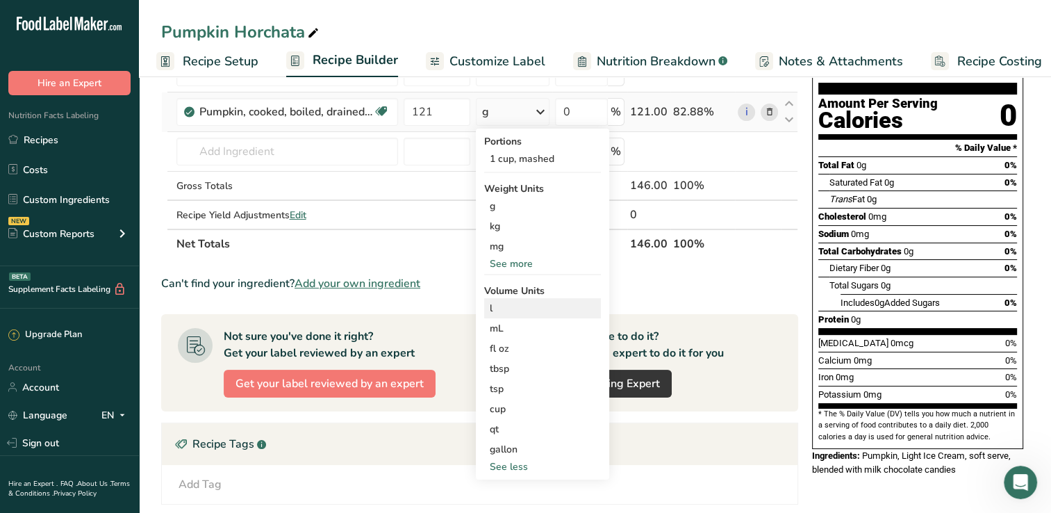
click at [512, 310] on div "l" at bounding box center [543, 308] width 106 height 15
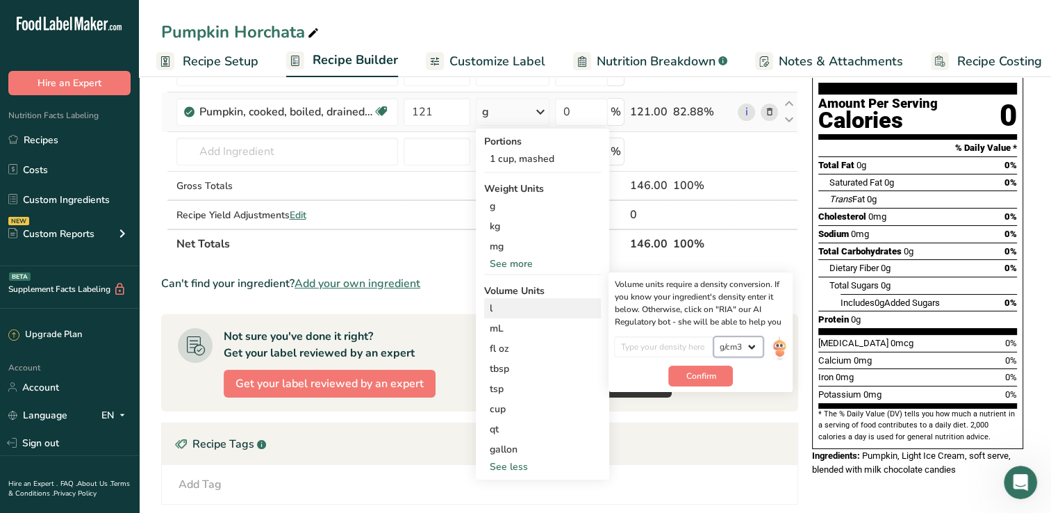
click at [758, 344] on select "lb/ft3 g/cm3" at bounding box center [738, 346] width 50 height 21
select select "23"
click at [713, 336] on select "lb/ft3 g/cm3" at bounding box center [738, 346] width 50 height 21
click at [677, 351] on input "number" at bounding box center [663, 346] width 99 height 21
type input "121"
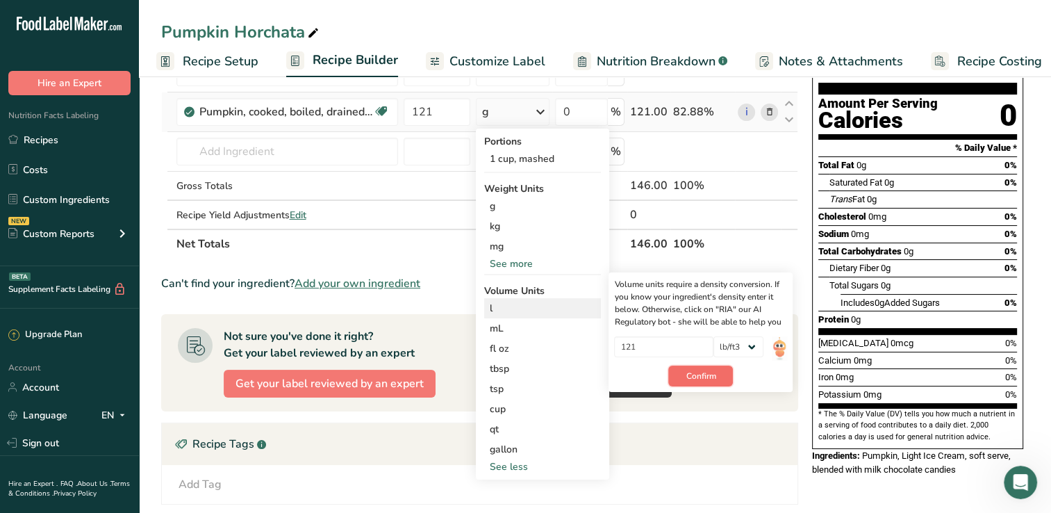
click at [700, 374] on span "Confirm" at bounding box center [701, 376] width 30 height 13
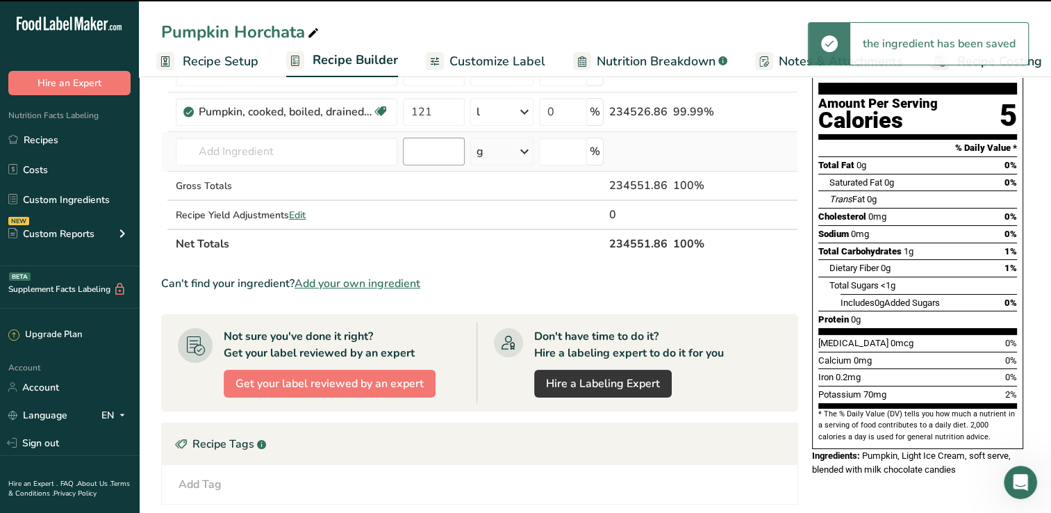
scroll to position [56, 0]
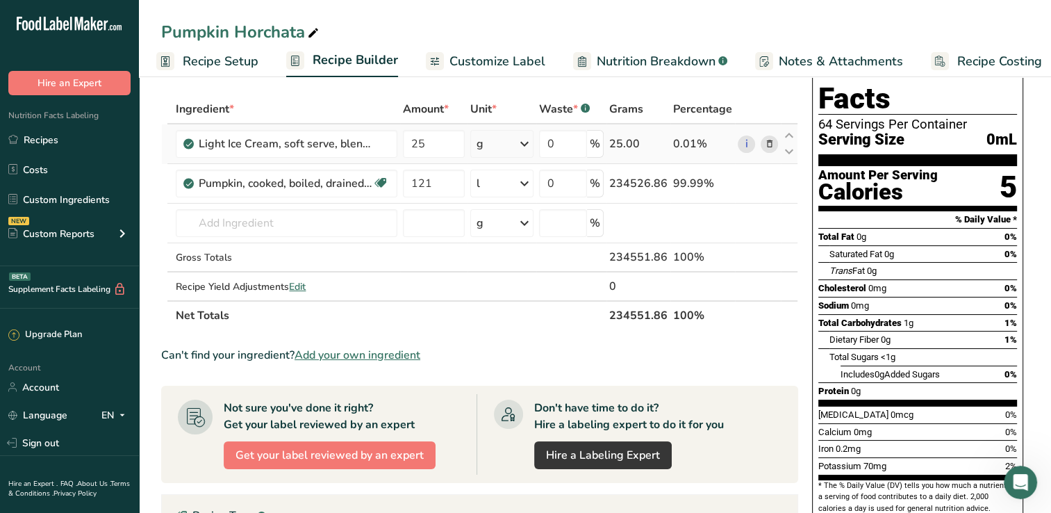
click at [533, 143] on icon at bounding box center [524, 143] width 17 height 25
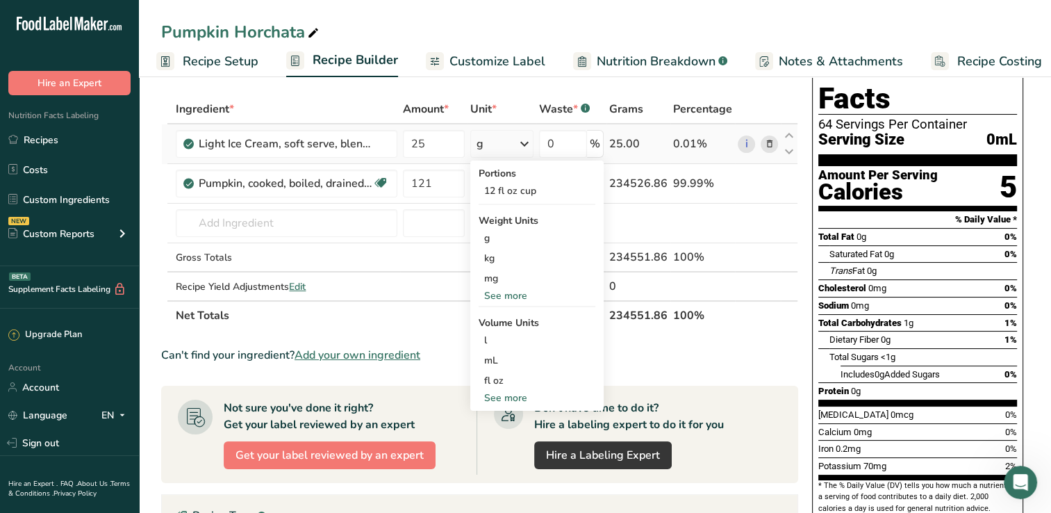
click at [522, 393] on div "See more" at bounding box center [537, 397] width 117 height 15
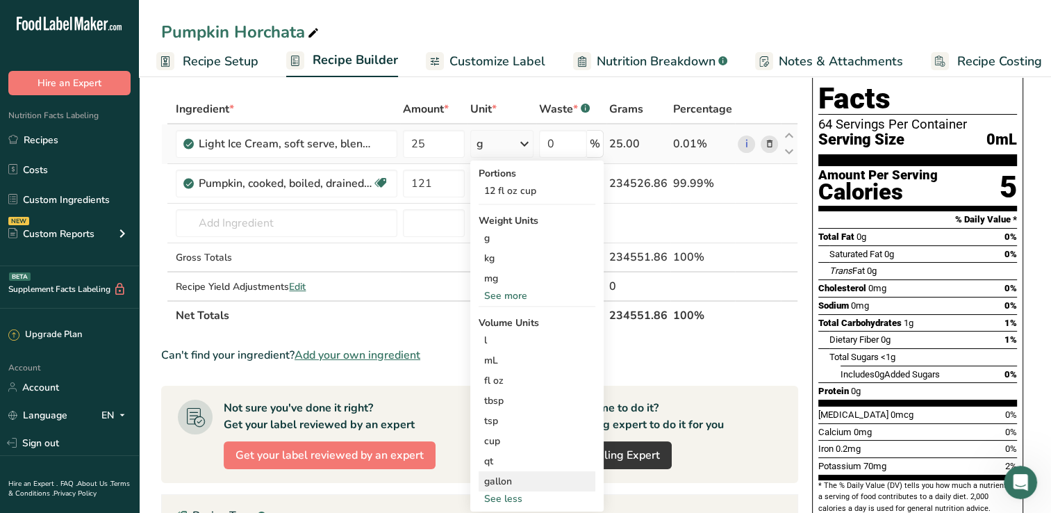
click at [520, 484] on div "gallon" at bounding box center [537, 481] width 106 height 15
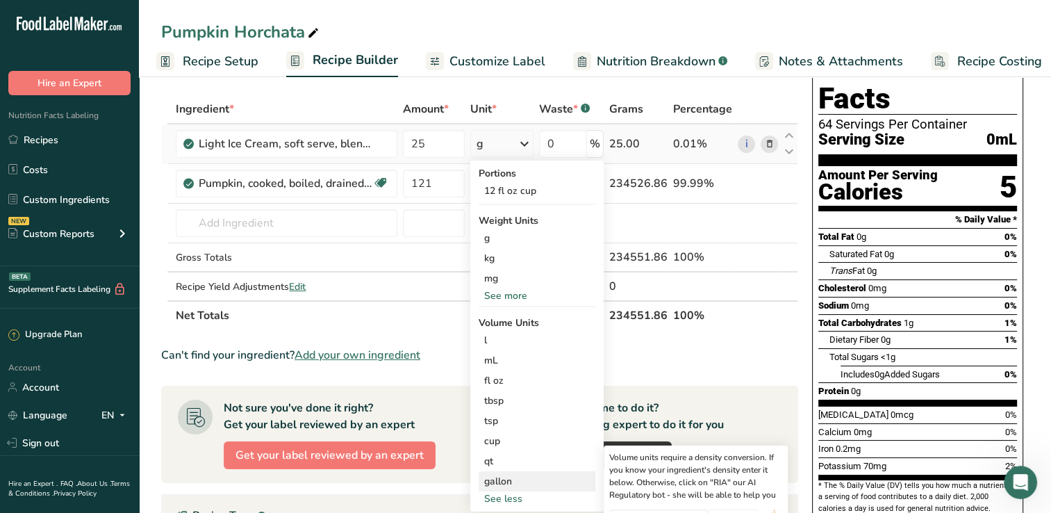
click at [508, 472] on div "gallon Volume units require a density conversion. If you know your ingredient's…" at bounding box center [537, 481] width 117 height 20
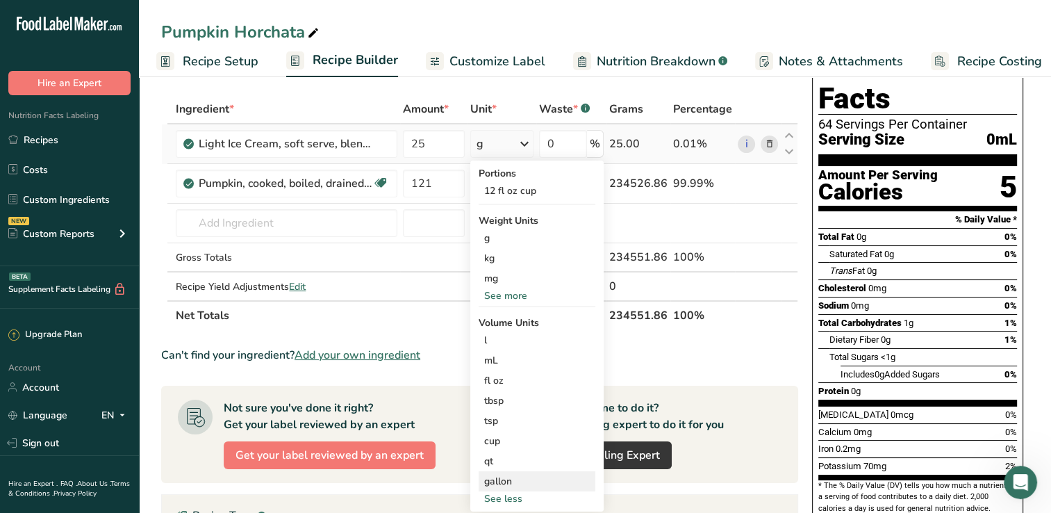
click at [508, 472] on div "gallon Volume units require a density conversion. If you know your ingredient's…" at bounding box center [537, 481] width 117 height 20
click at [495, 478] on div "gallon" at bounding box center [537, 481] width 106 height 15
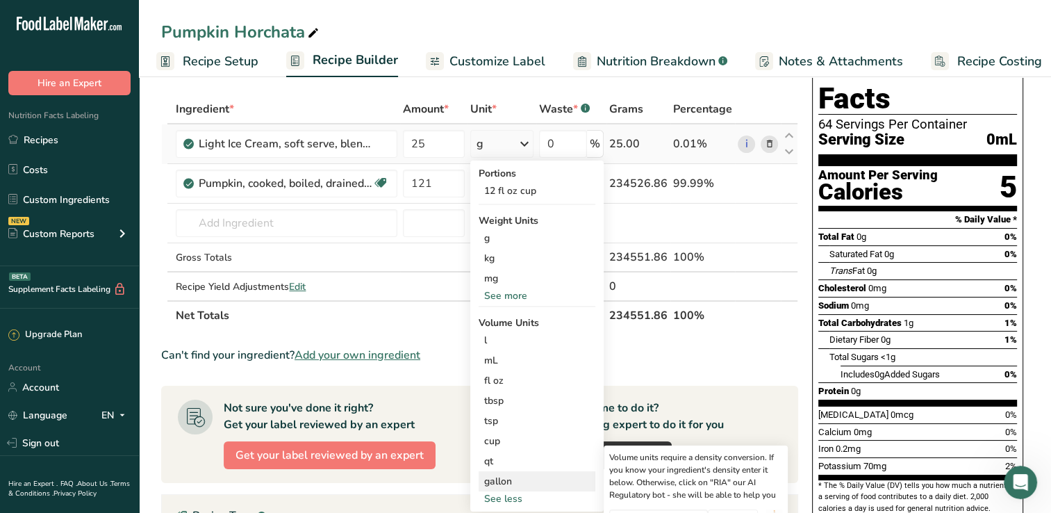
click at [495, 478] on div "gallon" at bounding box center [537, 481] width 106 height 15
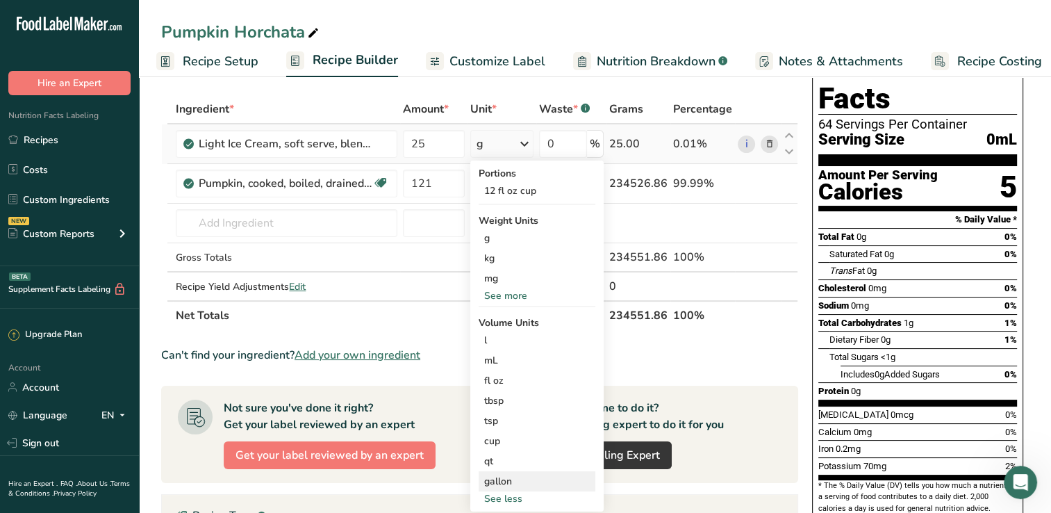
click at [495, 478] on div "gallon" at bounding box center [537, 481] width 106 height 15
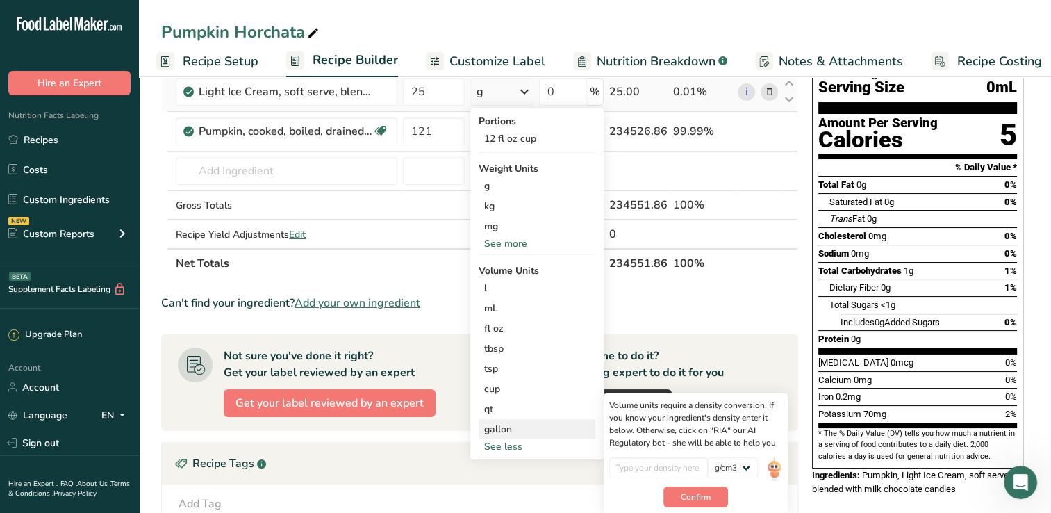
scroll to position [110, 0]
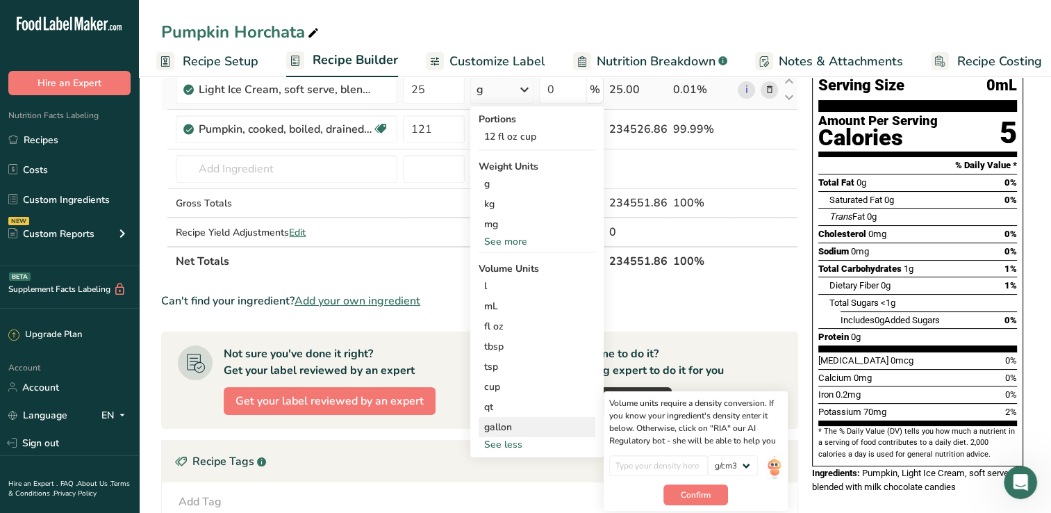
click at [528, 423] on div "gallon" at bounding box center [537, 427] width 106 height 15
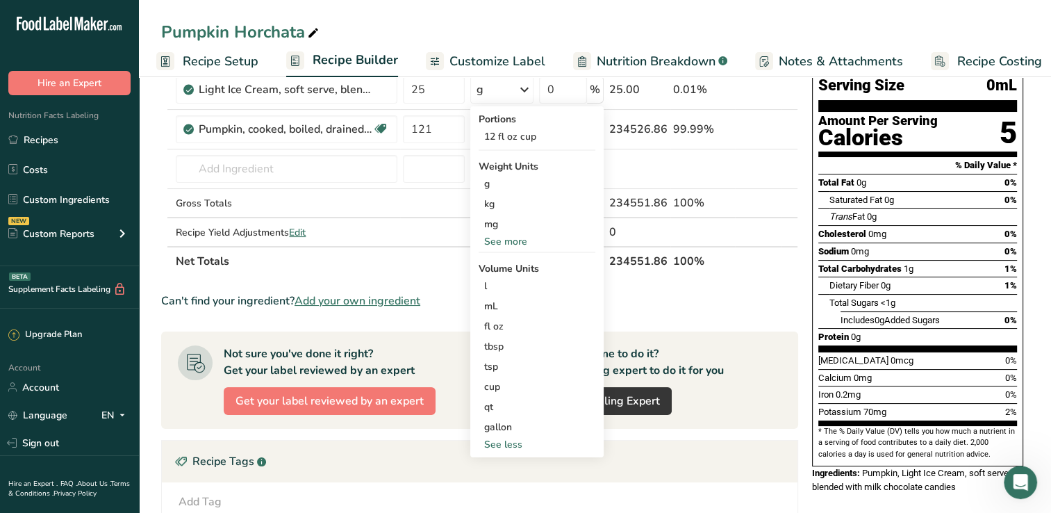
scroll to position [0, 0]
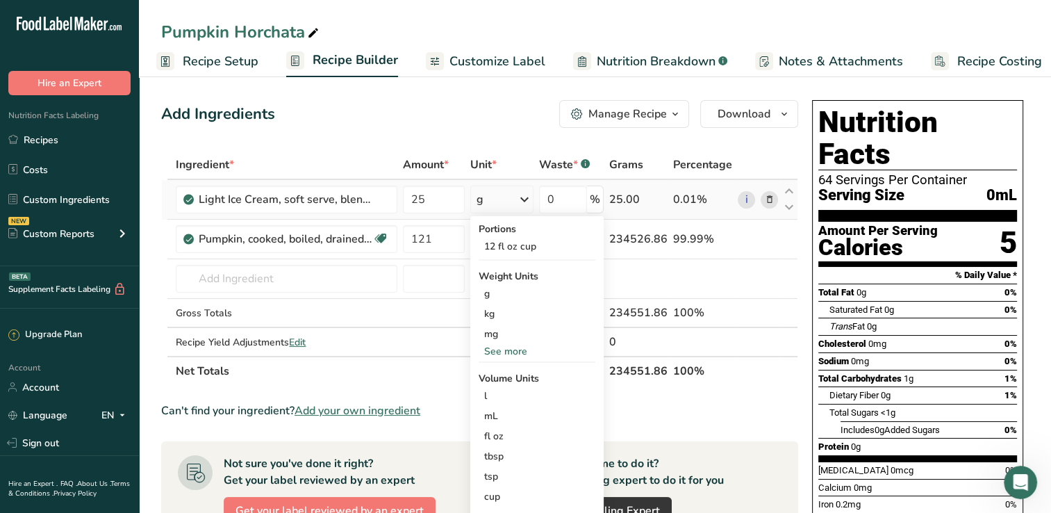
click at [497, 200] on div "g" at bounding box center [501, 199] width 63 height 28
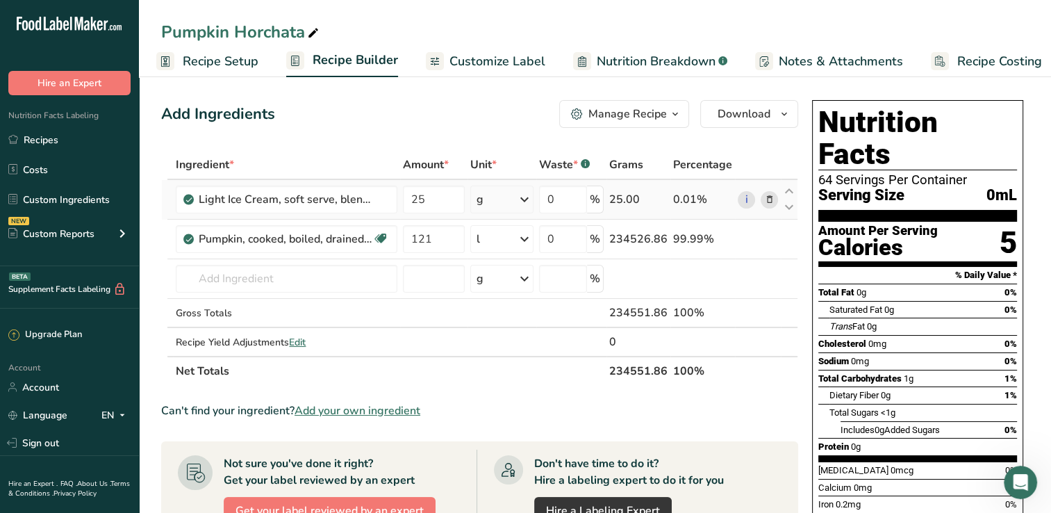
click at [497, 200] on div "g" at bounding box center [501, 199] width 63 height 28
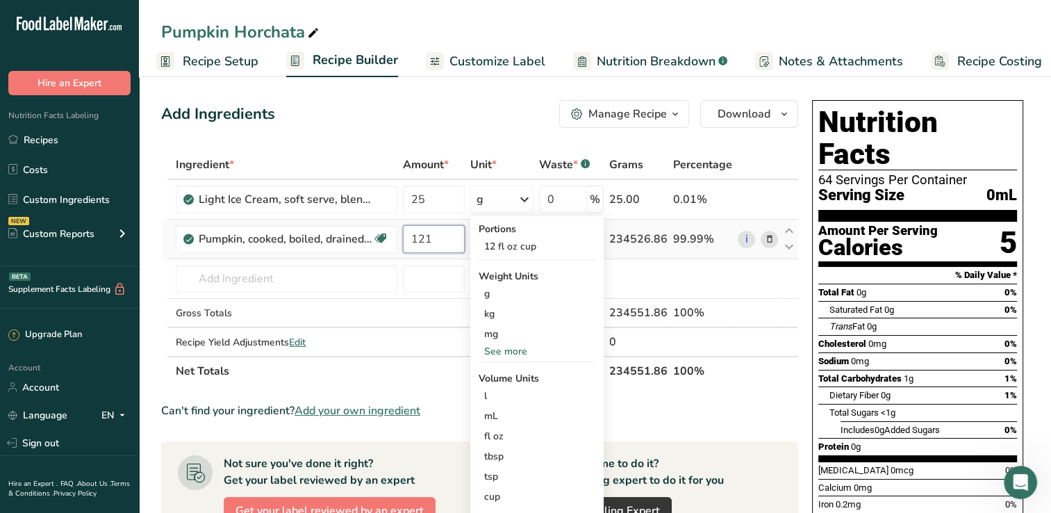
click at [432, 243] on input "121" at bounding box center [434, 239] width 62 height 28
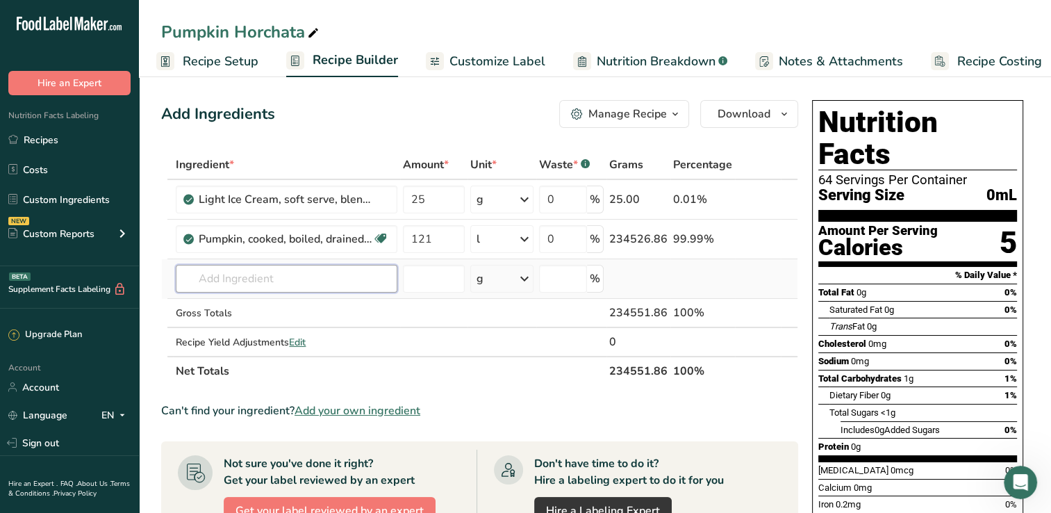
click at [345, 274] on div "Ingredient * Amount * Unit * Waste * .a-a{fill:#347362;}.b-a{fill:#fff;} Grams …" at bounding box center [479, 267] width 637 height 235
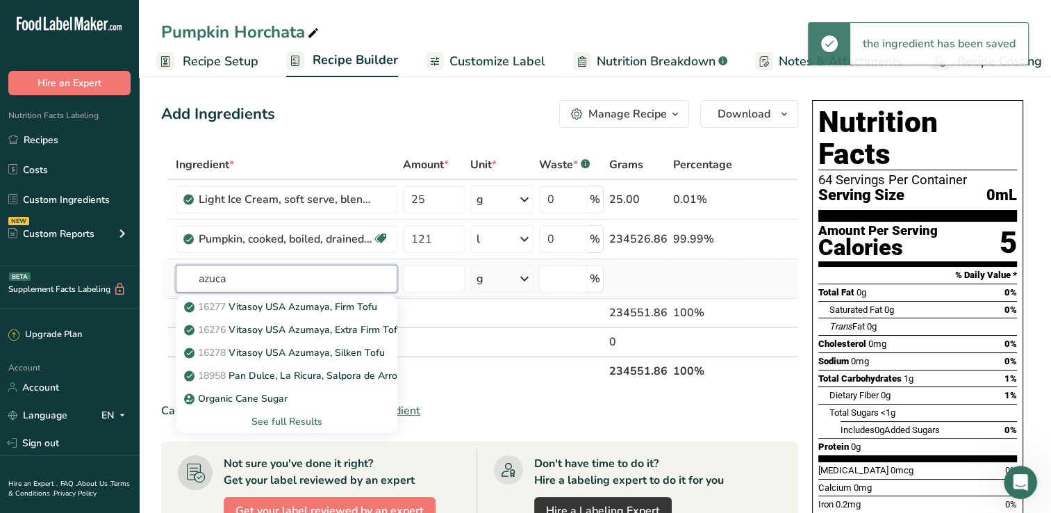
type input "azucae"
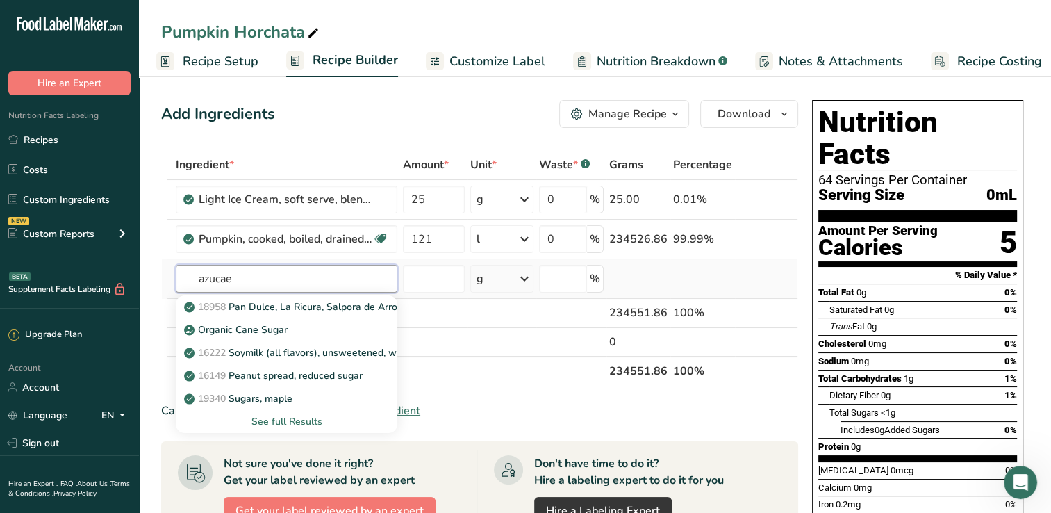
click at [345, 274] on input "azucae" at bounding box center [287, 279] width 222 height 28
type input "s"
type input "cane sugar"
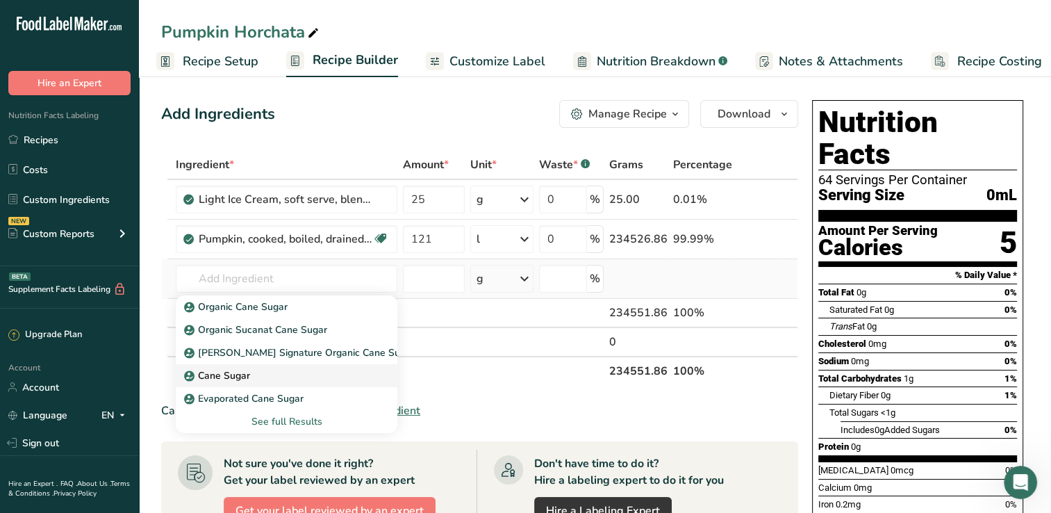
click at [314, 378] on div "Cane Sugar" at bounding box center [275, 375] width 177 height 15
type input "Cane Sugar"
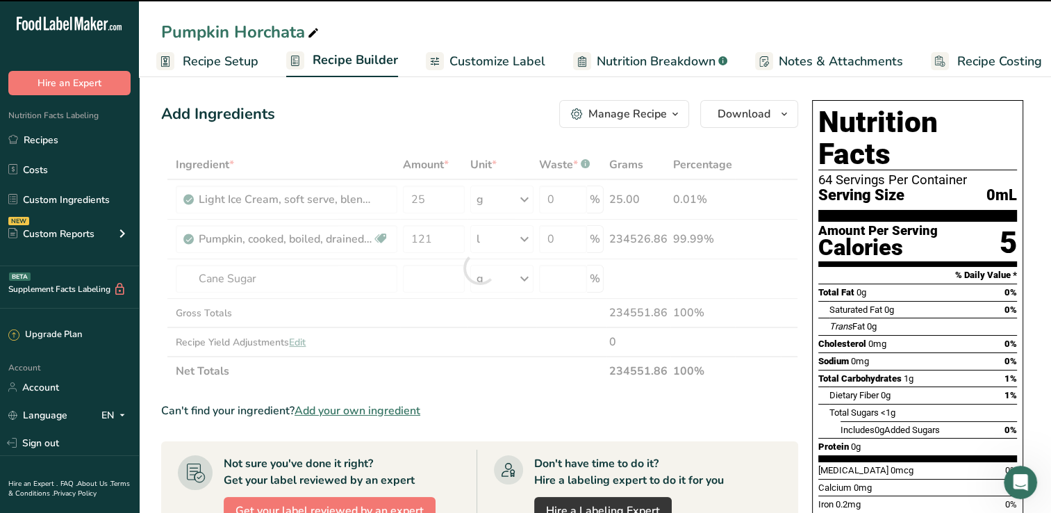
type input "0"
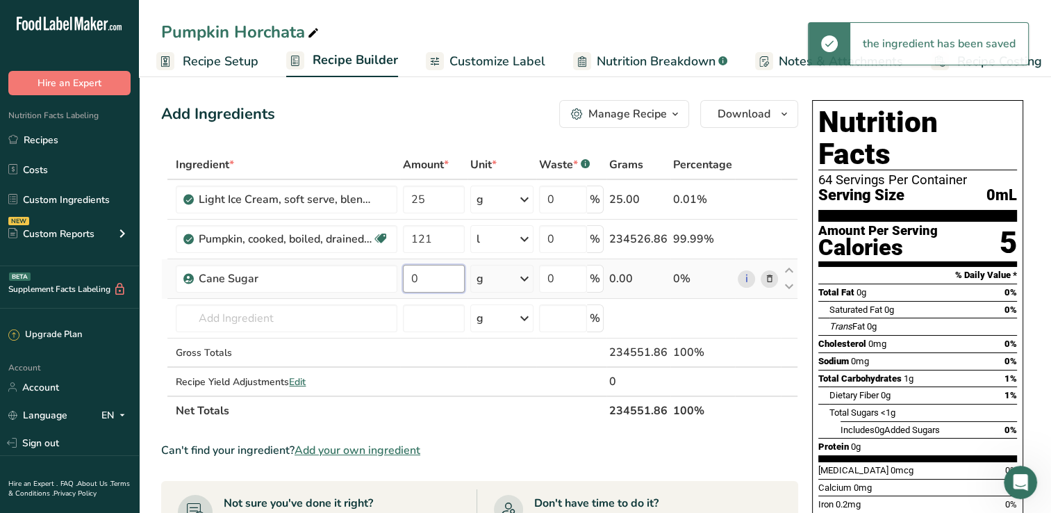
click at [423, 276] on input "0" at bounding box center [434, 279] width 62 height 28
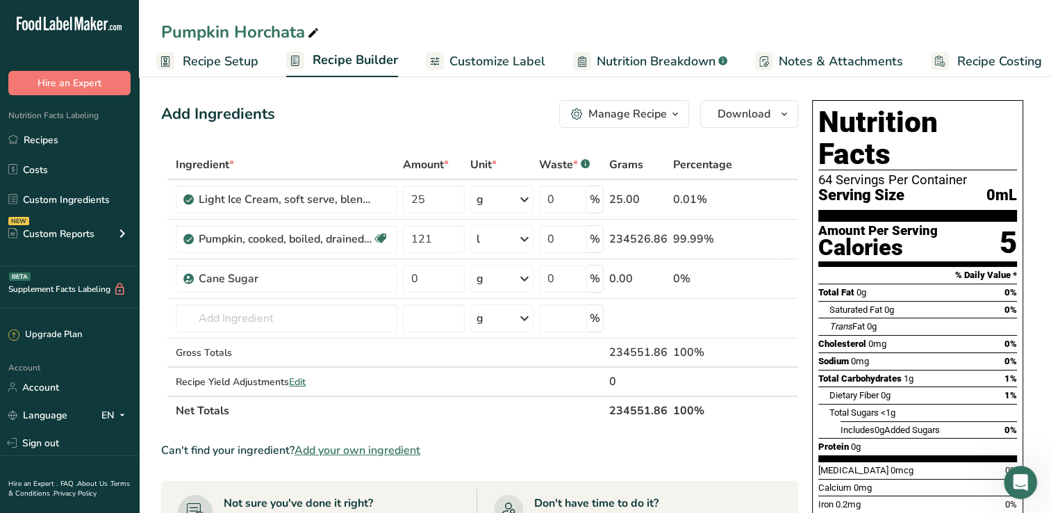
click at [672, 118] on icon "button" at bounding box center [675, 114] width 11 height 17
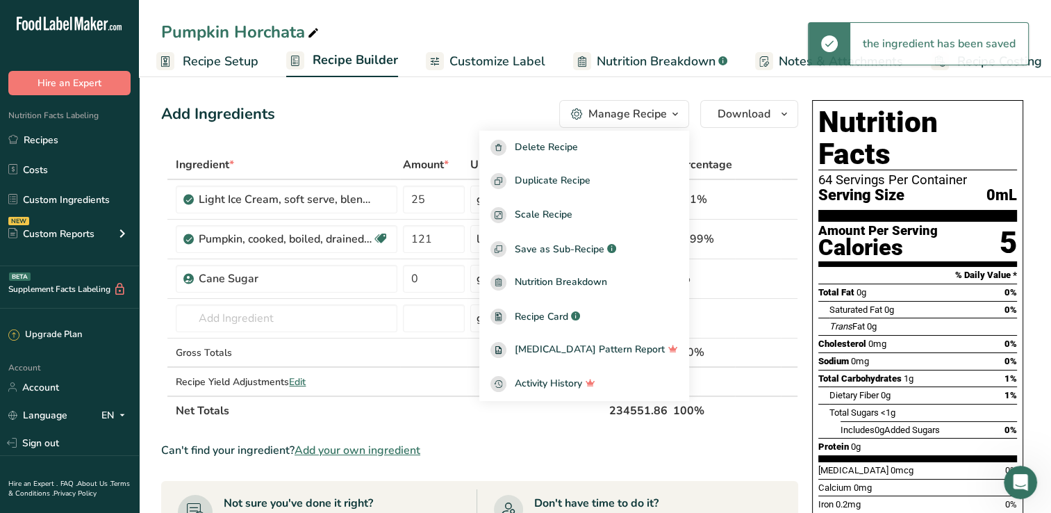
click at [247, 66] on span "Recipe Setup" at bounding box center [221, 61] width 76 height 19
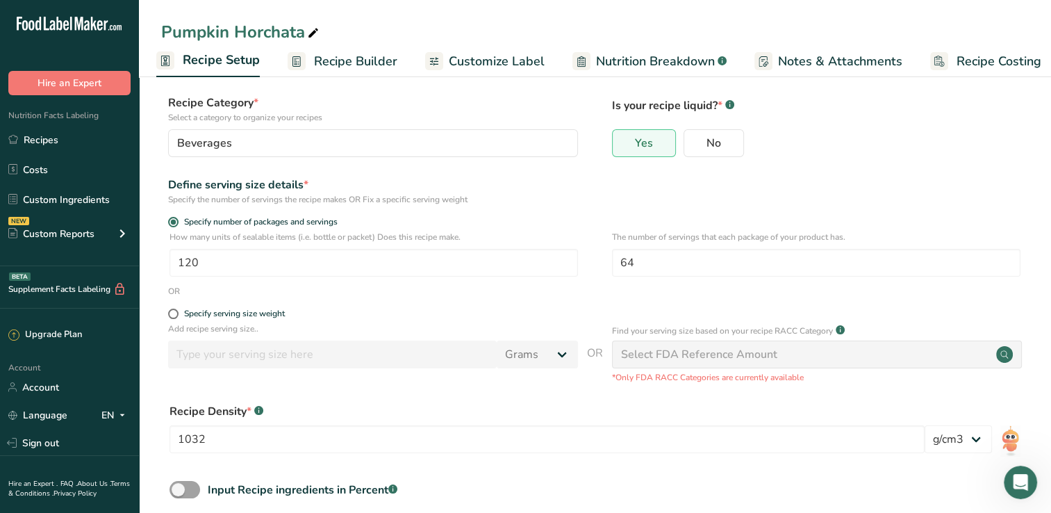
scroll to position [149, 0]
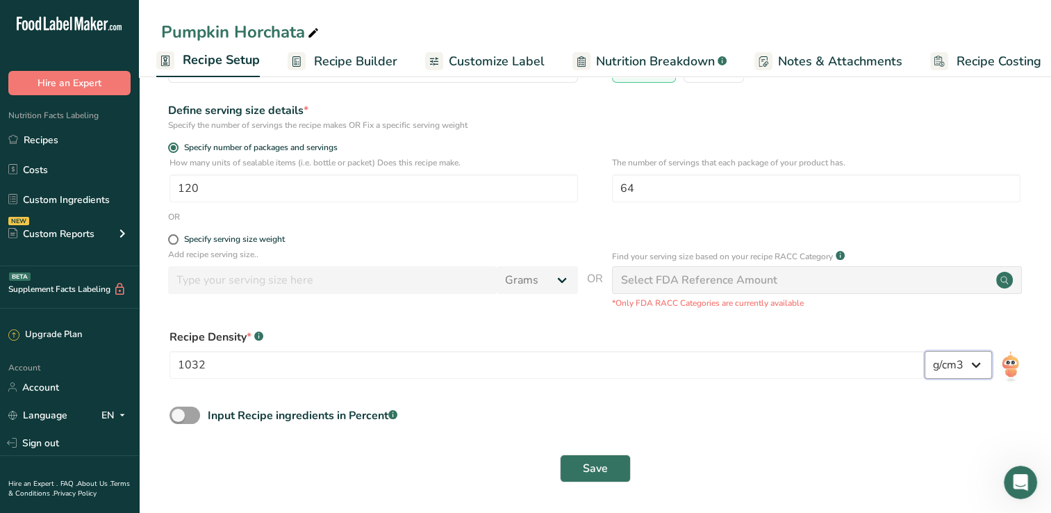
click at [975, 374] on select "lb/ft3 g/cm3" at bounding box center [958, 365] width 67 height 28
select select "23"
click at [925, 351] on select "lb/ft3 g/cm3" at bounding box center [958, 365] width 67 height 28
click at [586, 470] on span "Save" at bounding box center [595, 468] width 25 height 17
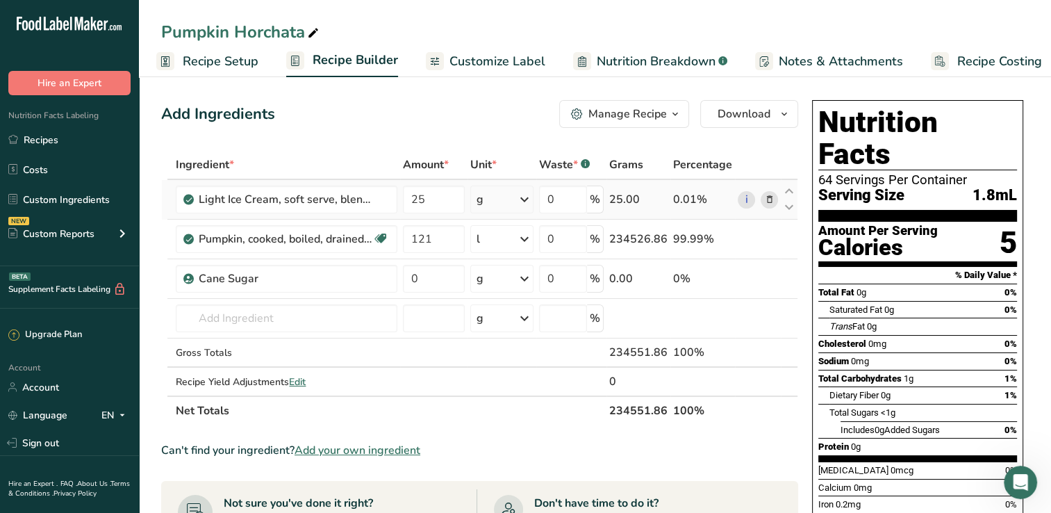
click at [526, 199] on icon at bounding box center [524, 199] width 17 height 25
click at [509, 460] on div "Portions 12 fl oz cup Weight Units g kg mg See more Volume Units l Volume units…" at bounding box center [536, 341] width 133 height 250
click at [505, 455] on div "See more" at bounding box center [537, 453] width 117 height 15
select select "22"
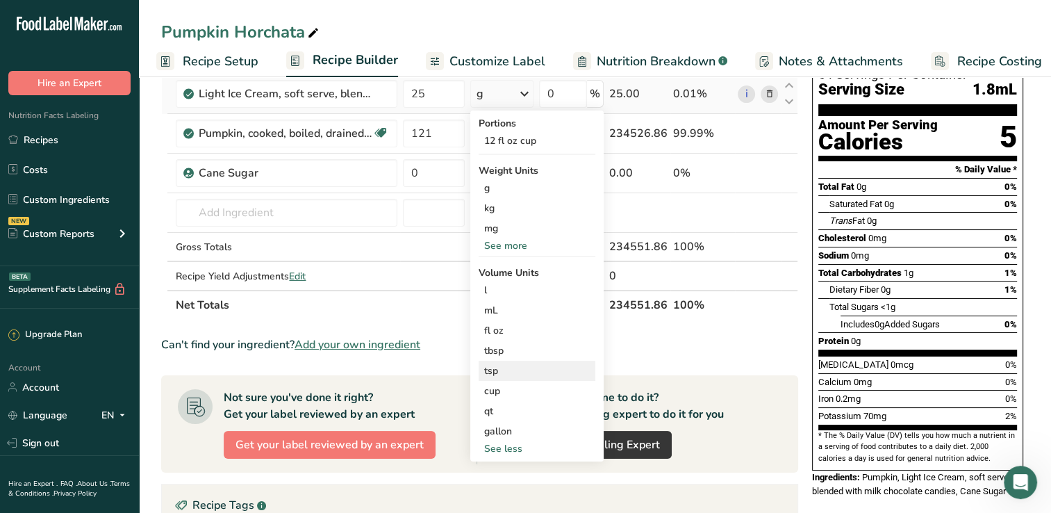
scroll to position [107, 0]
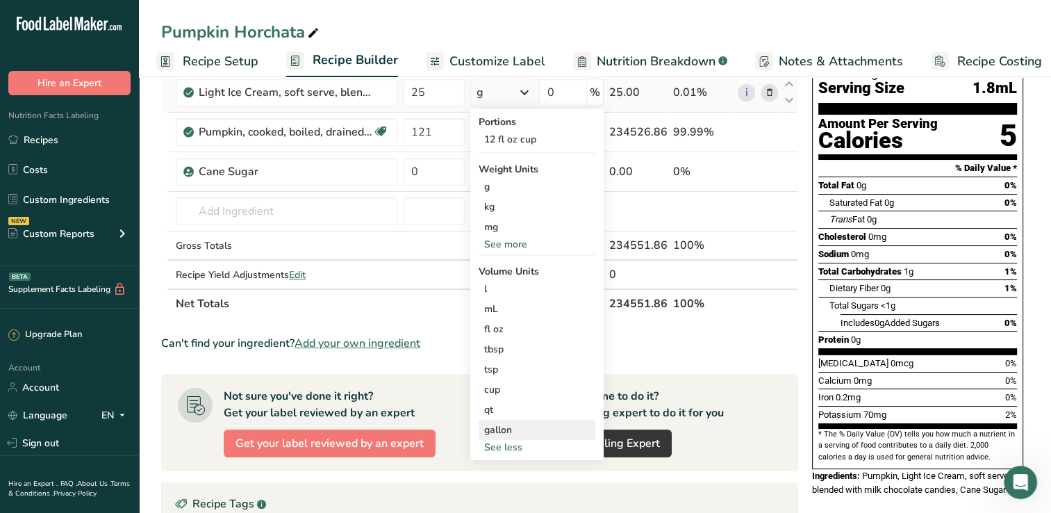
click at [496, 429] on div "gallon" at bounding box center [537, 429] width 106 height 15
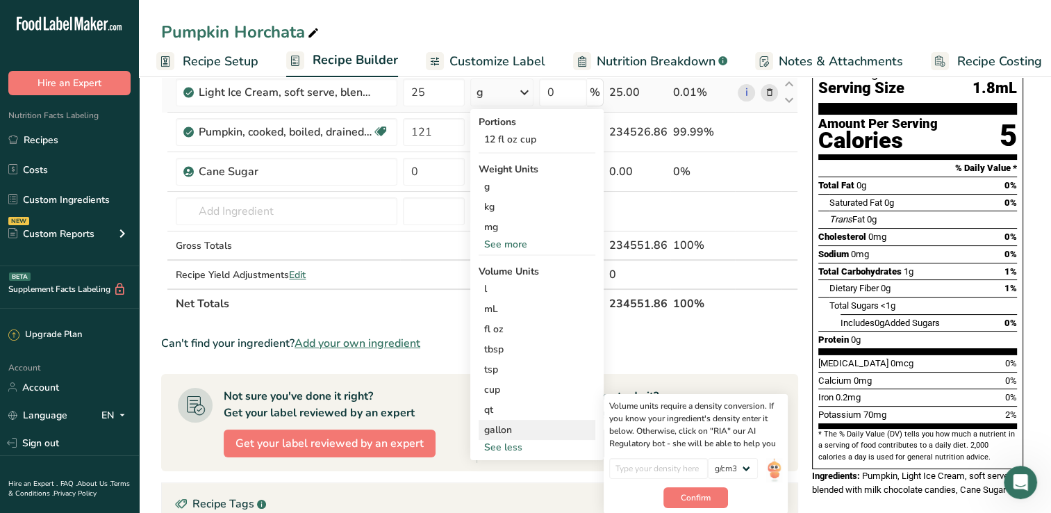
scroll to position [0, 0]
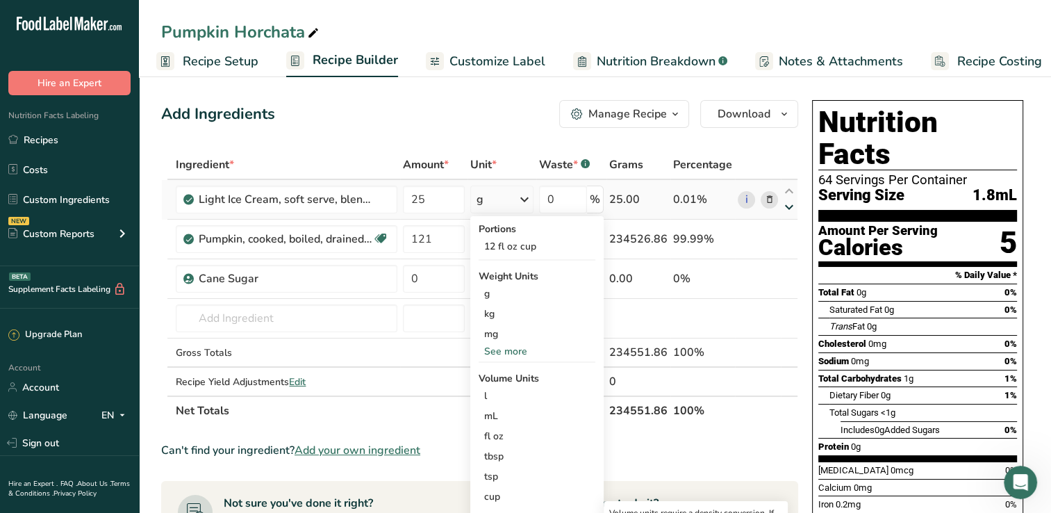
click at [784, 206] on icon at bounding box center [789, 207] width 17 height 10
type input "121"
type input "25"
type input "121"
select select "23"
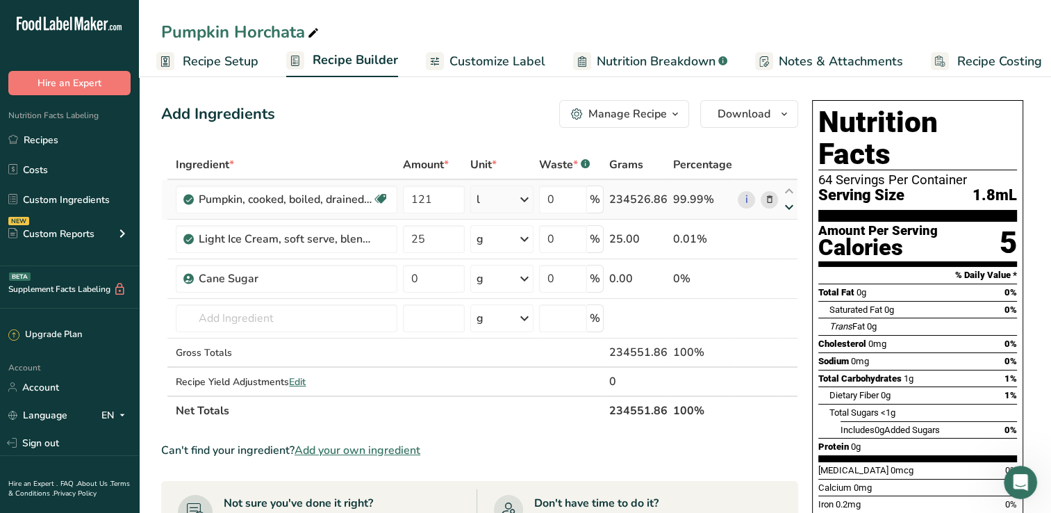
click at [784, 206] on div "Ingredient * Amount * Unit * Waste * .a-a{fill:#347362;}.b-a{fill:#fff;} Grams …" at bounding box center [479, 287] width 637 height 275
click at [522, 235] on icon at bounding box center [524, 238] width 17 height 25
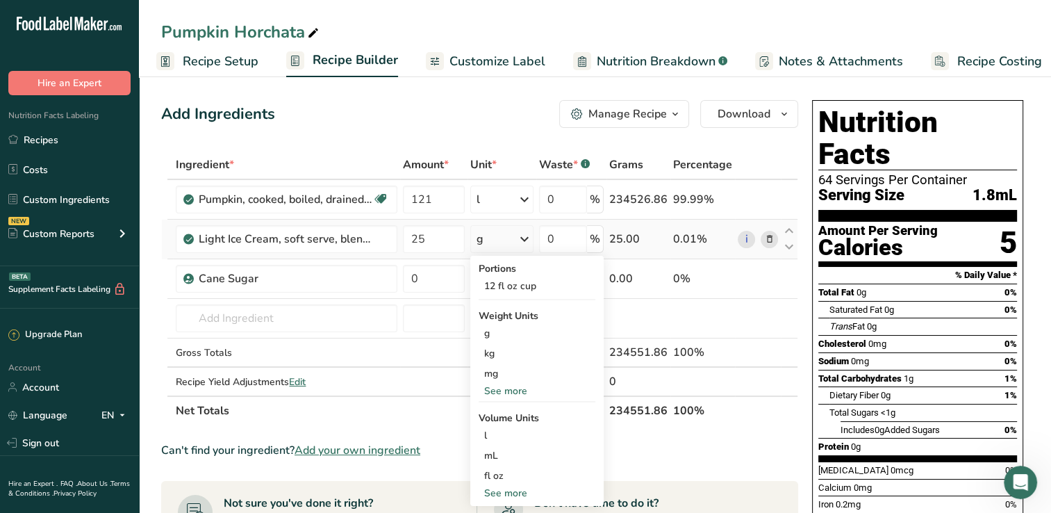
click at [534, 490] on div "See more" at bounding box center [537, 493] width 117 height 15
select select "22"
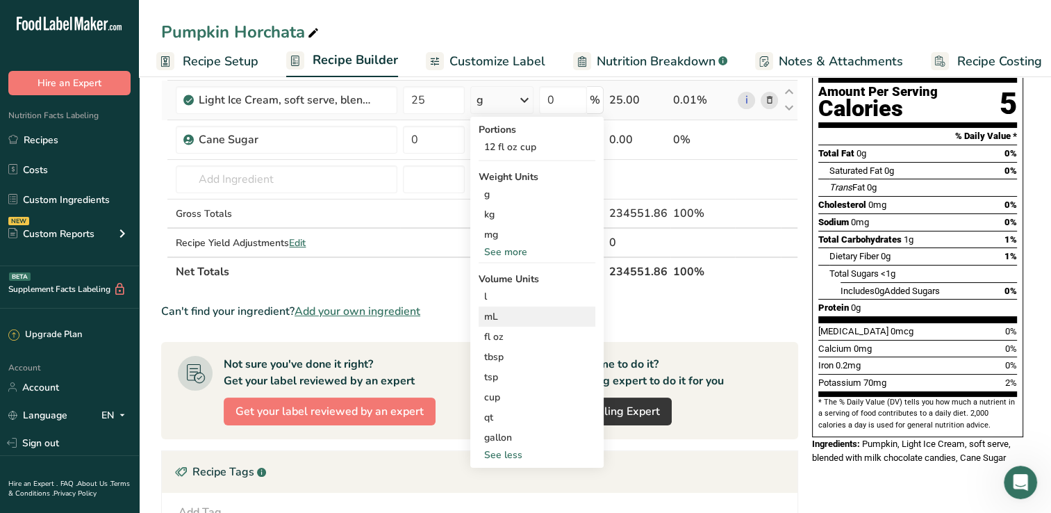
scroll to position [144, 0]
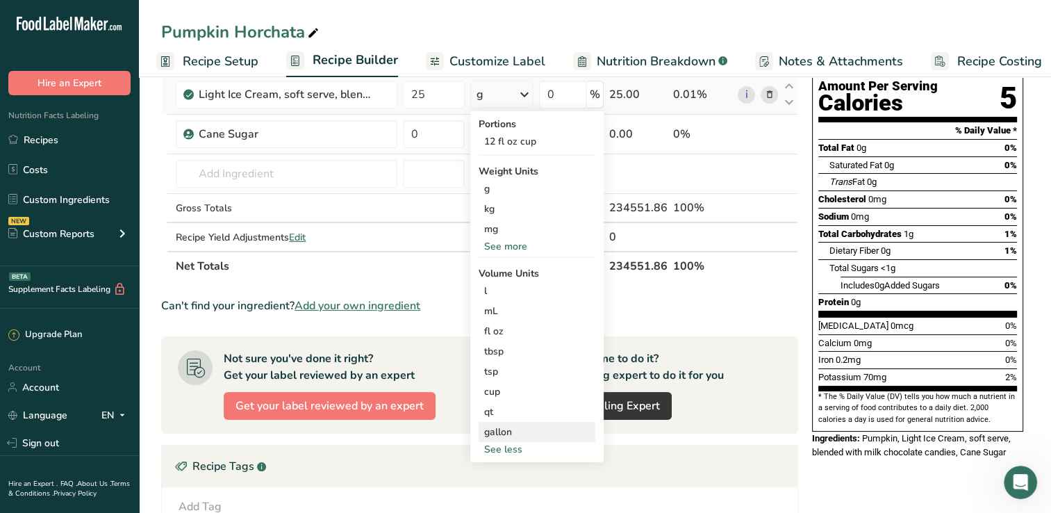
click at [503, 434] on div "gallon" at bounding box center [537, 431] width 106 height 15
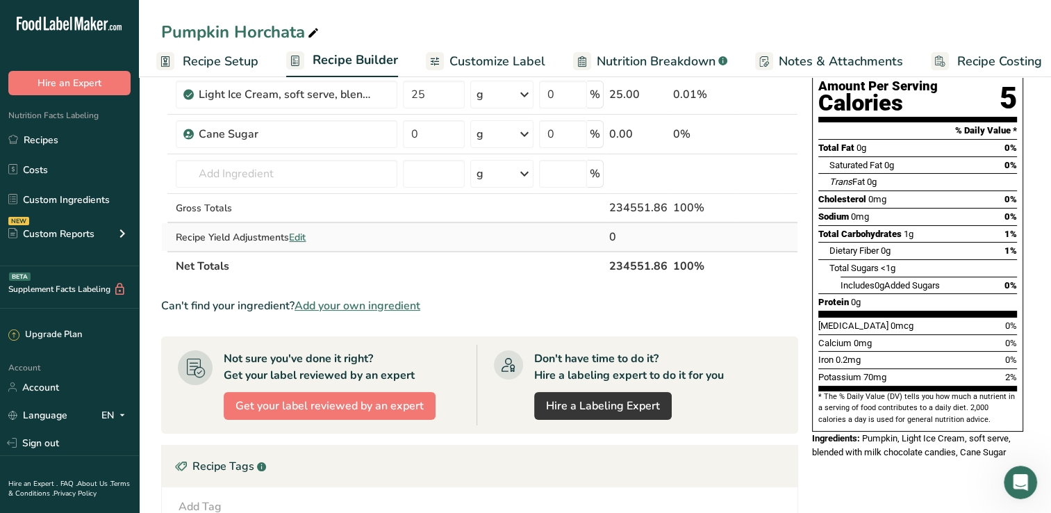
scroll to position [0, 0]
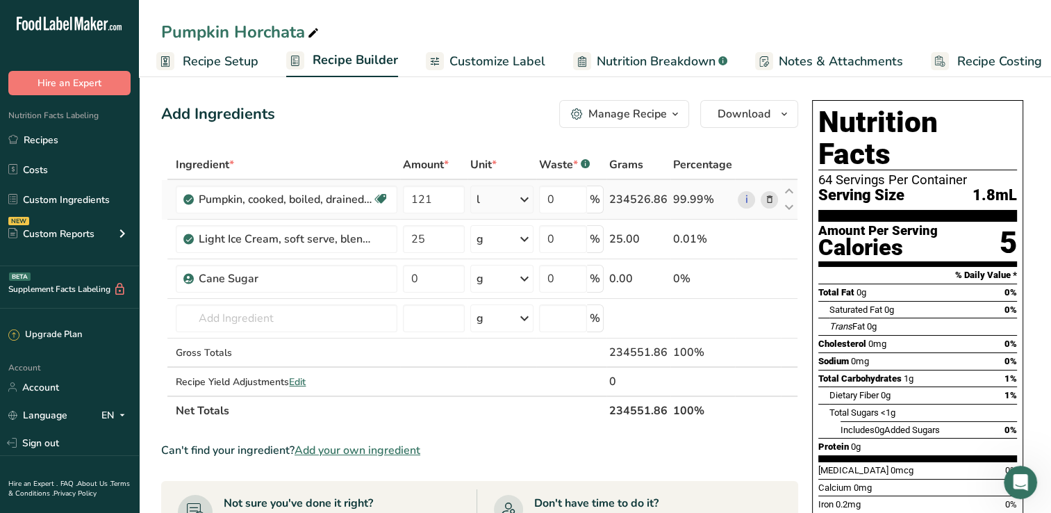
click at [488, 203] on div "l" at bounding box center [501, 199] width 63 height 28
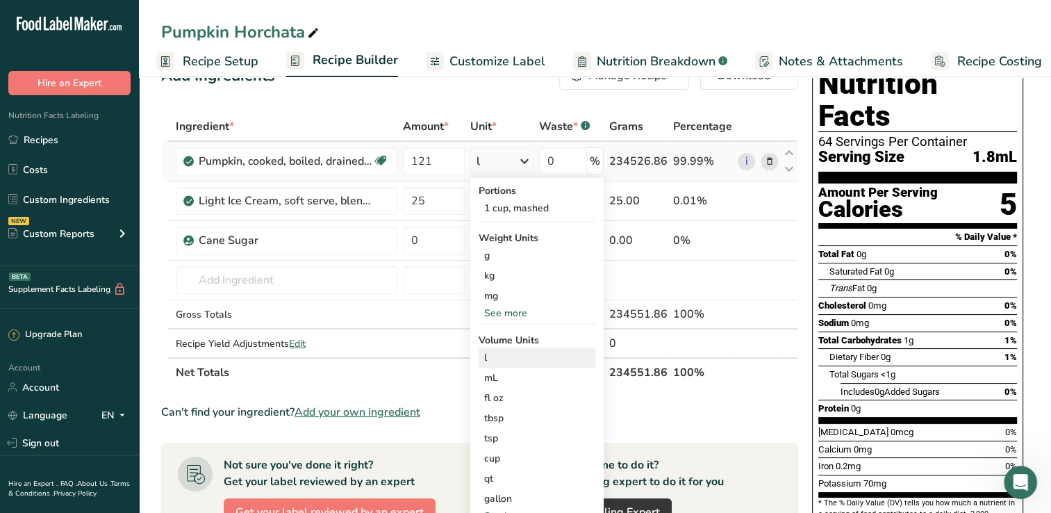
scroll to position [53, 0]
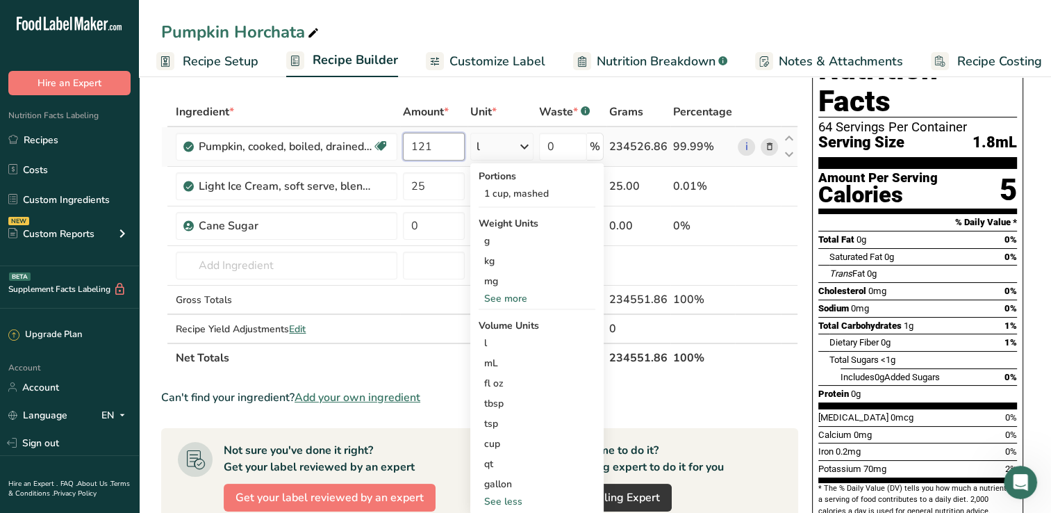
click at [445, 154] on input "121" at bounding box center [434, 147] width 62 height 28
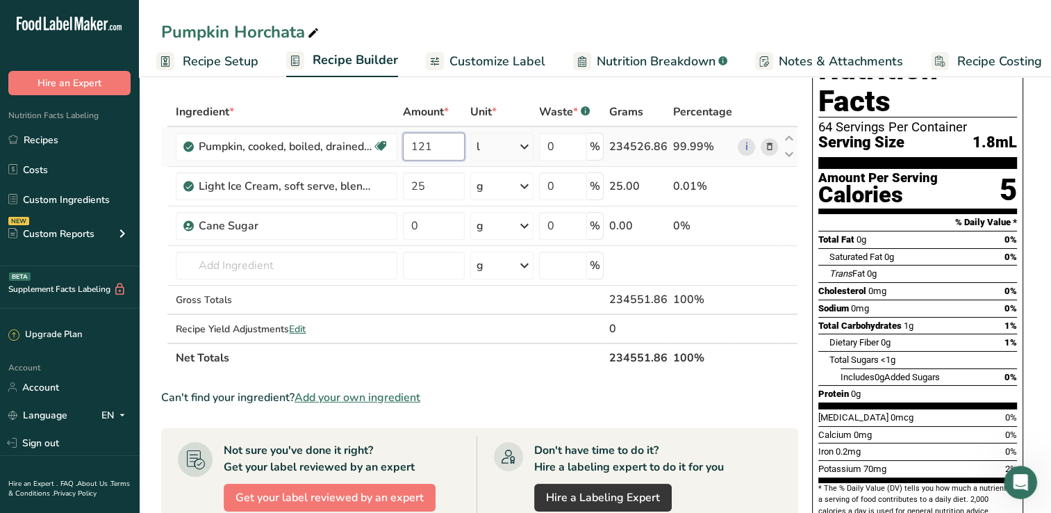
click at [445, 154] on input "121" at bounding box center [434, 147] width 62 height 28
click at [429, 147] on input "121" at bounding box center [434, 147] width 62 height 28
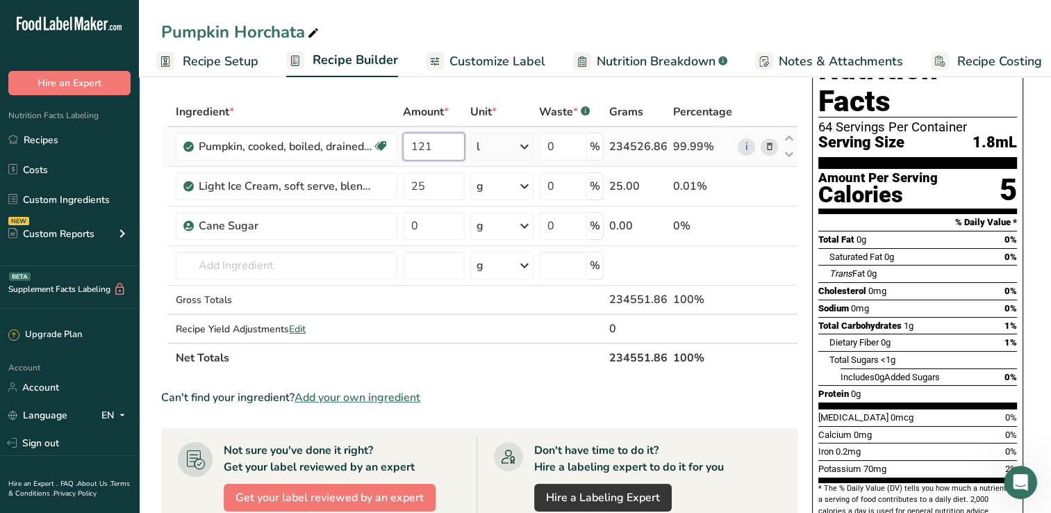
click at [429, 147] on input "121" at bounding box center [434, 147] width 62 height 28
paste input "54.88467677"
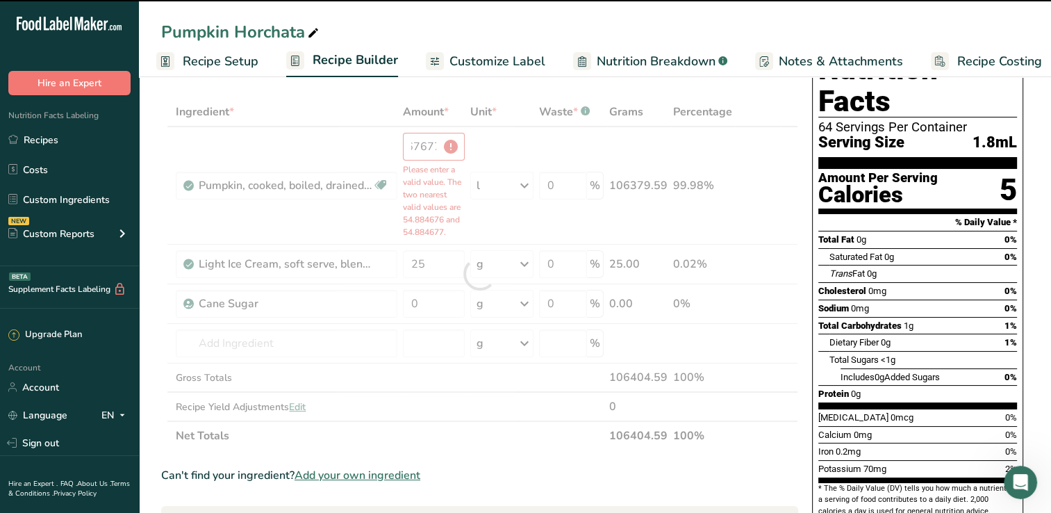
type input "54.884677"
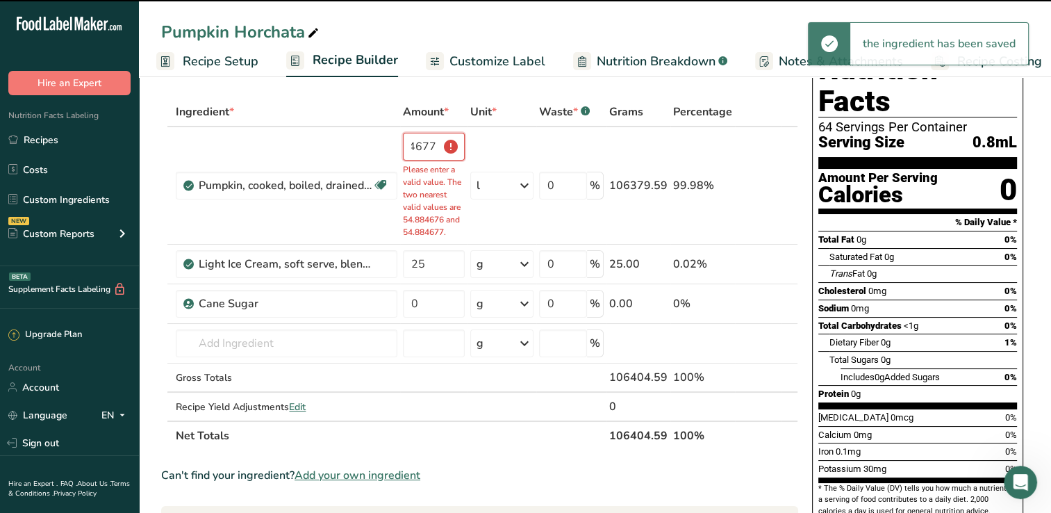
scroll to position [0, 0]
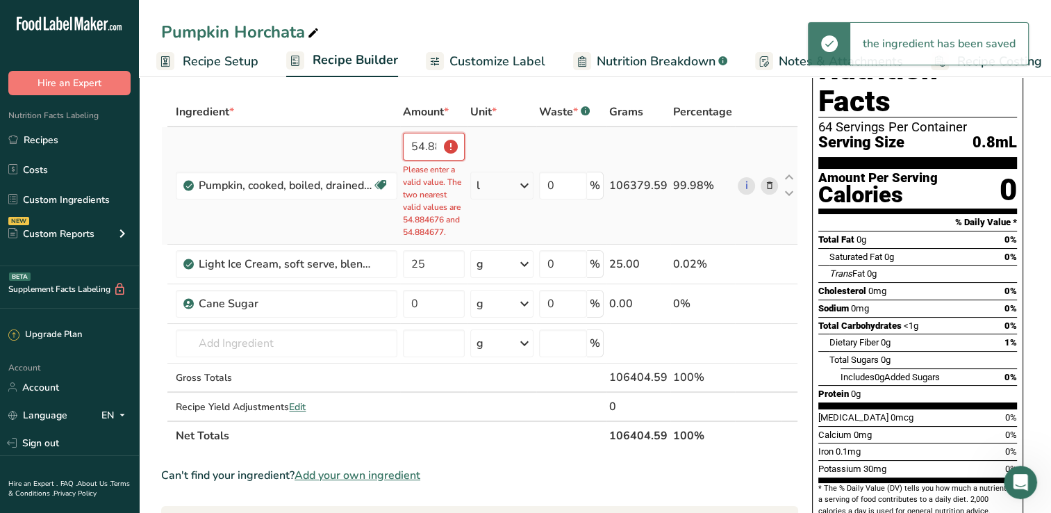
click at [420, 143] on input "54.884677" at bounding box center [434, 147] width 62 height 28
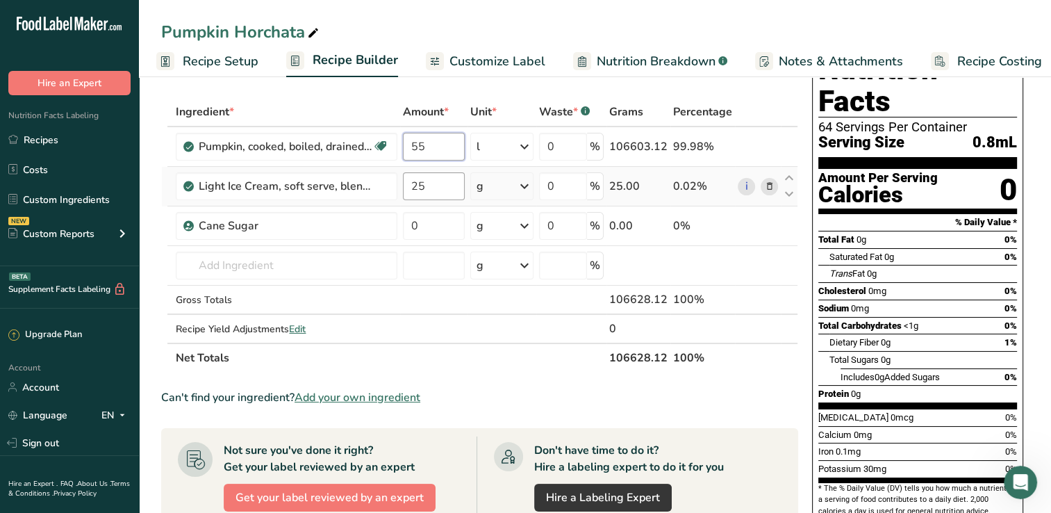
type input "55"
click at [440, 185] on div "Ingredient * Amount * Unit * Waste * .a-a{fill:#347362;}.b-a{fill:#fff;} Grams …" at bounding box center [479, 234] width 637 height 275
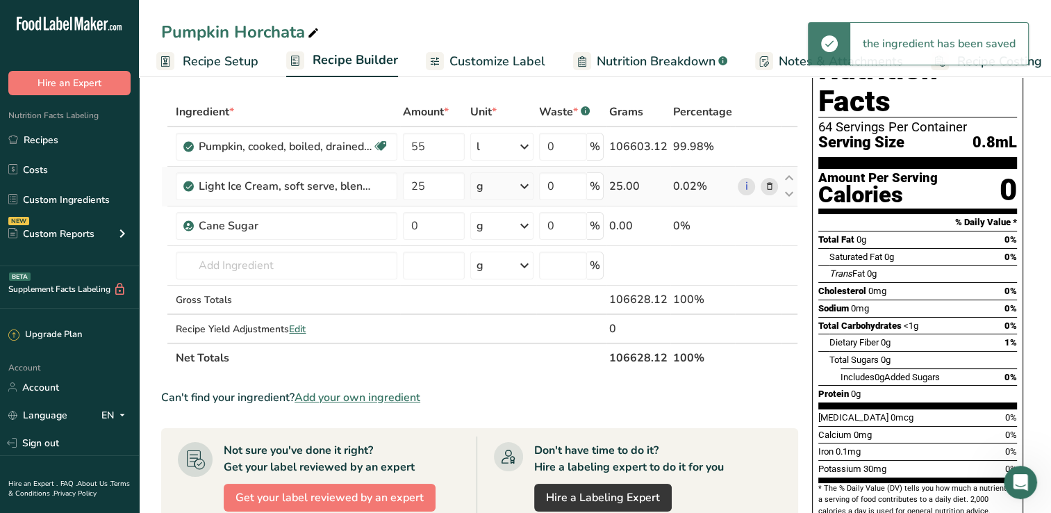
click at [520, 192] on div "Ingredient * Amount * Unit * Waste * .a-a{fill:#347362;}.b-a{fill:#fff;} Grams …" at bounding box center [479, 234] width 637 height 275
click at [524, 183] on icon at bounding box center [524, 186] width 17 height 25
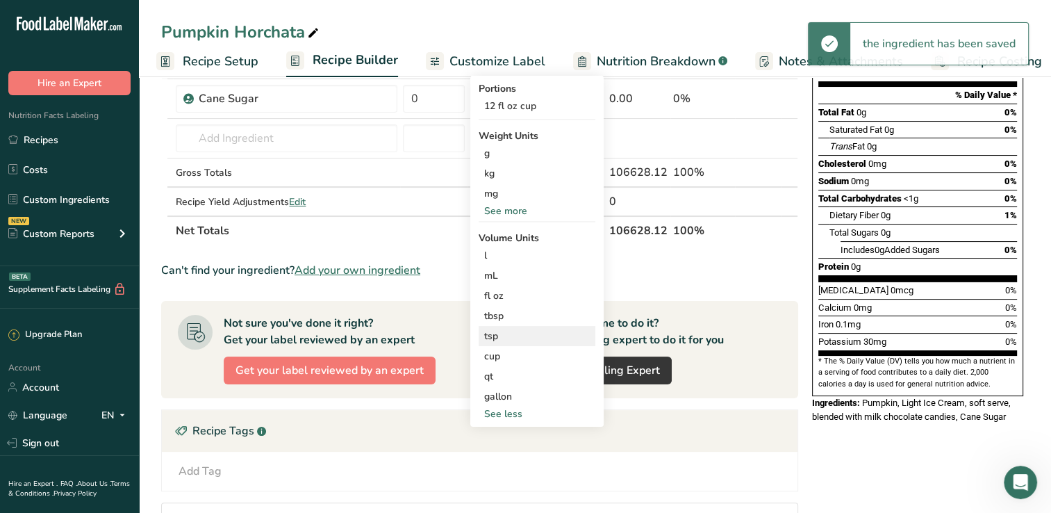
scroll to position [181, 0]
click at [513, 390] on div "gallon" at bounding box center [537, 395] width 106 height 15
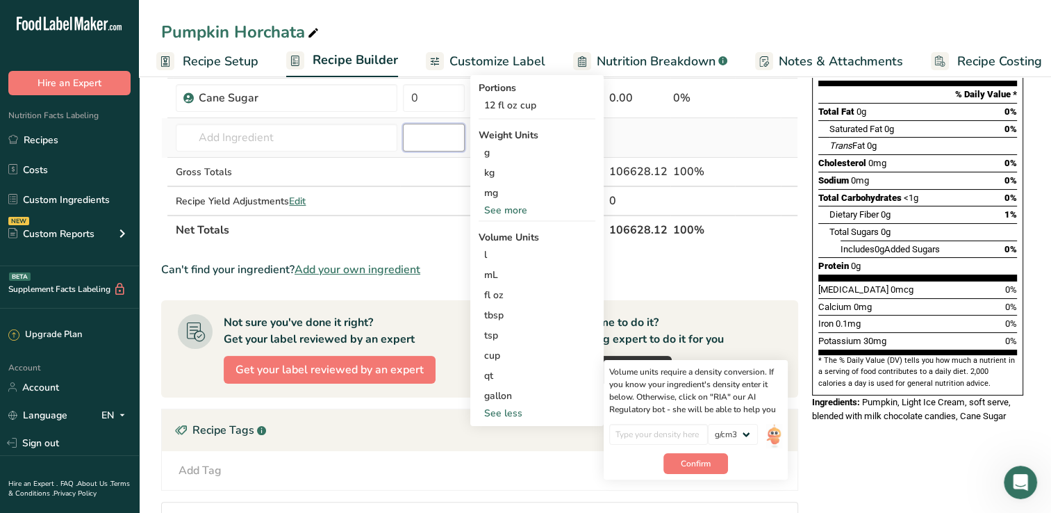
click at [442, 138] on input "number" at bounding box center [434, 138] width 62 height 28
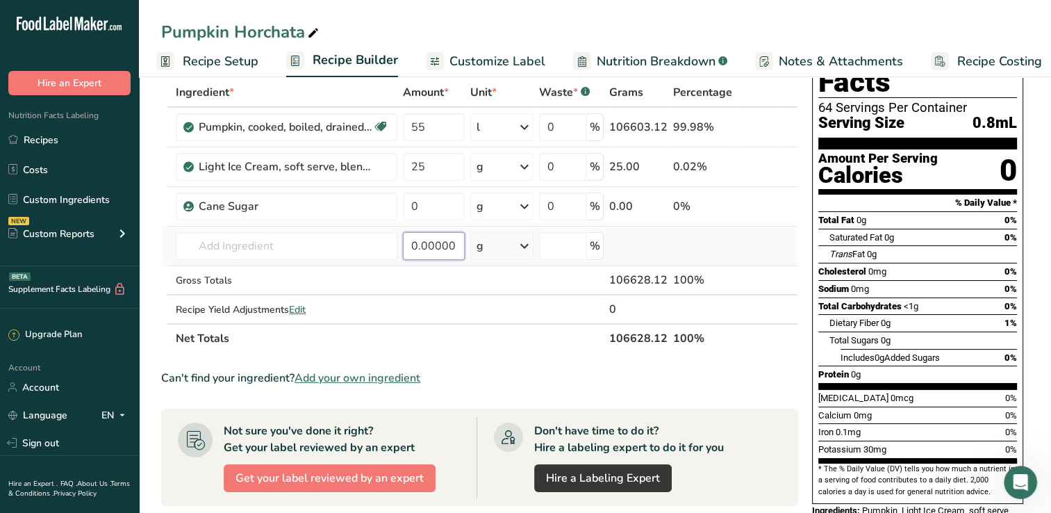
scroll to position [72, 0]
type input "0.000002"
click at [528, 164] on icon at bounding box center [524, 166] width 17 height 25
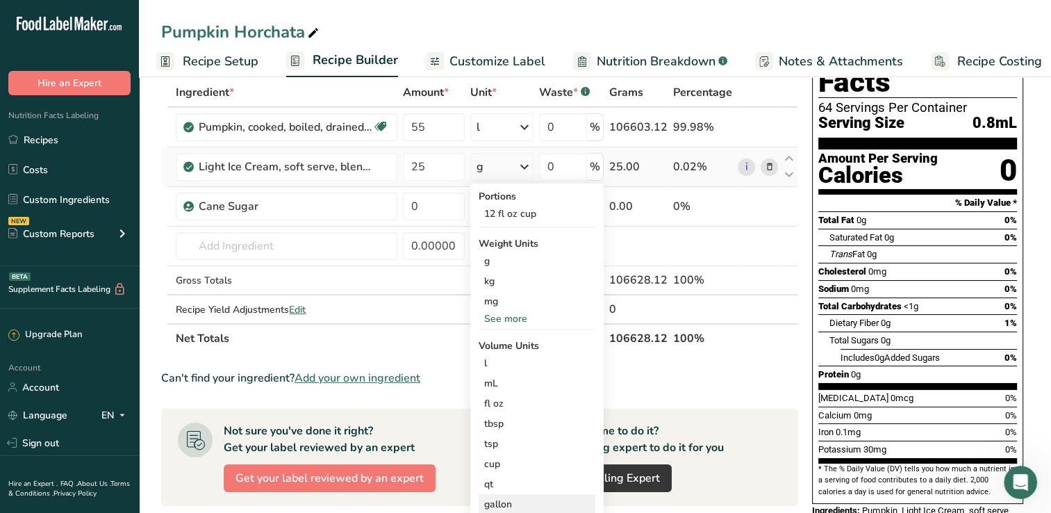
click at [517, 499] on div "gallon" at bounding box center [537, 504] width 106 height 15
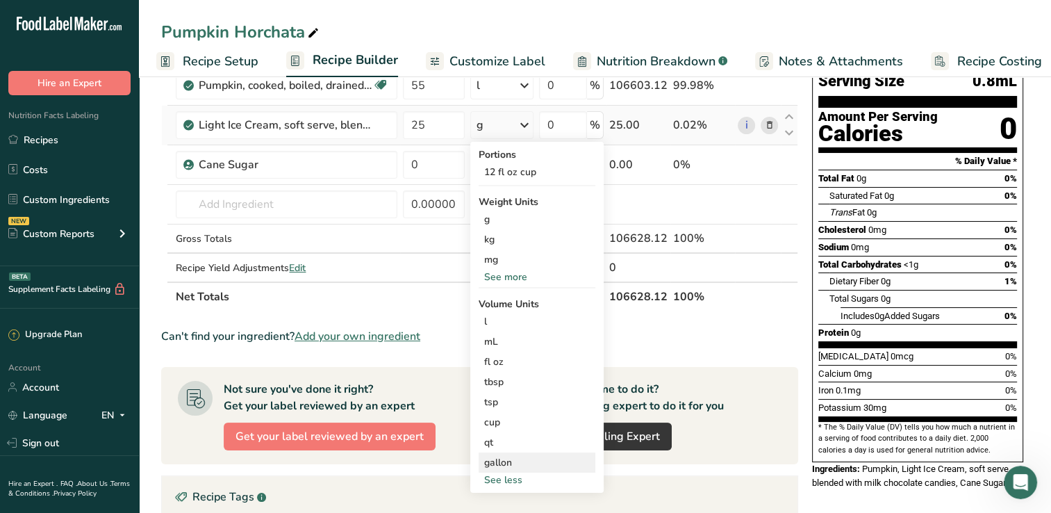
scroll to position [124, 0]
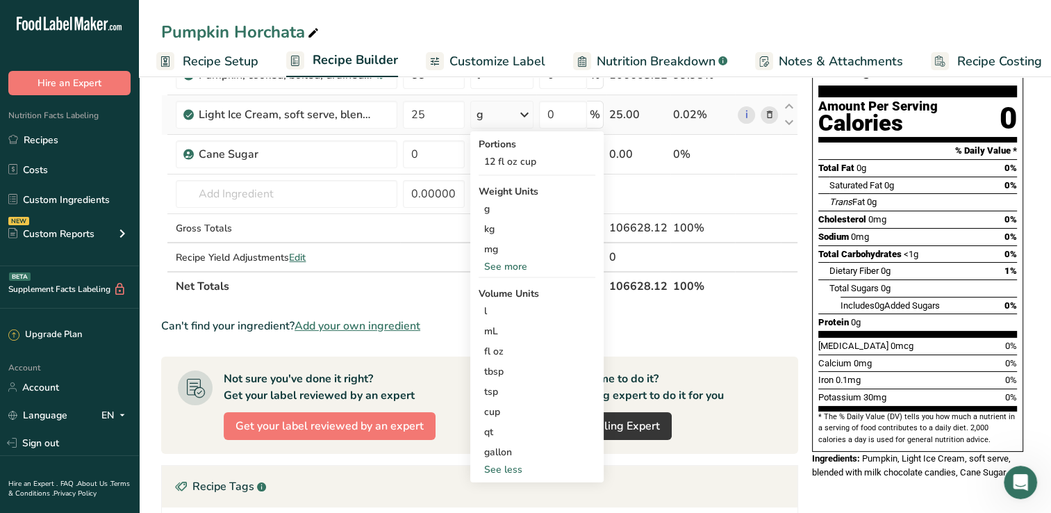
click at [521, 260] on div "See more" at bounding box center [537, 266] width 117 height 15
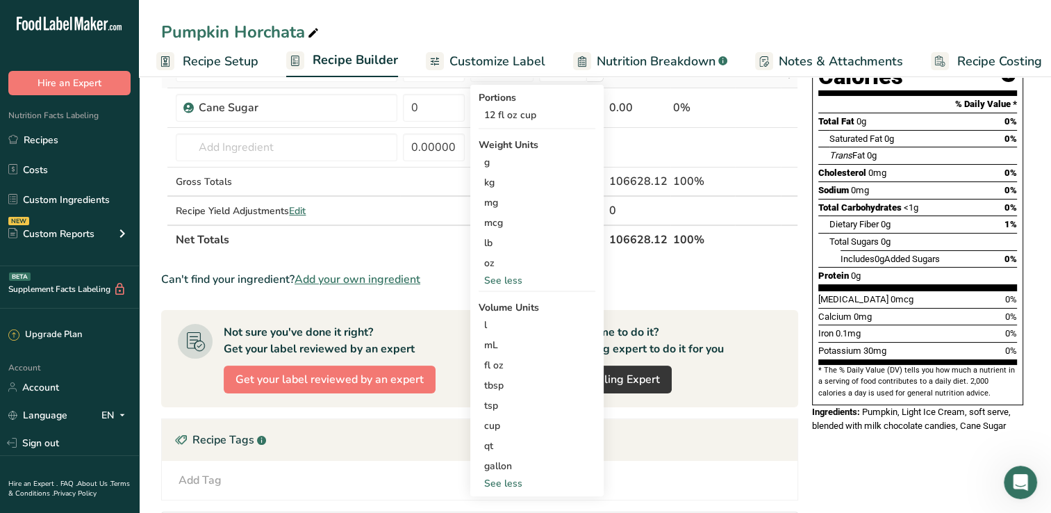
scroll to position [174, 0]
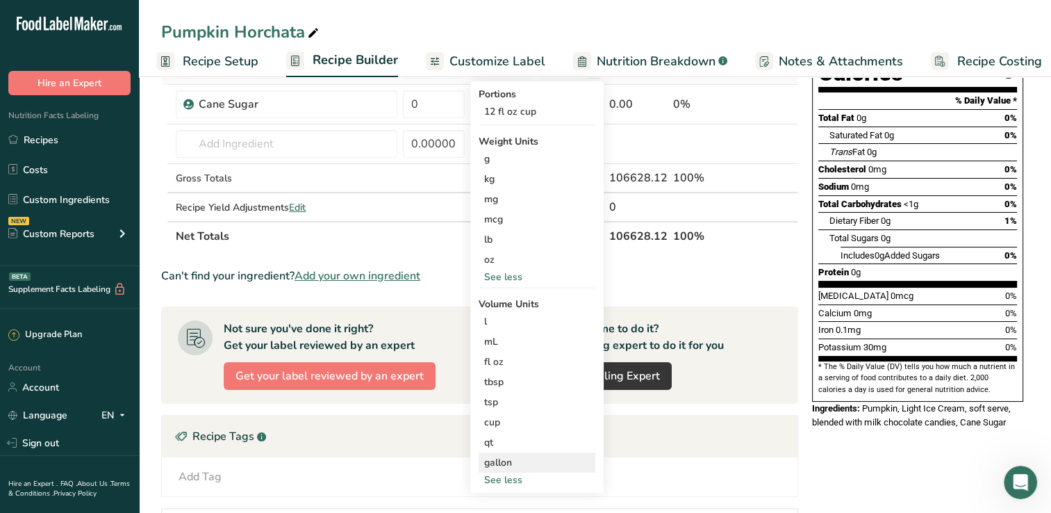
click at [529, 456] on div "gallon" at bounding box center [537, 462] width 106 height 15
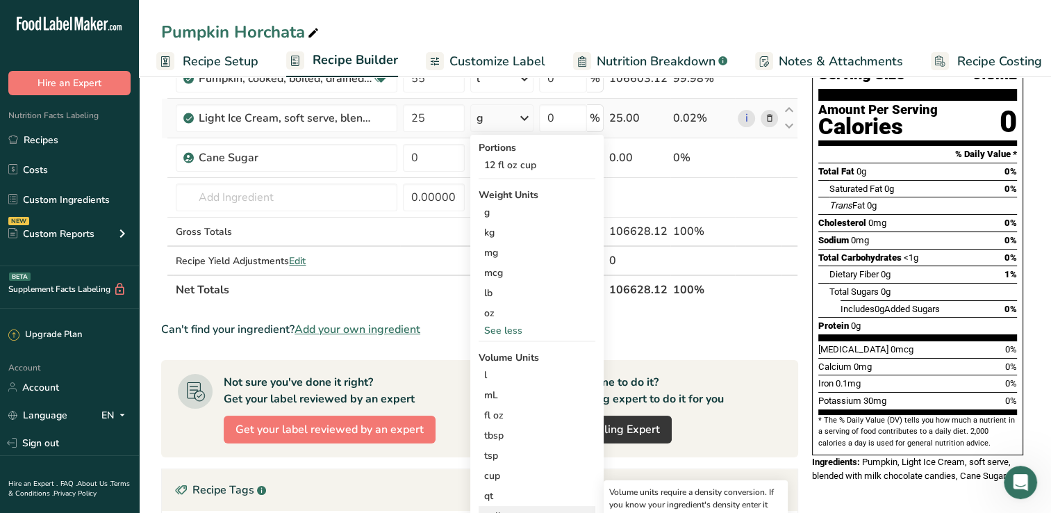
scroll to position [119, 0]
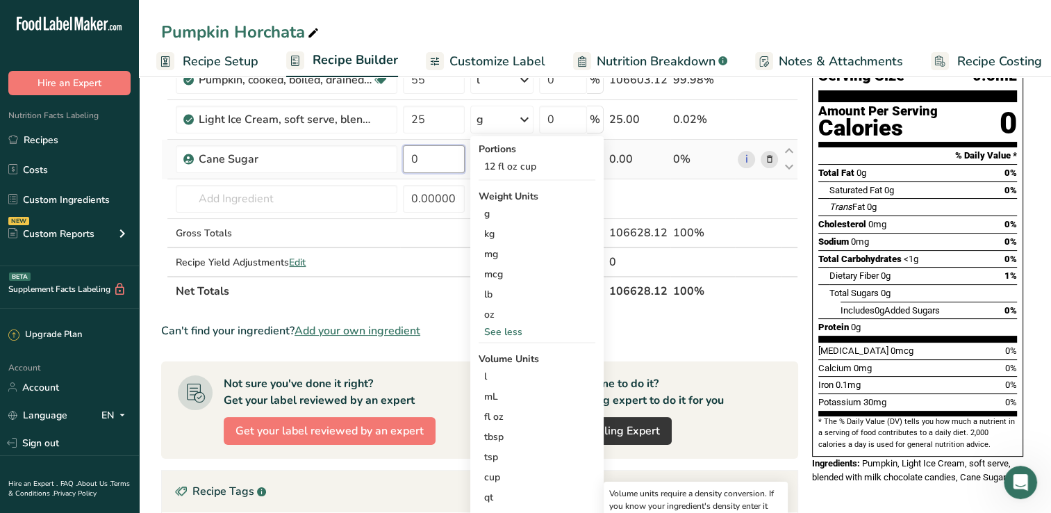
click at [427, 165] on input "0" at bounding box center [434, 159] width 62 height 28
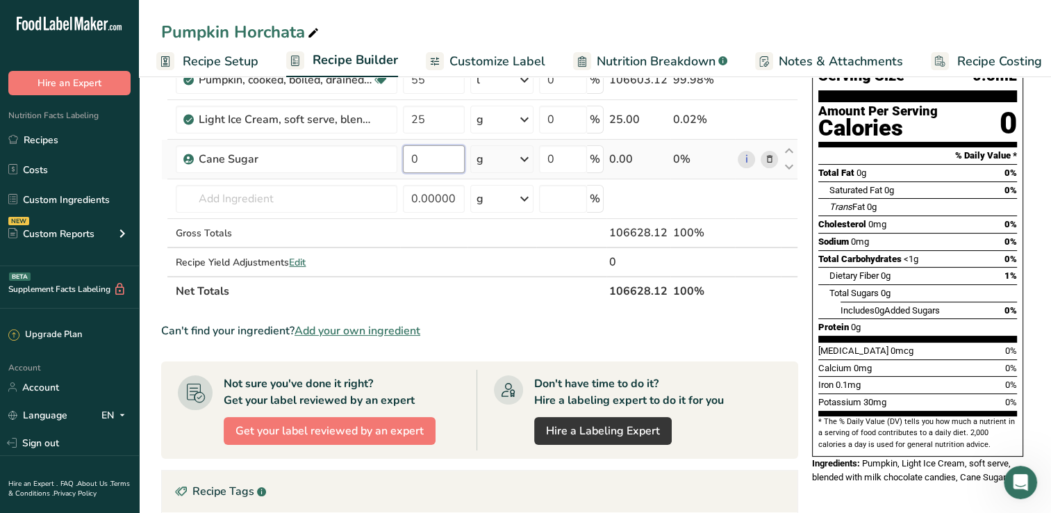
click at [427, 165] on input "0" at bounding box center [434, 159] width 62 height 28
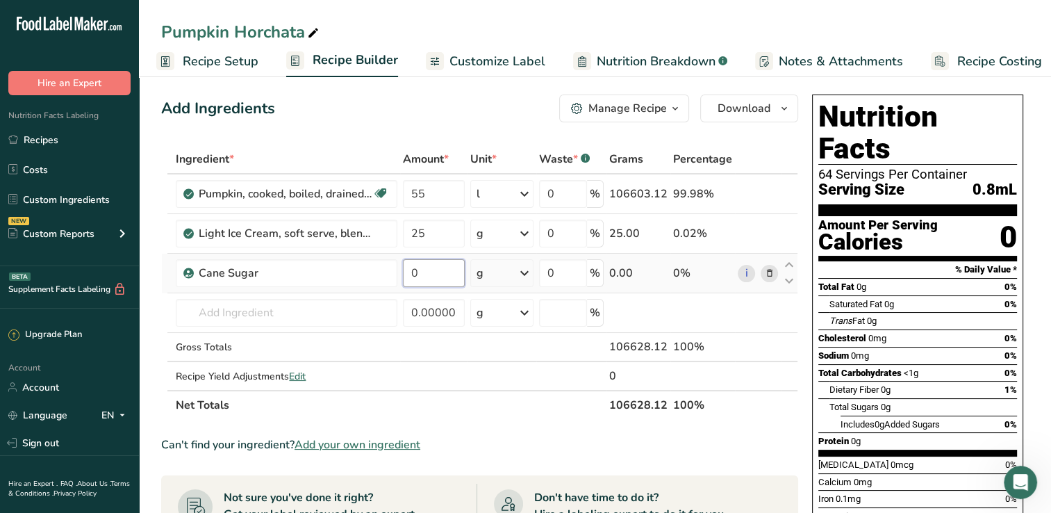
scroll to position [0, 0]
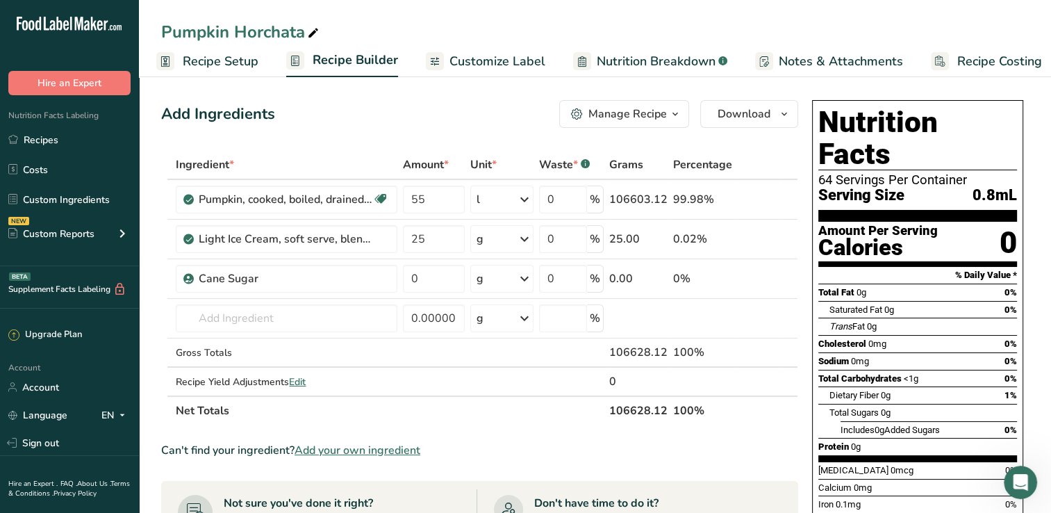
click at [232, 68] on span "Recipe Setup" at bounding box center [221, 61] width 76 height 19
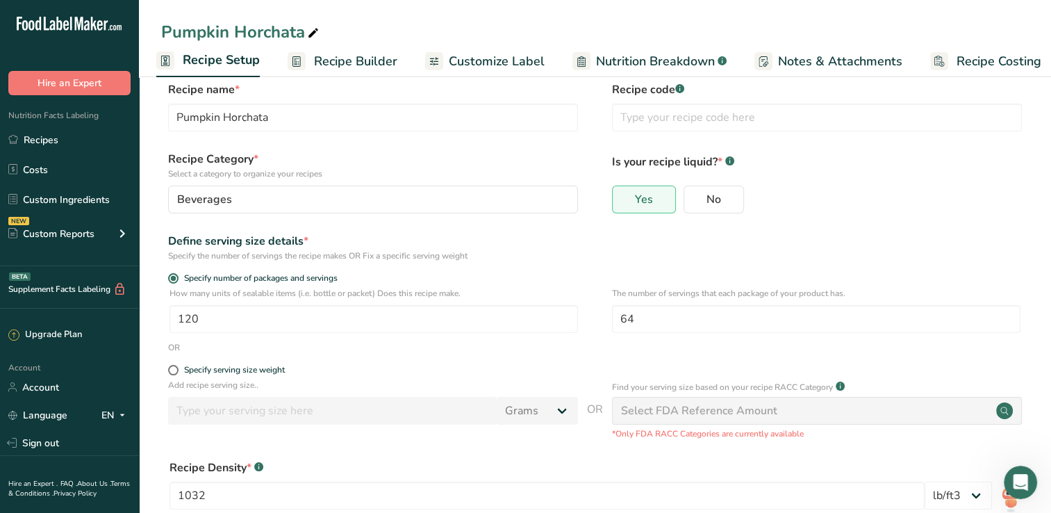
scroll to position [149, 0]
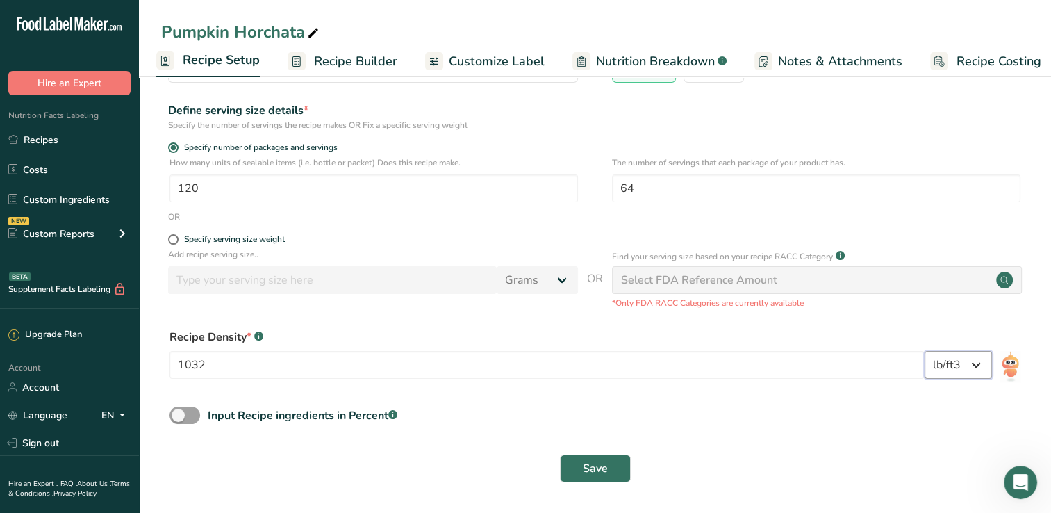
click at [968, 375] on select "lb/ft3 g/cm3" at bounding box center [958, 365] width 67 height 28
click at [925, 351] on select "lb/ft3 g/cm3" at bounding box center [958, 365] width 67 height 28
click at [764, 418] on div "Input Recipe ingredients in Percent .a-a{fill:#347362;}.b-a{fill:#fff;}" at bounding box center [595, 420] width 868 height 28
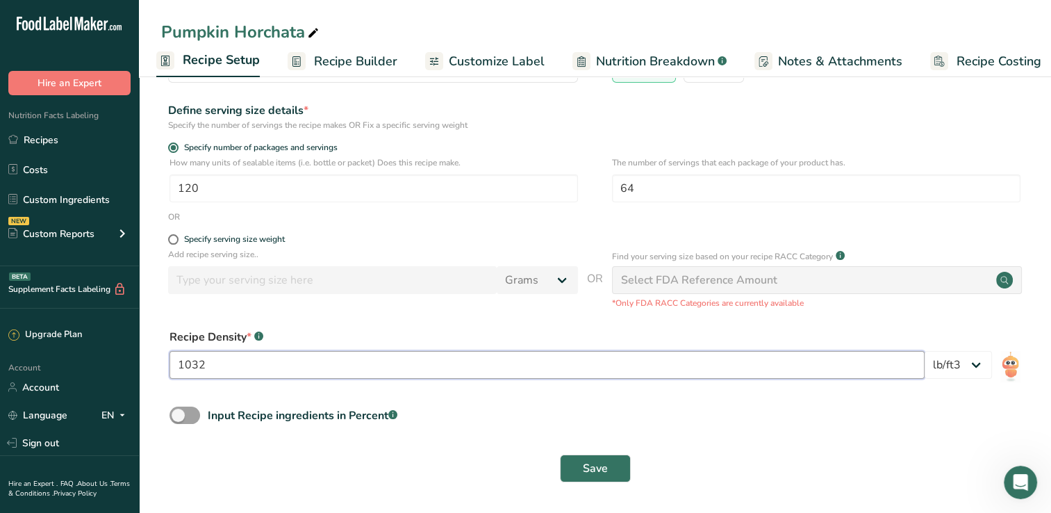
click at [806, 357] on input "1032" at bounding box center [546, 365] width 755 height 28
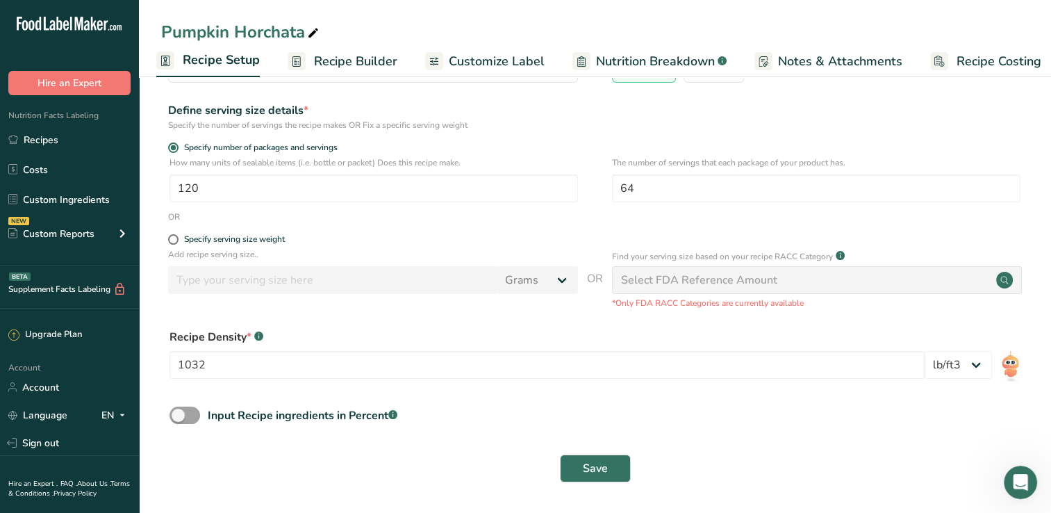
click at [556, 338] on div "Recipe Density * .a-a{fill:#347362;}.b-a{fill:#fff;}" at bounding box center [594, 337] width 851 height 17
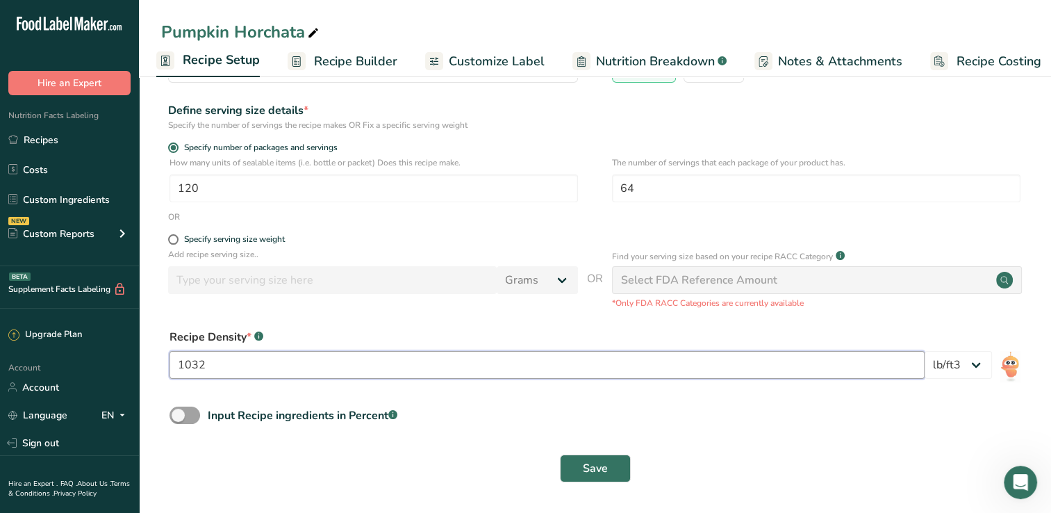
click at [516, 360] on input "1032" at bounding box center [546, 365] width 755 height 28
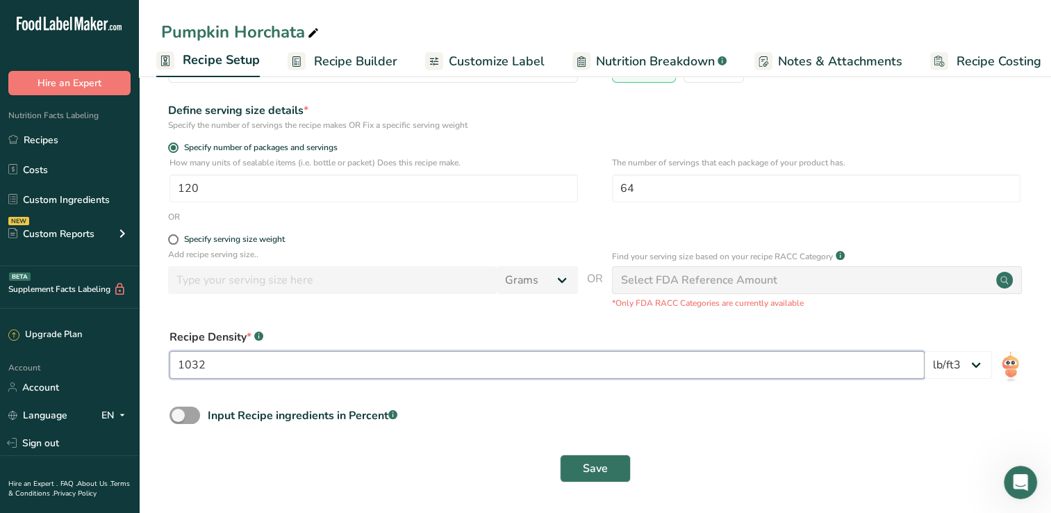
click at [516, 360] on input "1032" at bounding box center [546, 365] width 755 height 28
click at [545, 364] on input "1032" at bounding box center [546, 365] width 755 height 28
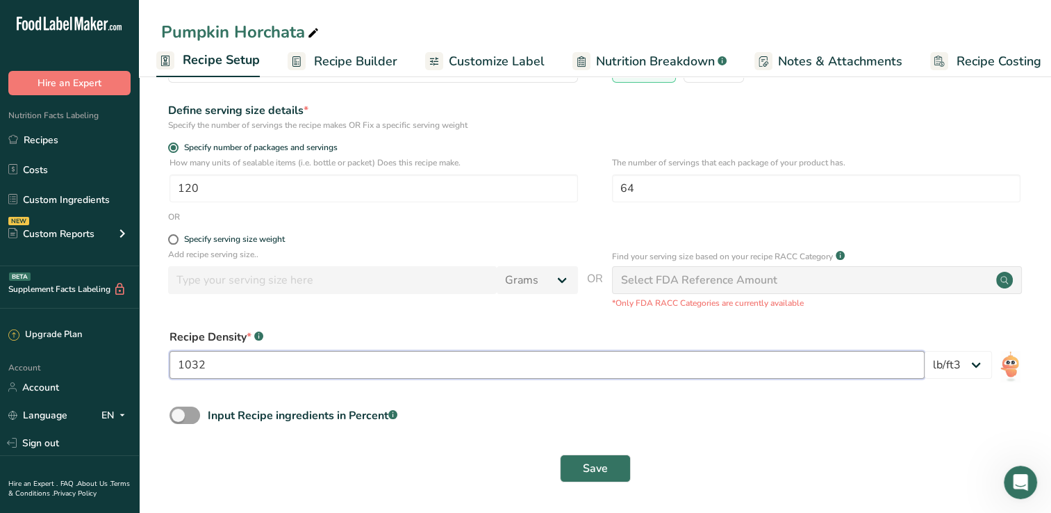
click at [593, 369] on input "1032" at bounding box center [546, 365] width 755 height 28
click at [593, 375] on input "1032" at bounding box center [546, 365] width 755 height 28
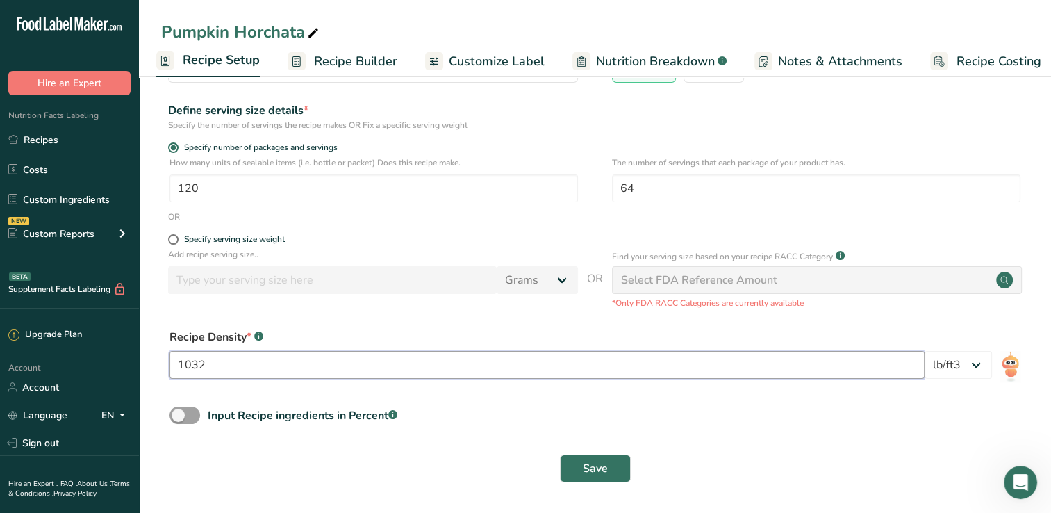
click at [580, 365] on input "1032" at bounding box center [546, 365] width 755 height 28
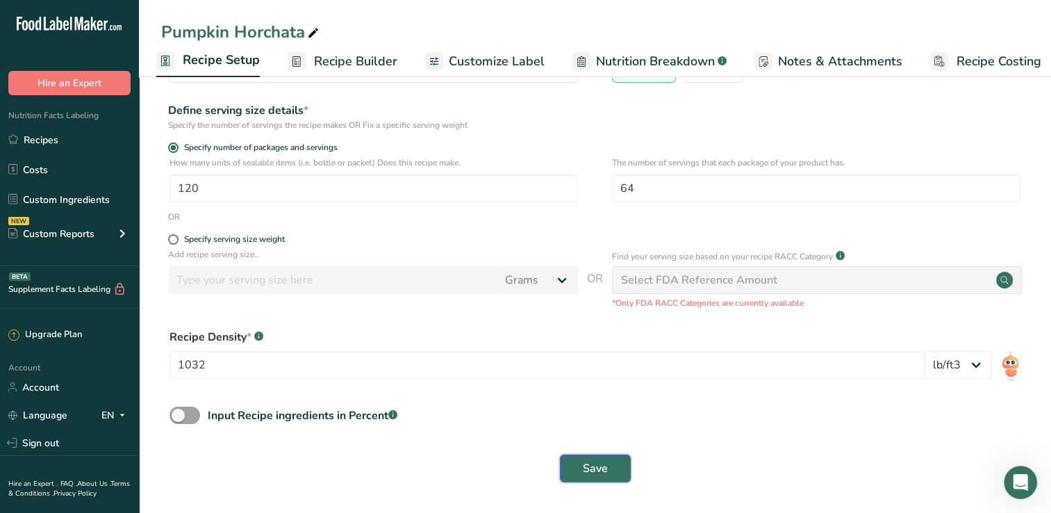
click at [619, 472] on button "Save" at bounding box center [595, 468] width 71 height 28
